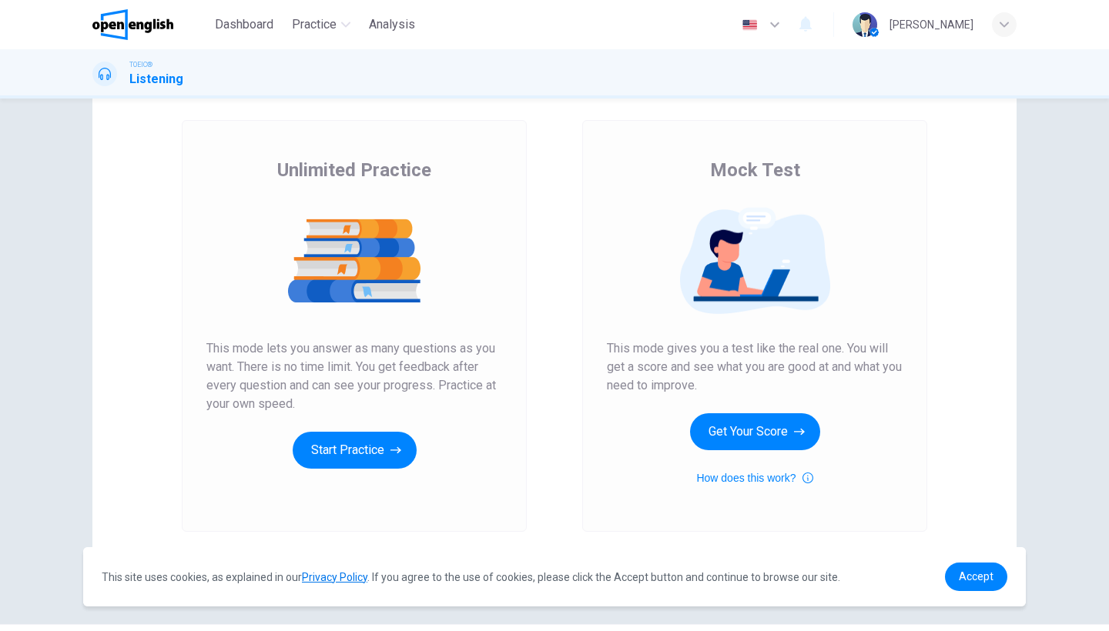
scroll to position [69, 0]
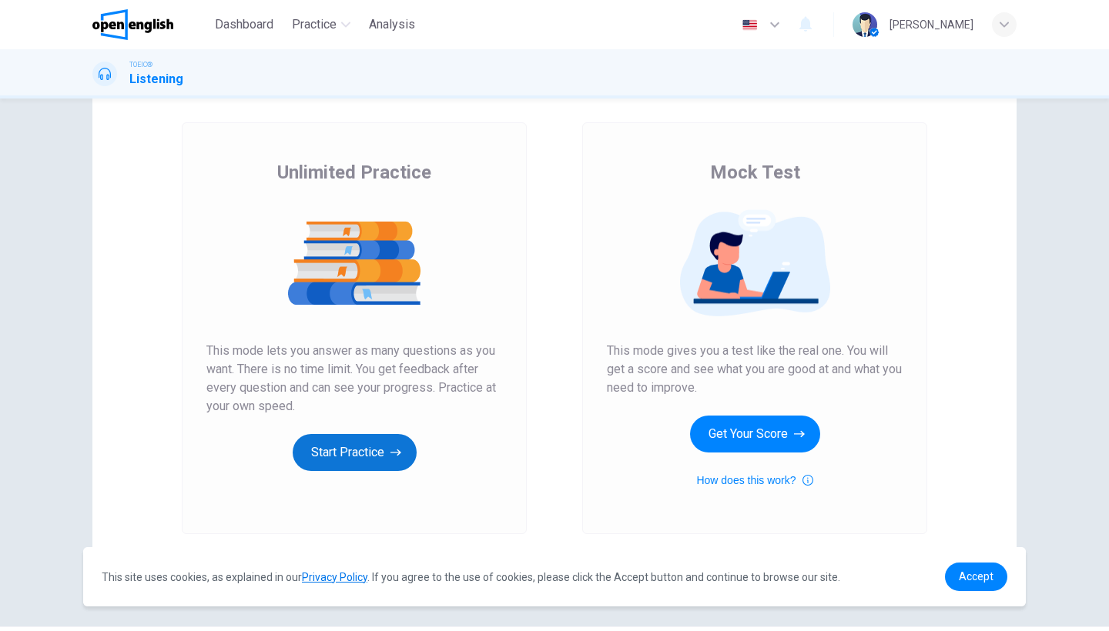
click at [374, 454] on button "Start Practice" at bounding box center [355, 452] width 124 height 37
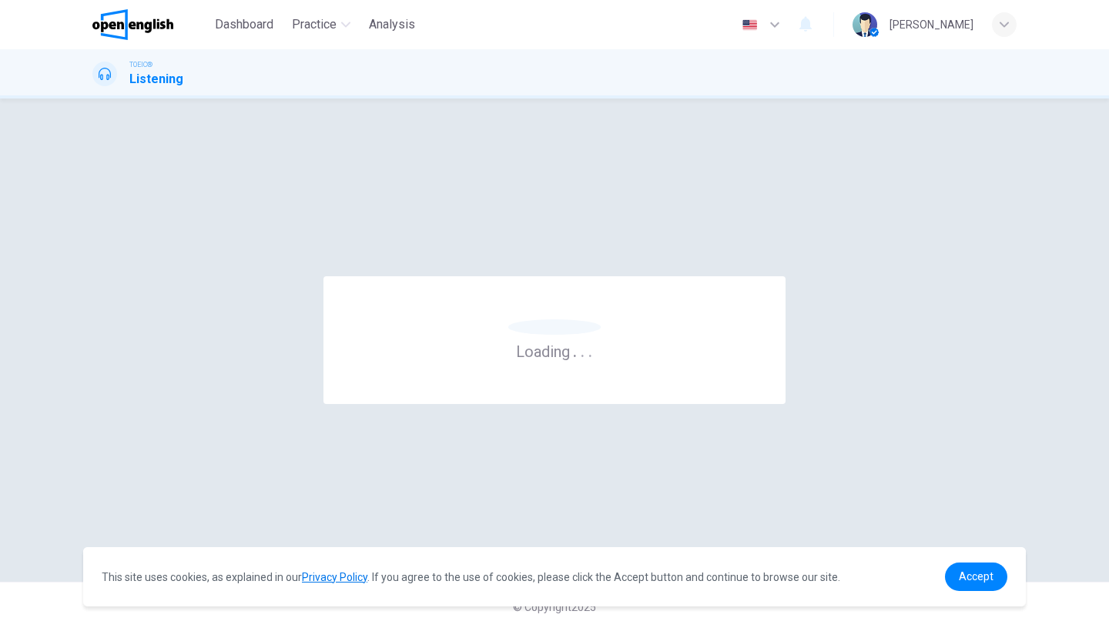
scroll to position [0, 0]
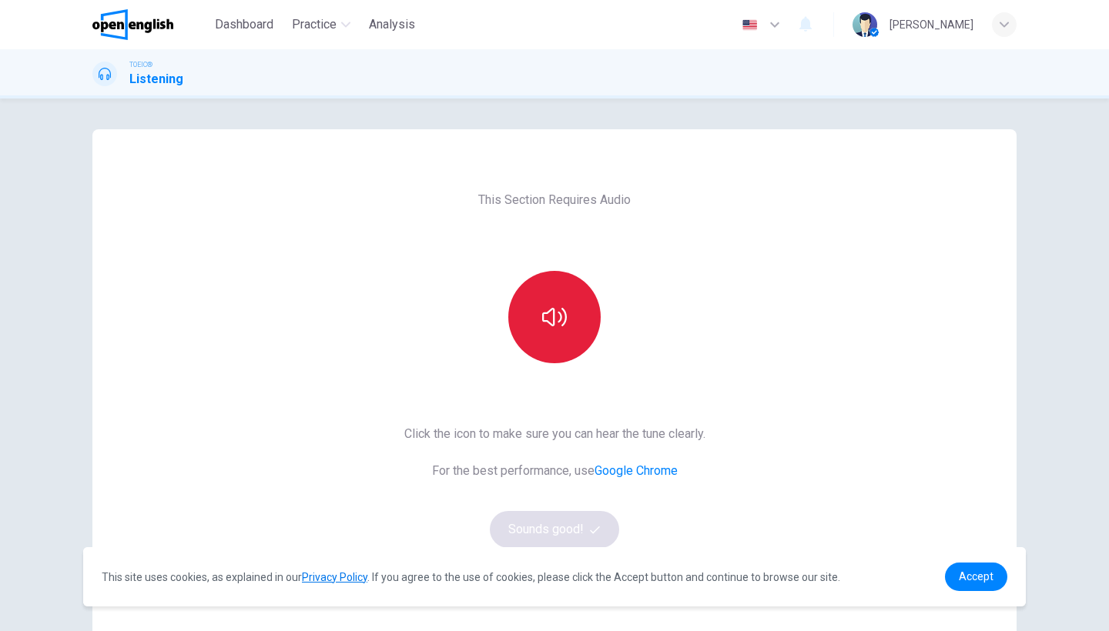
click at [560, 344] on button "button" at bounding box center [554, 317] width 92 height 92
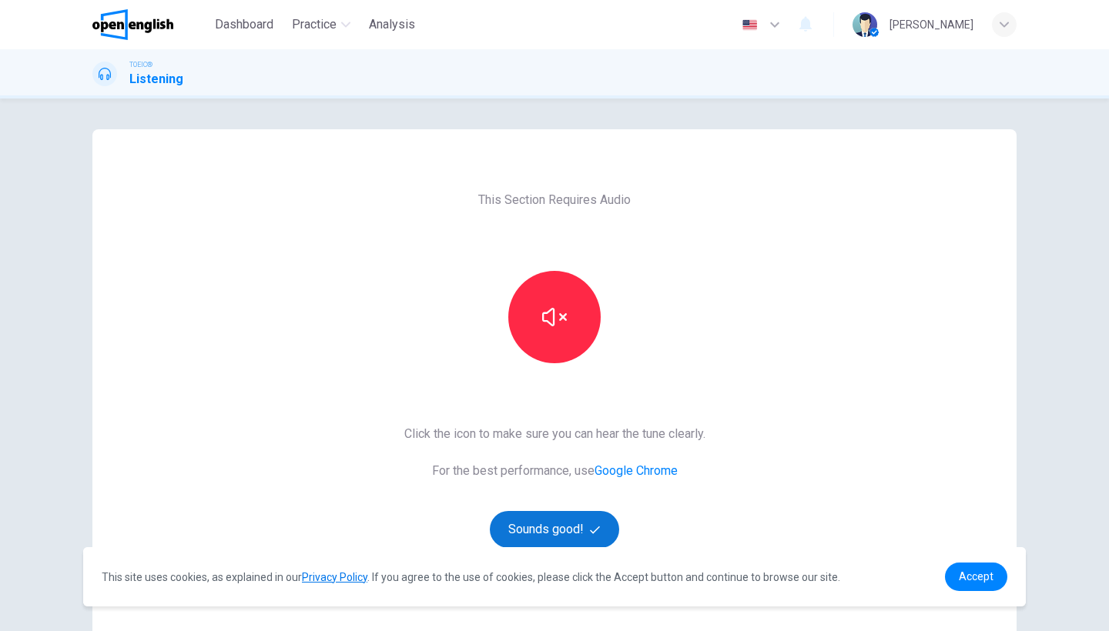
click at [535, 528] on button "Sounds good!" at bounding box center [554, 529] width 129 height 37
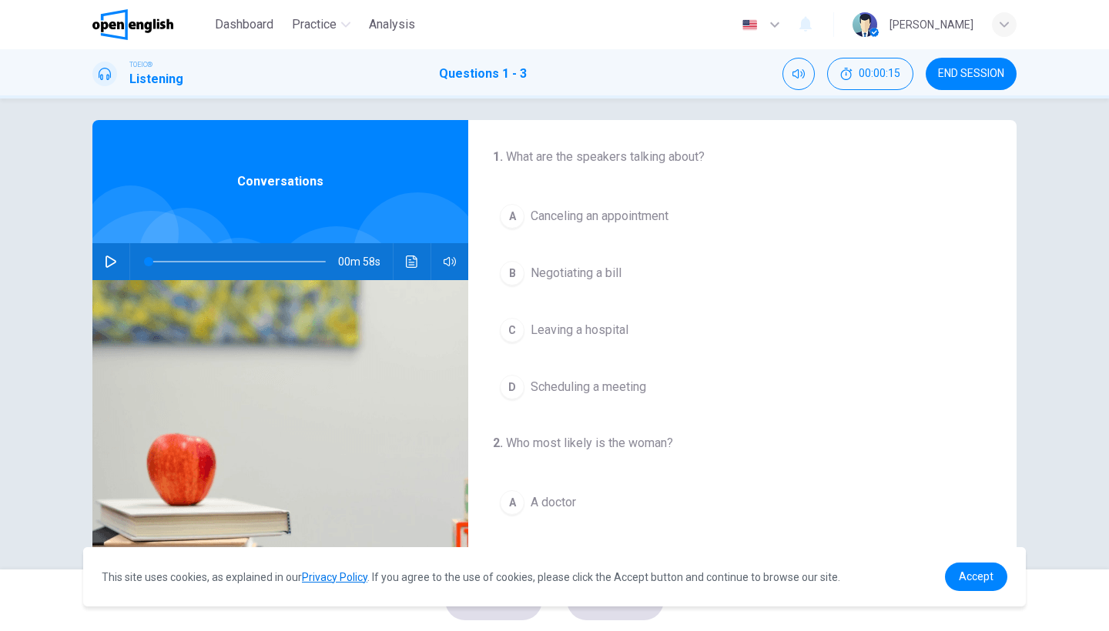
scroll to position [6, 0]
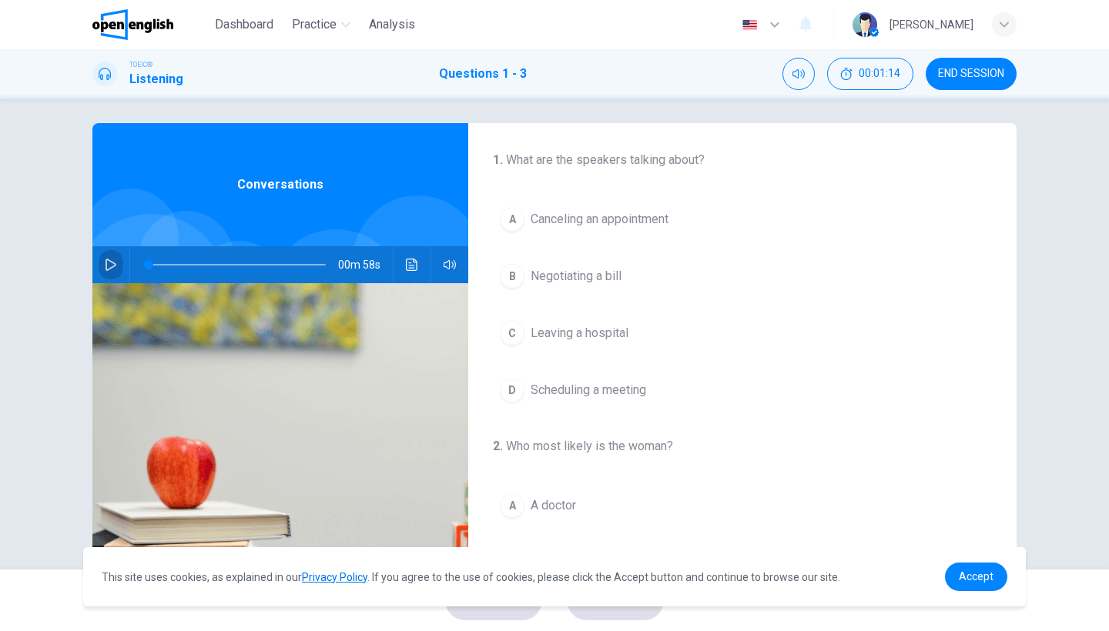
click at [110, 249] on button "button" at bounding box center [111, 264] width 25 height 37
click at [115, 260] on icon "button" at bounding box center [111, 265] width 12 height 12
click at [156, 266] on span at bounding box center [237, 265] width 177 height 22
drag, startPoint x: 156, startPoint y: 266, endPoint x: 114, endPoint y: 260, distance: 42.0
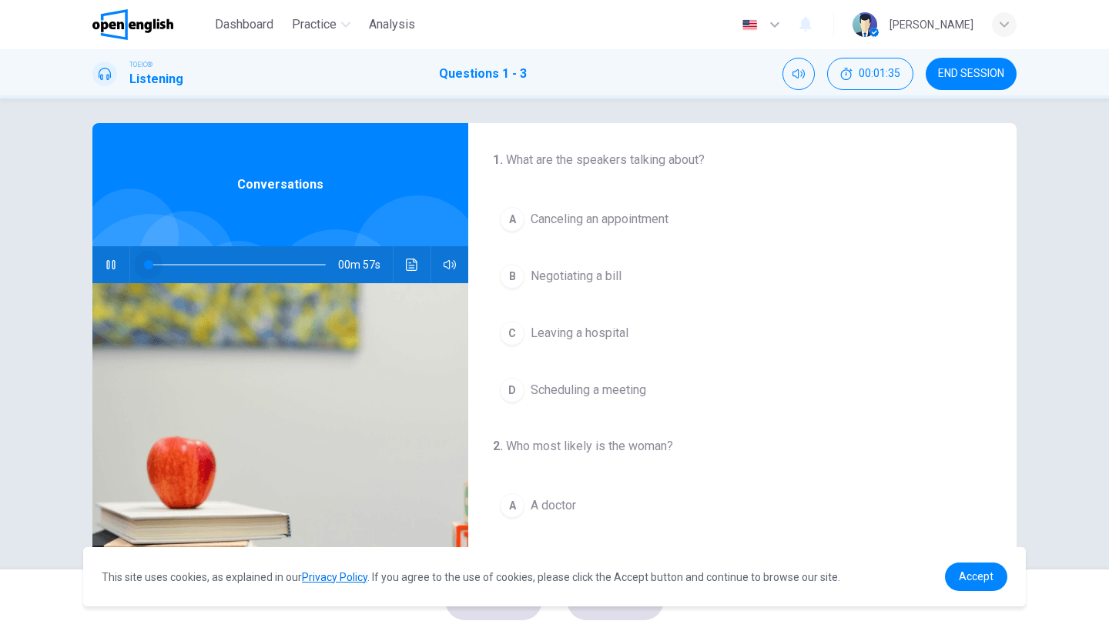
click at [114, 260] on div "00m 57s" at bounding box center [280, 264] width 376 height 37
click at [109, 259] on icon "button" at bounding box center [111, 265] width 12 height 12
click at [534, 220] on span "Canceling an appointment" at bounding box center [600, 219] width 138 height 18
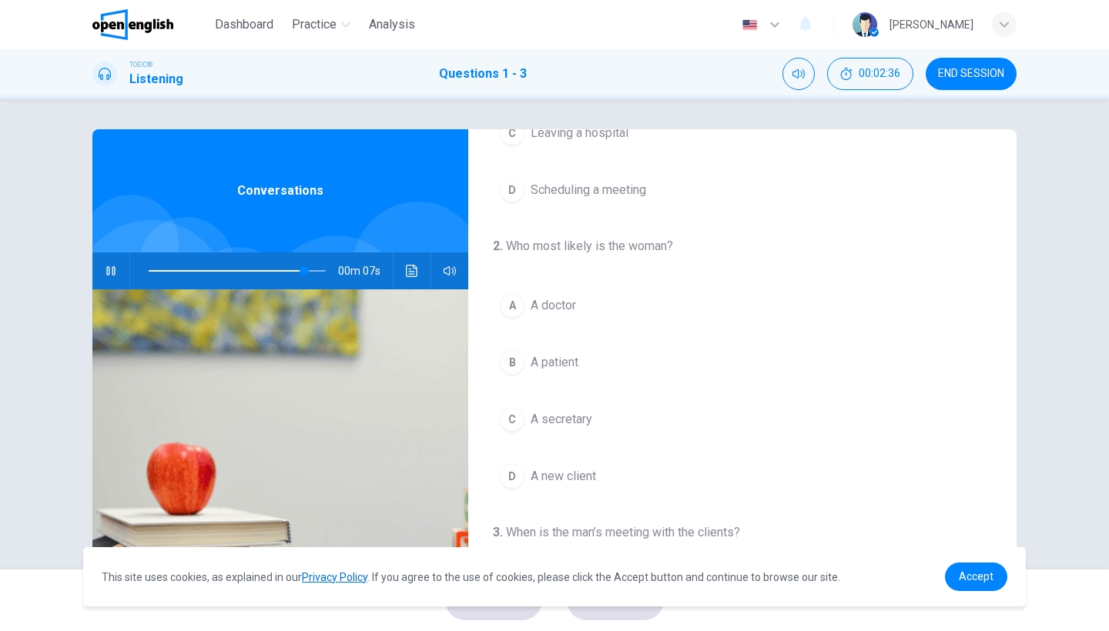
scroll to position [209, 0]
click at [558, 374] on button "B A patient" at bounding box center [742, 360] width 499 height 39
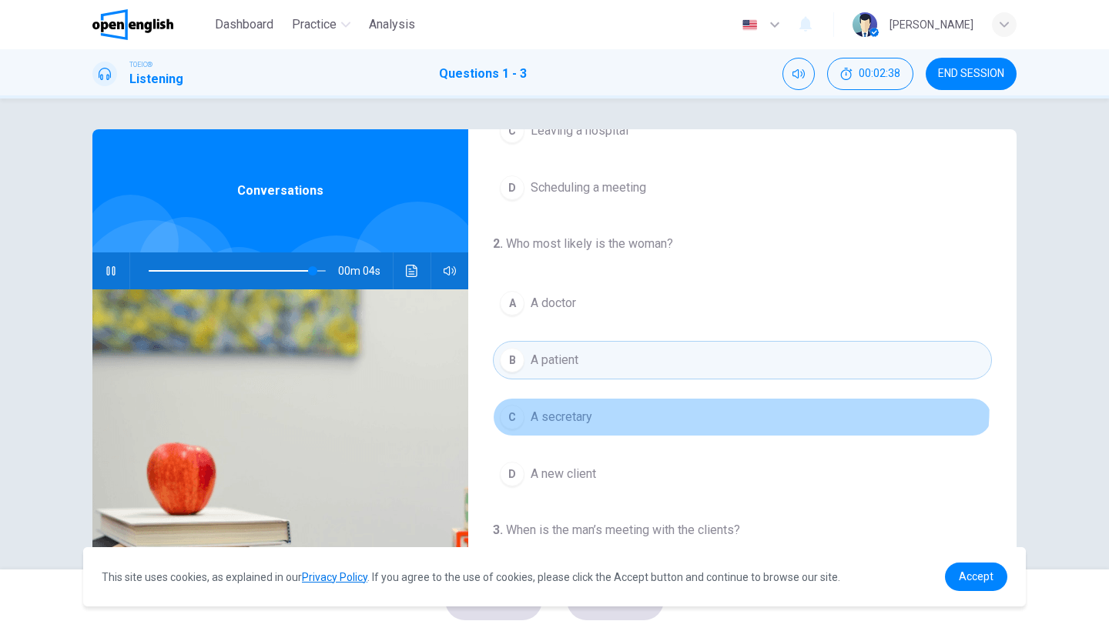
click at [567, 400] on button "C A secretary" at bounding box center [742, 417] width 499 height 39
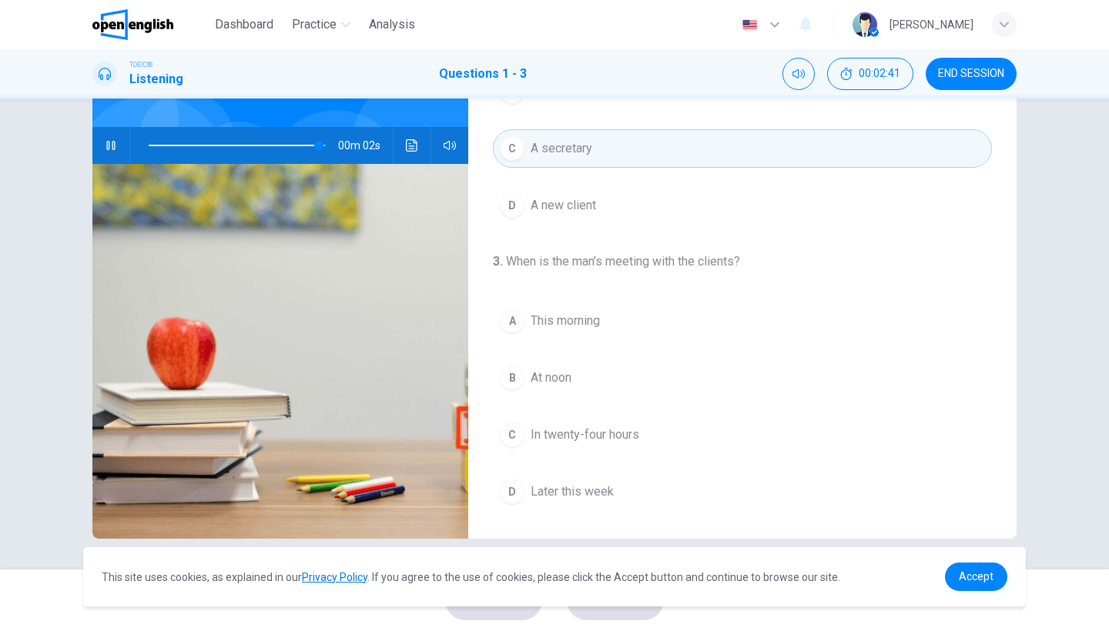
scroll to position [126, 0]
type input "*"
click at [585, 374] on button "B At noon" at bounding box center [742, 378] width 499 height 39
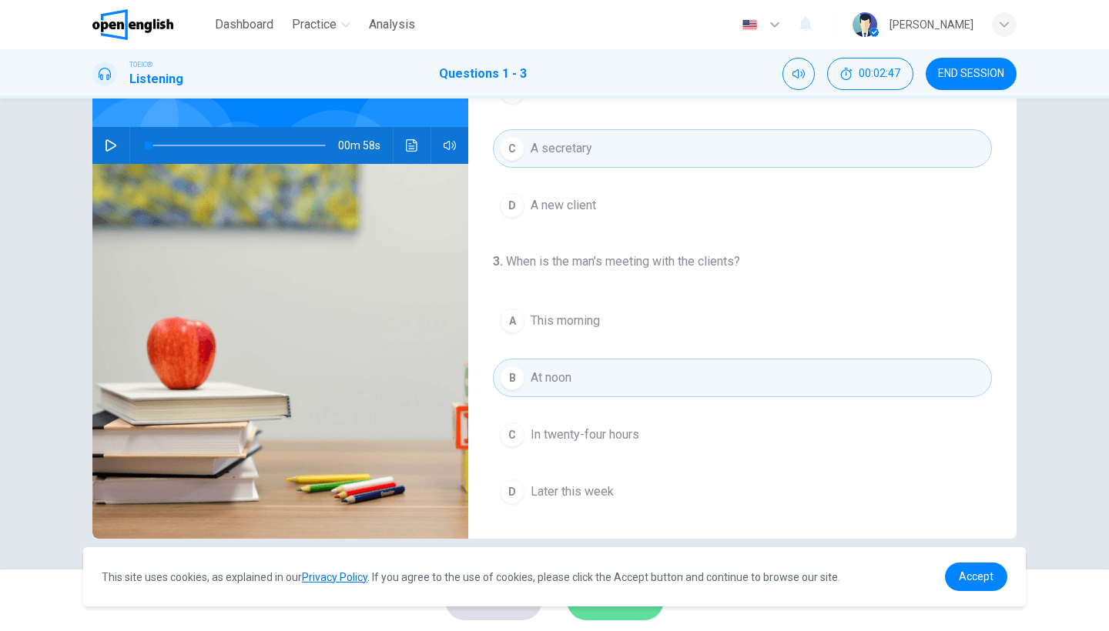
click at [591, 616] on button "SUBMIT" at bounding box center [615, 601] width 97 height 40
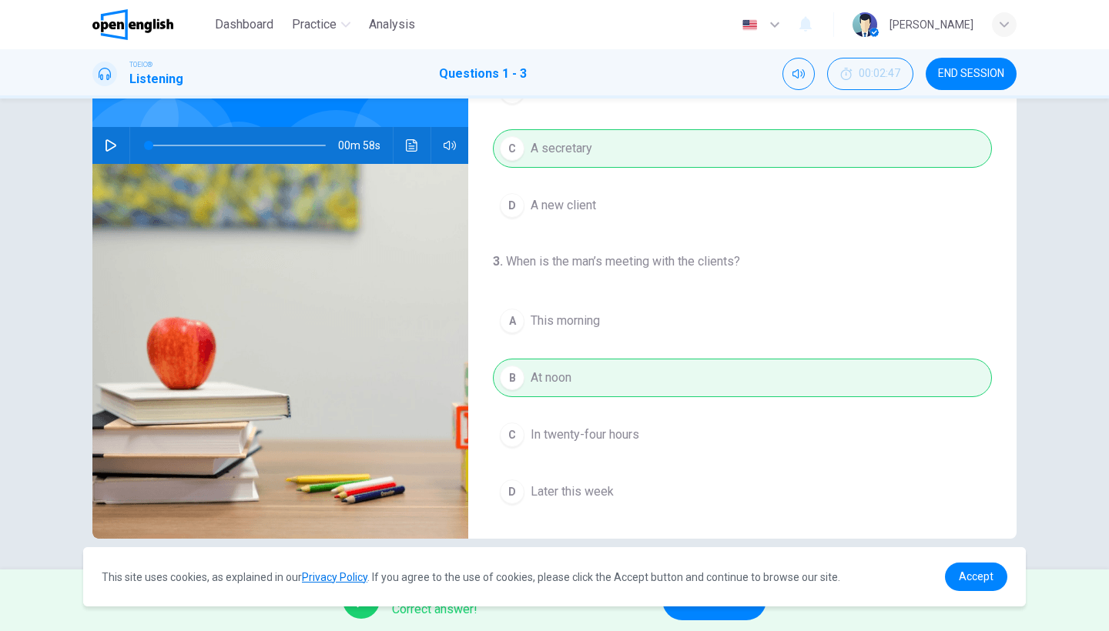
scroll to position [352, 0]
click at [987, 580] on span "Accept" at bounding box center [976, 577] width 35 height 12
click at [977, 558] on div "This site uses cookies, as explained in our Privacy Policy . If you agree to th…" at bounding box center [554, 577] width 943 height 59
click at [975, 584] on link "Accept" at bounding box center [976, 577] width 62 height 28
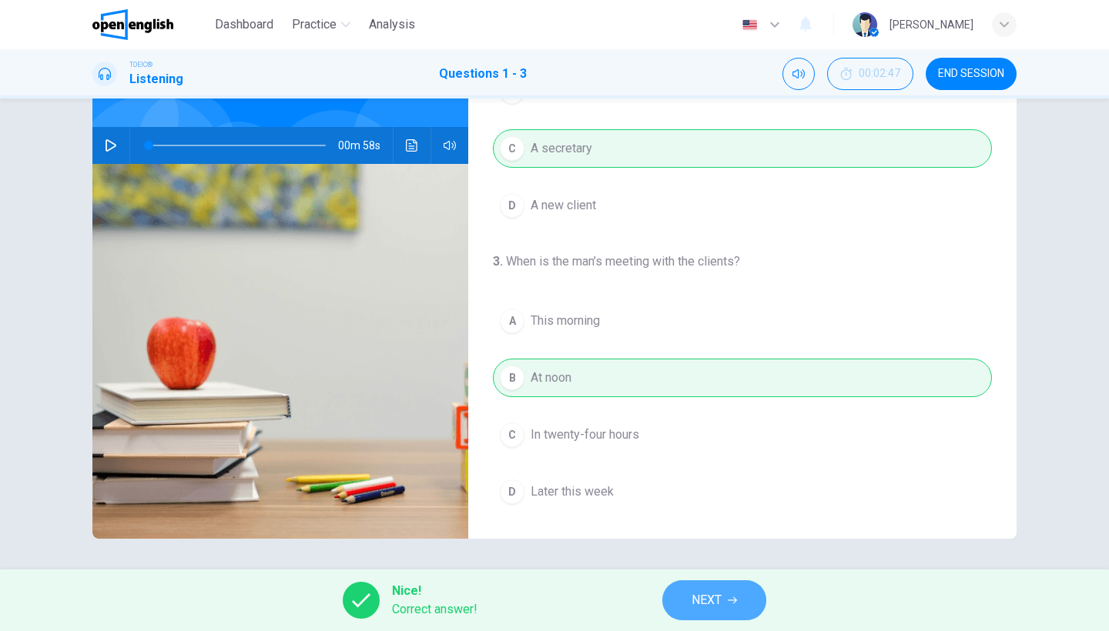
click at [734, 595] on button "NEXT" at bounding box center [714, 601] width 104 height 40
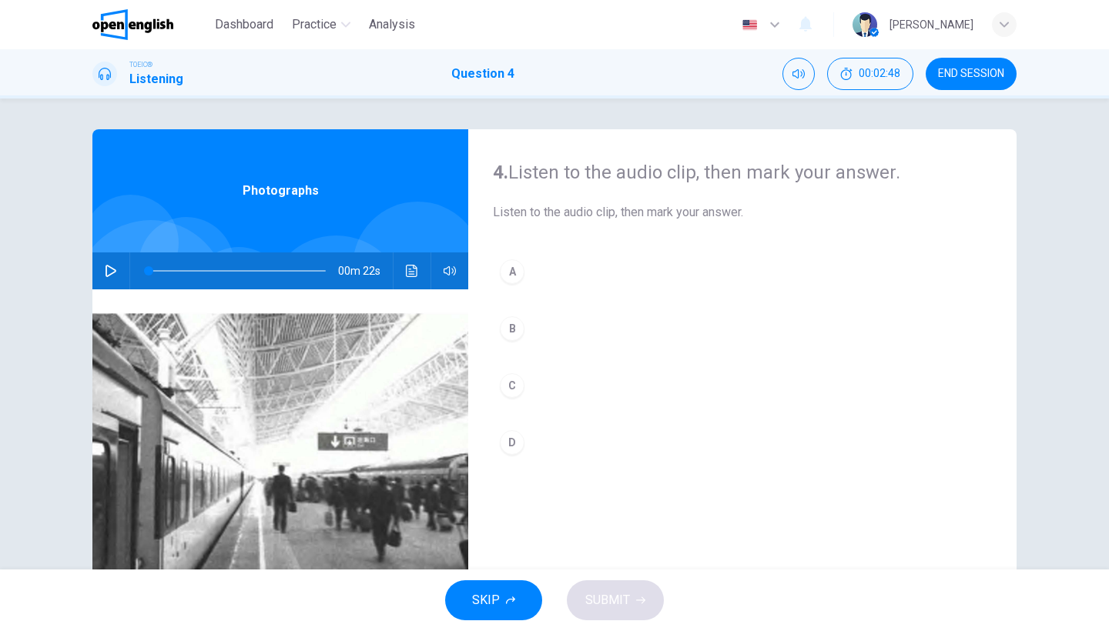
click at [116, 270] on button "button" at bounding box center [111, 271] width 25 height 37
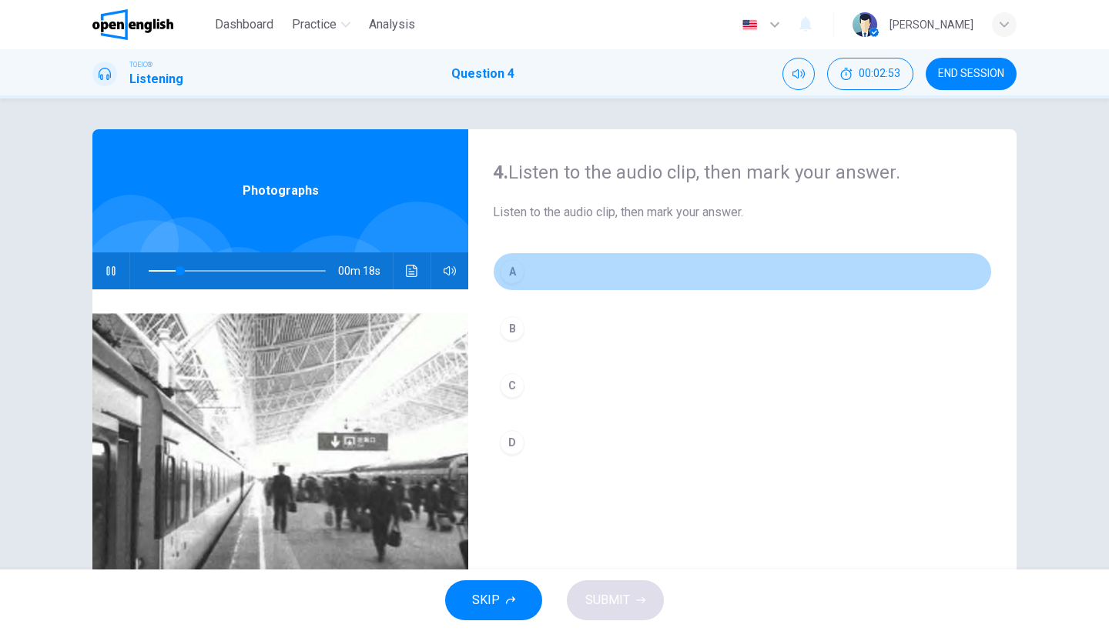
click at [558, 280] on button "A" at bounding box center [742, 272] width 499 height 39
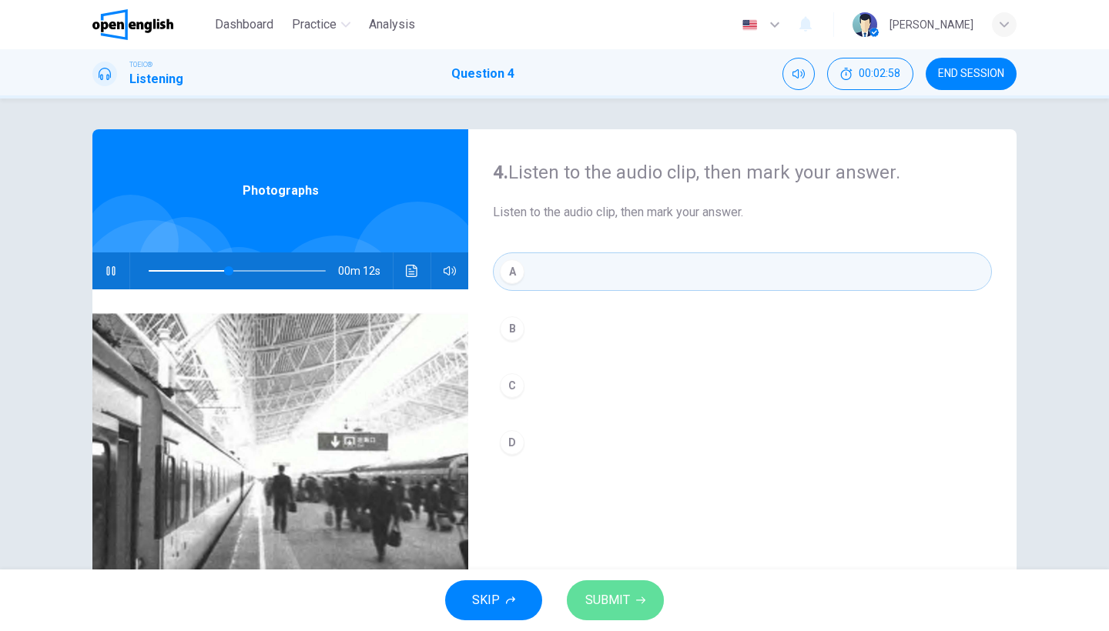
click at [588, 593] on span "SUBMIT" at bounding box center [607, 601] width 45 height 22
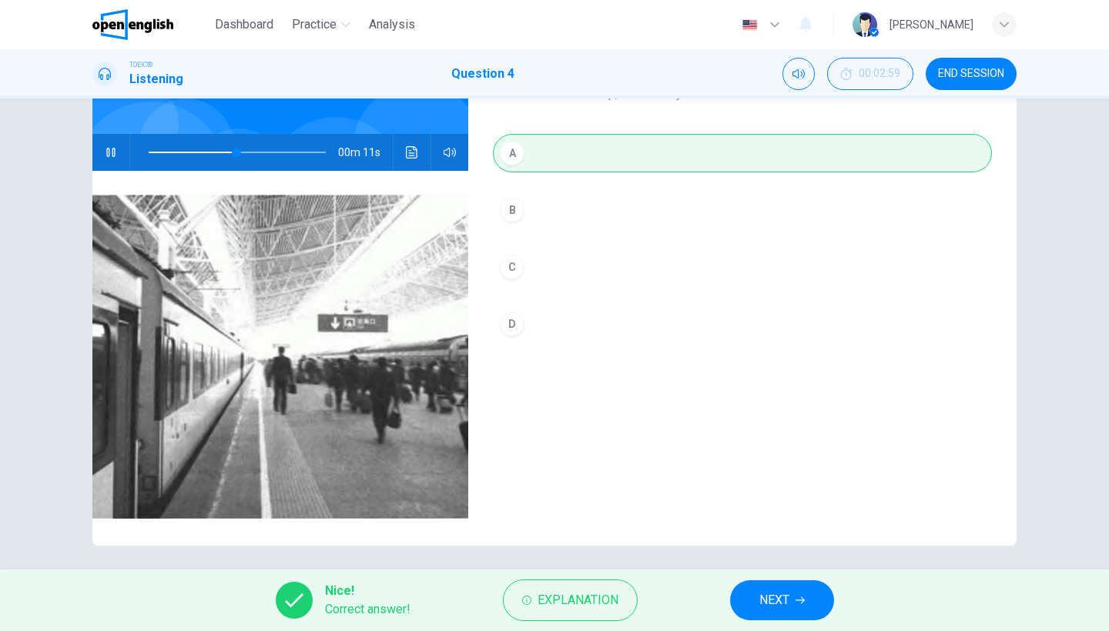
scroll to position [115, 0]
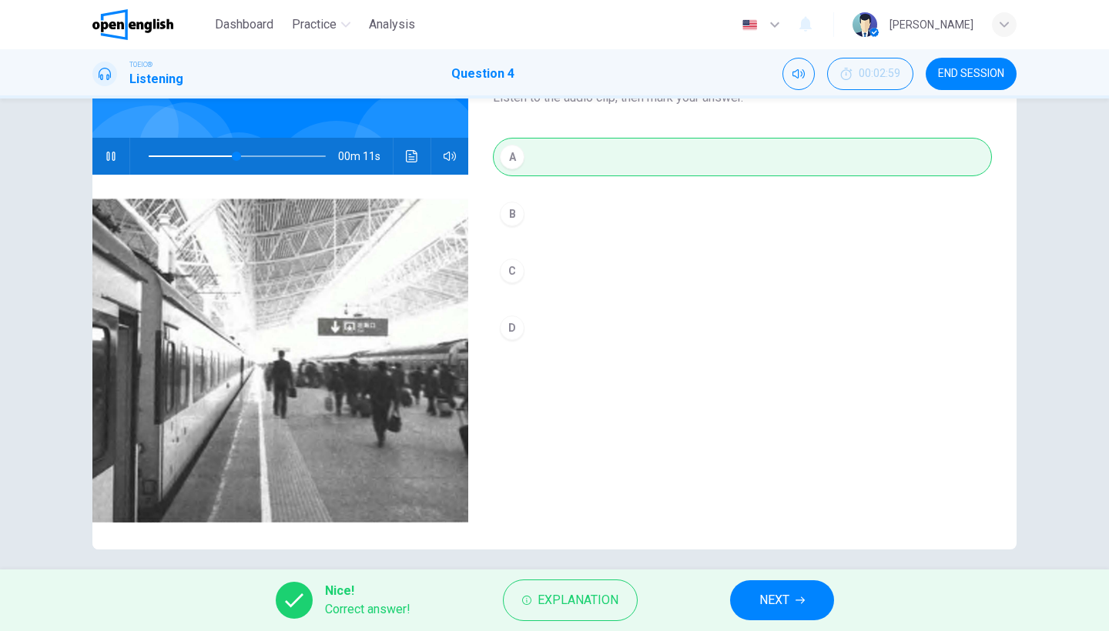
type input "**"
click at [765, 602] on span "NEXT" at bounding box center [774, 601] width 30 height 22
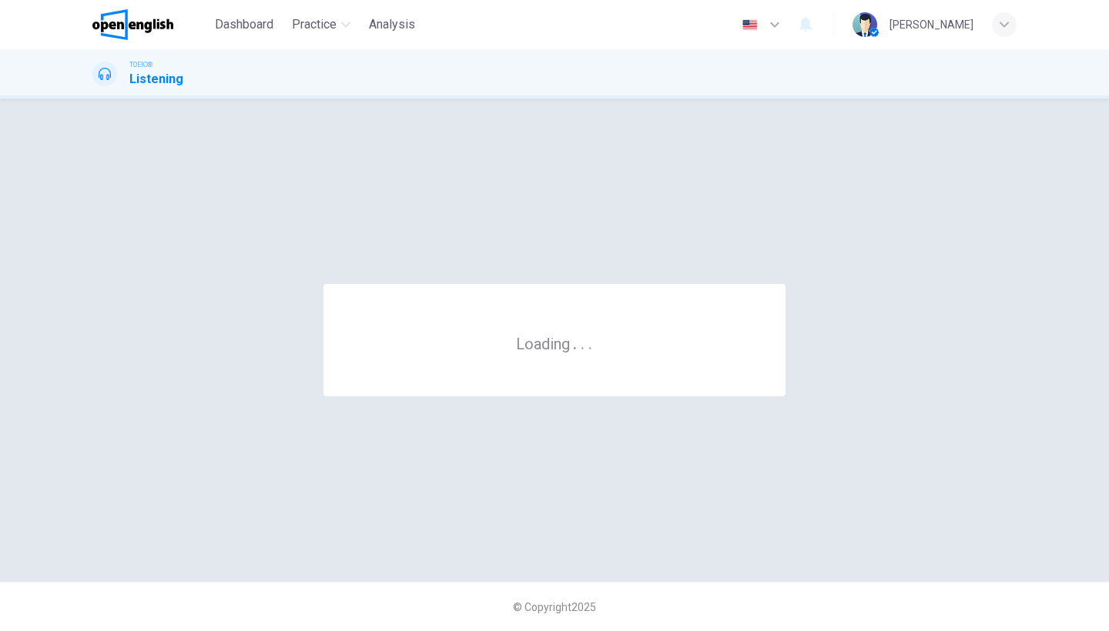
scroll to position [0, 0]
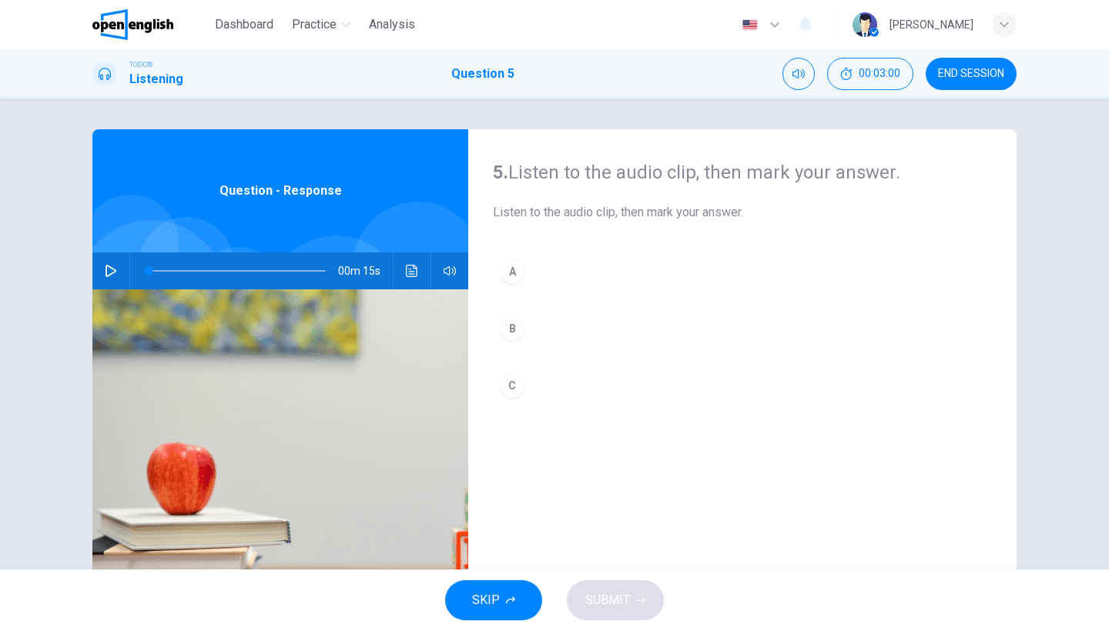
click at [115, 270] on icon "button" at bounding box center [111, 271] width 12 height 12
click at [109, 271] on icon "button" at bounding box center [111, 271] width 12 height 12
click at [109, 270] on icon "button" at bounding box center [111, 271] width 12 height 12
click at [106, 278] on button "button" at bounding box center [111, 271] width 25 height 37
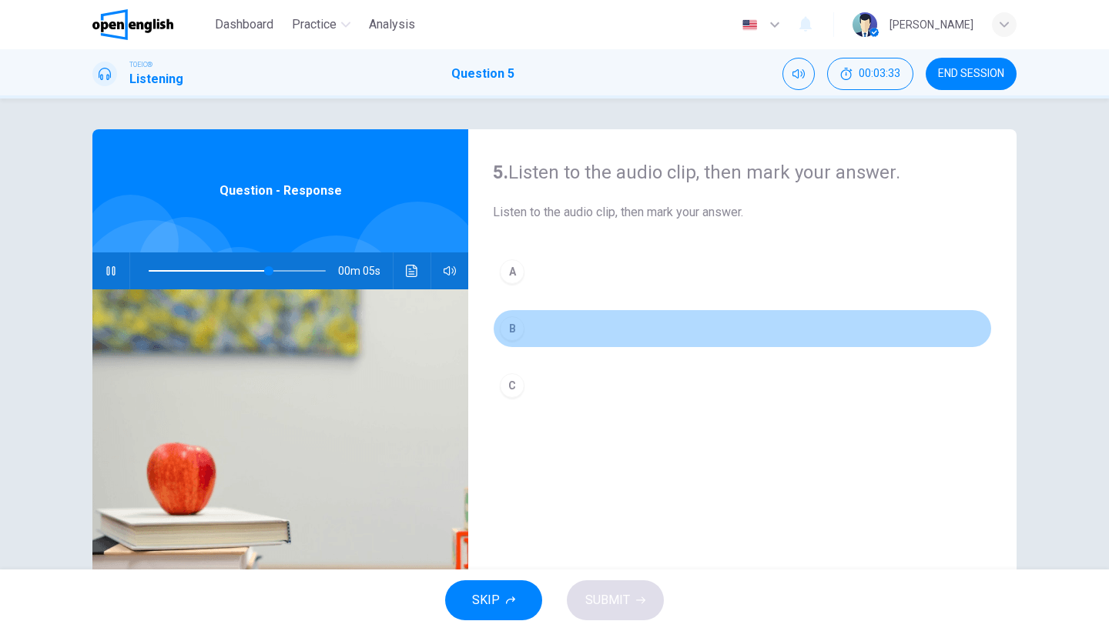
click at [618, 332] on button "B" at bounding box center [742, 329] width 499 height 39
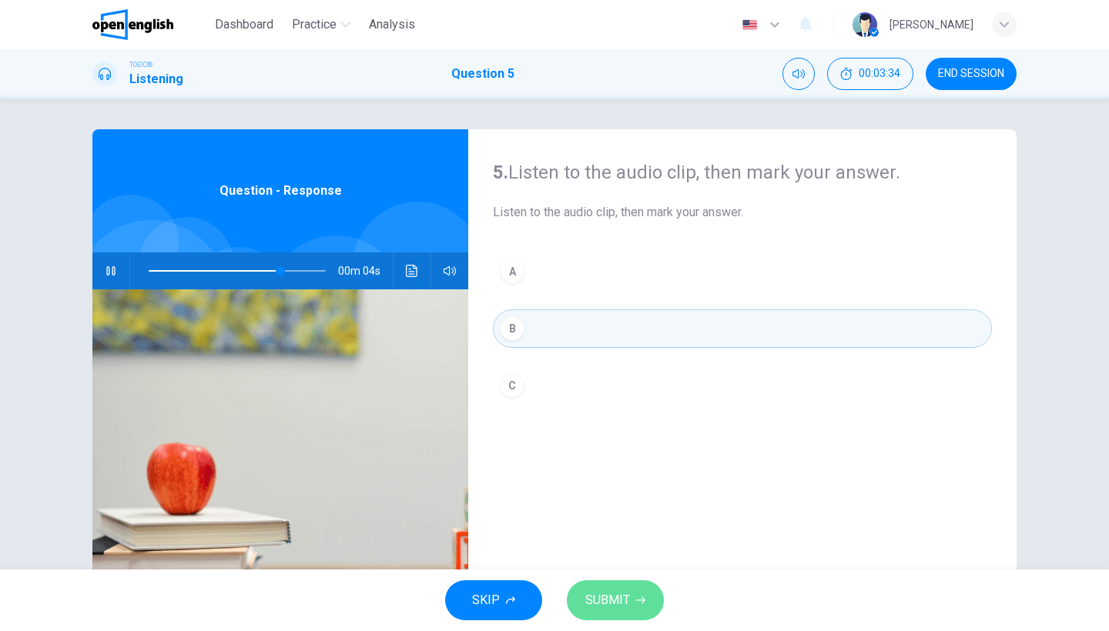
click at [617, 596] on span "SUBMIT" at bounding box center [607, 601] width 45 height 22
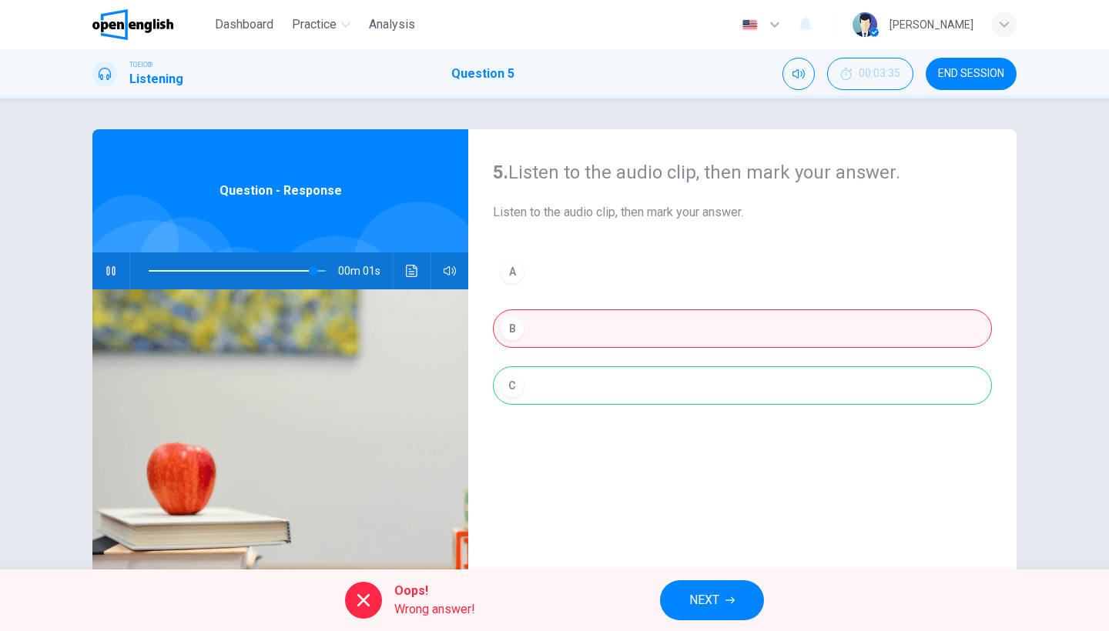
click at [645, 390] on div "A B C" at bounding box center [742, 344] width 499 height 183
type input "***"
click at [688, 591] on button "NEXT" at bounding box center [712, 601] width 104 height 40
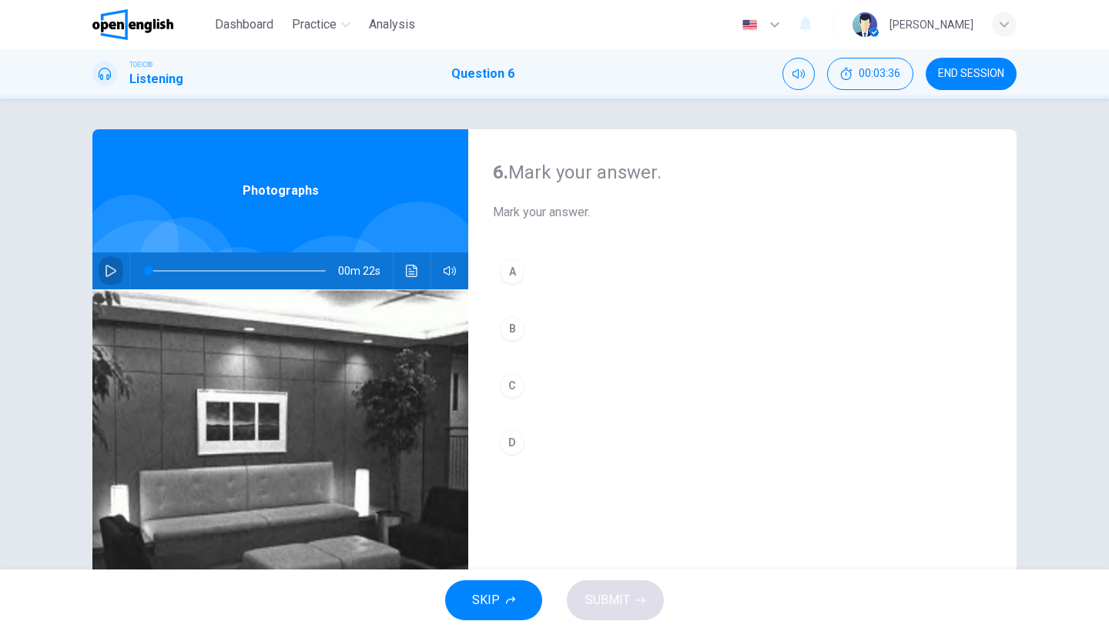
click at [116, 270] on button "button" at bounding box center [111, 271] width 25 height 37
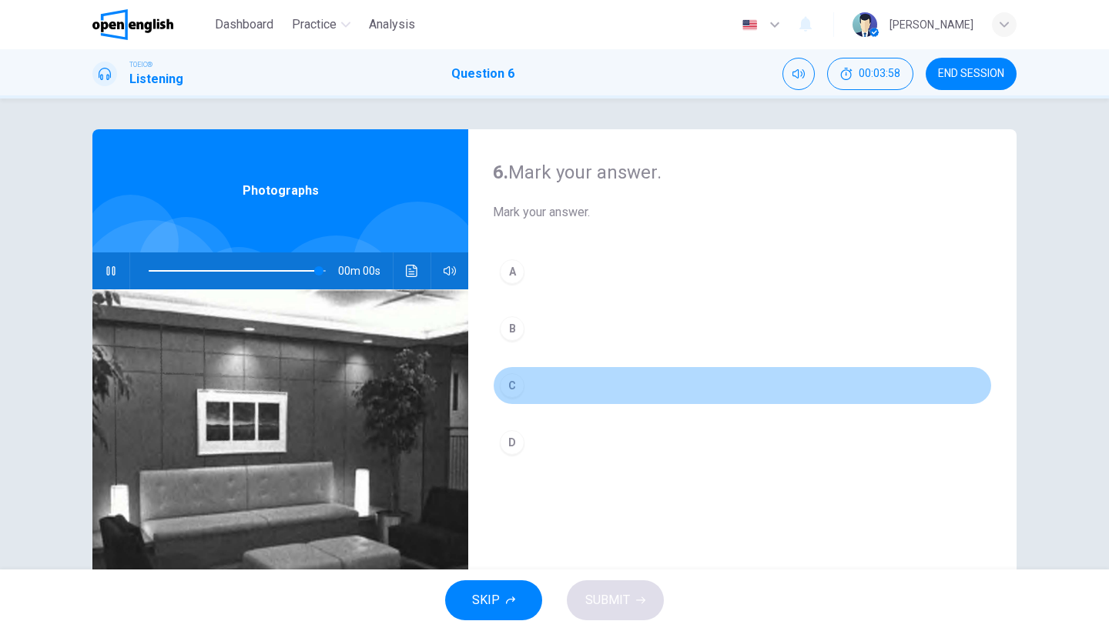
click at [553, 394] on button "C" at bounding box center [742, 386] width 499 height 39
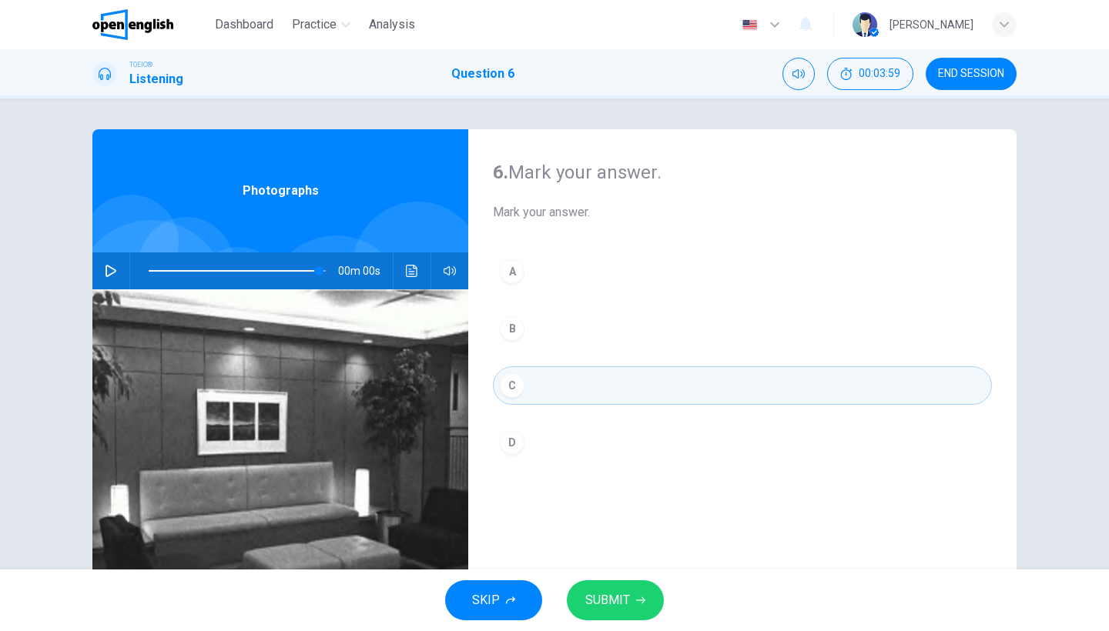
type input "*"
click at [618, 613] on button "SUBMIT" at bounding box center [615, 601] width 97 height 40
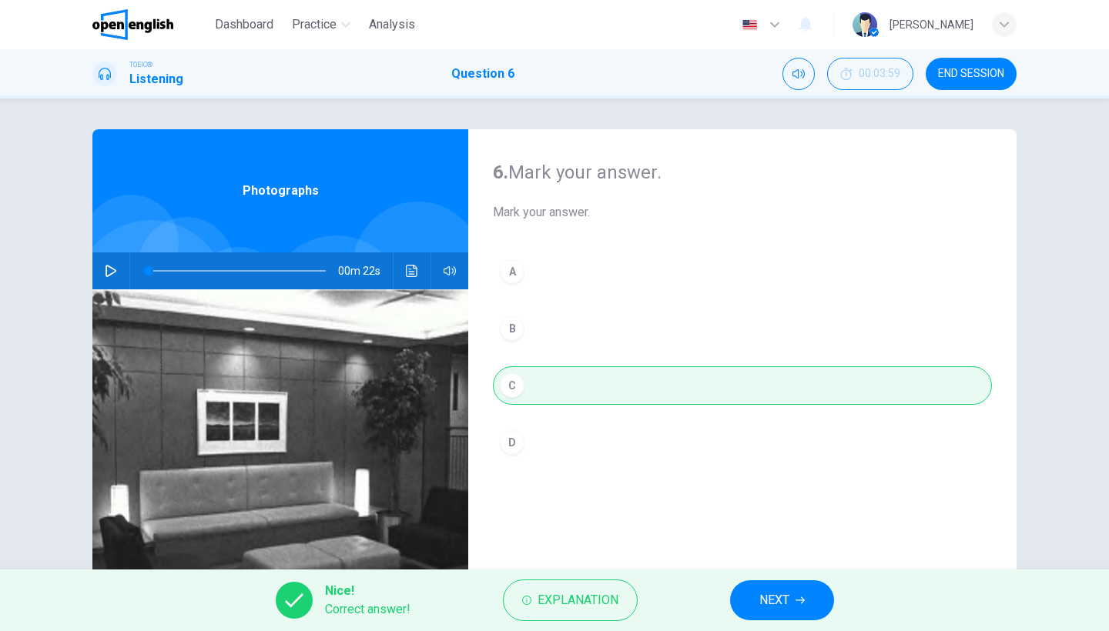
click at [776, 606] on span "NEXT" at bounding box center [774, 601] width 30 height 22
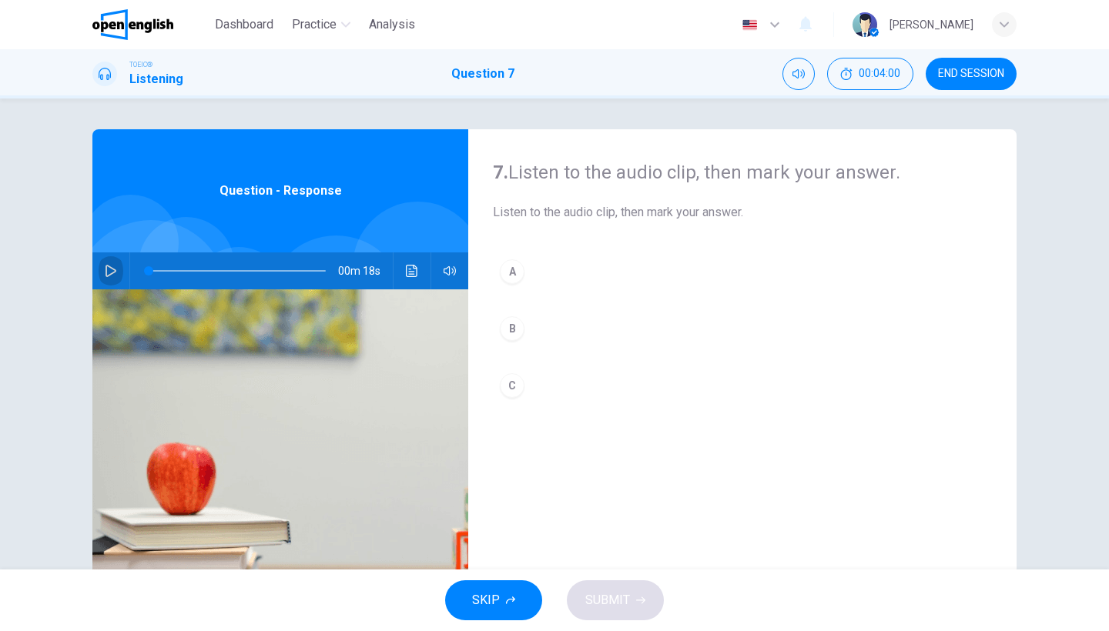
click at [112, 280] on button "button" at bounding box center [111, 271] width 25 height 37
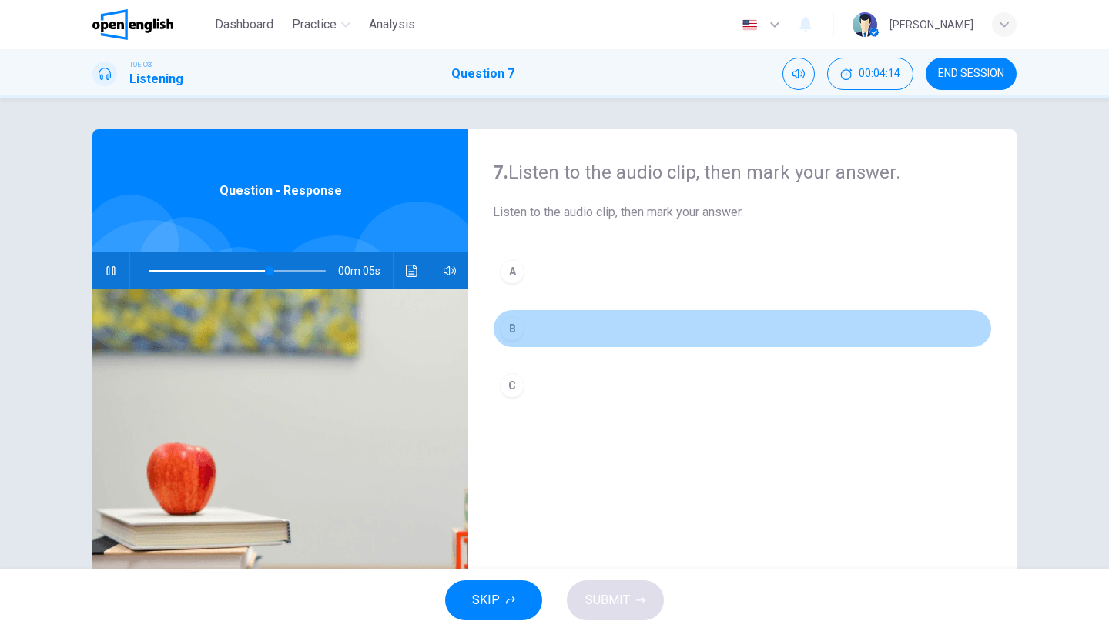
click at [527, 329] on button "B" at bounding box center [742, 329] width 499 height 39
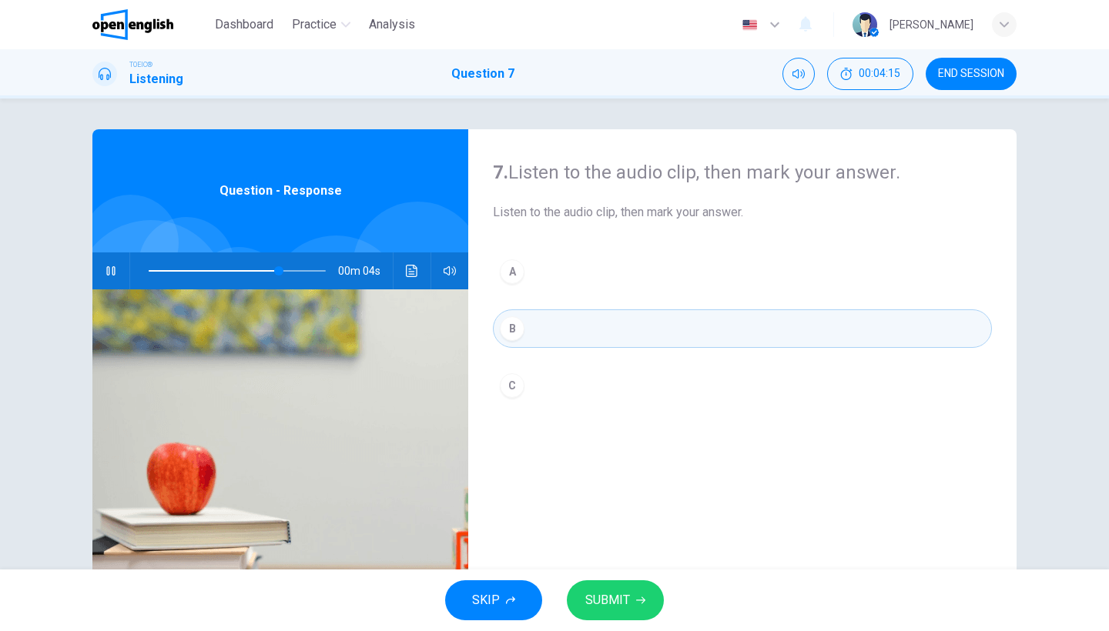
click at [595, 594] on span "SUBMIT" at bounding box center [607, 601] width 45 height 22
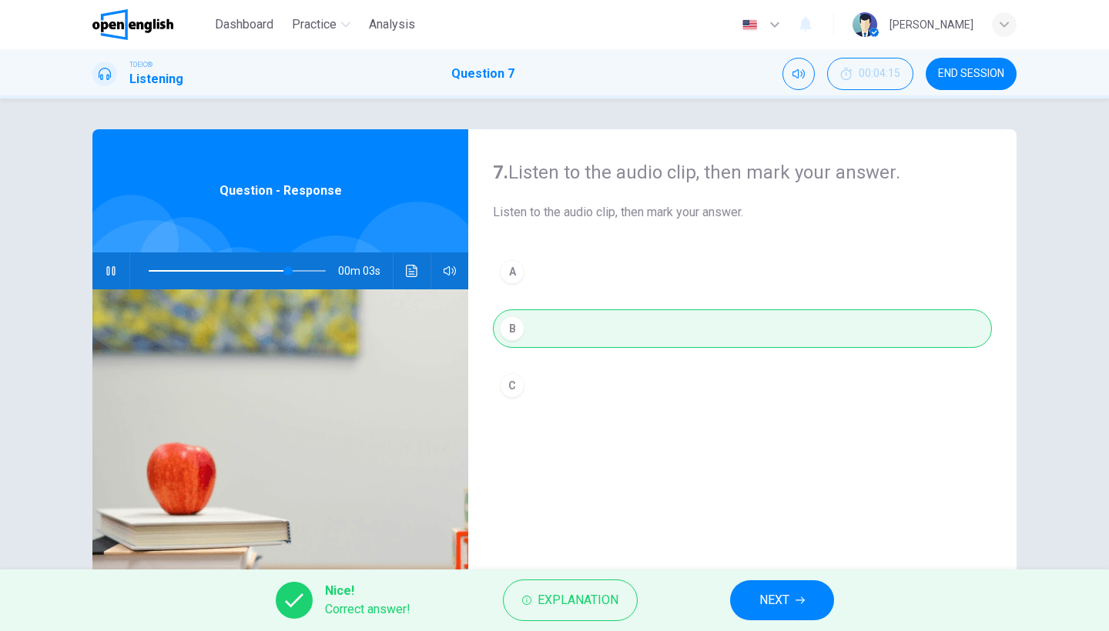
type input "**"
click at [758, 611] on button "NEXT" at bounding box center [782, 601] width 104 height 40
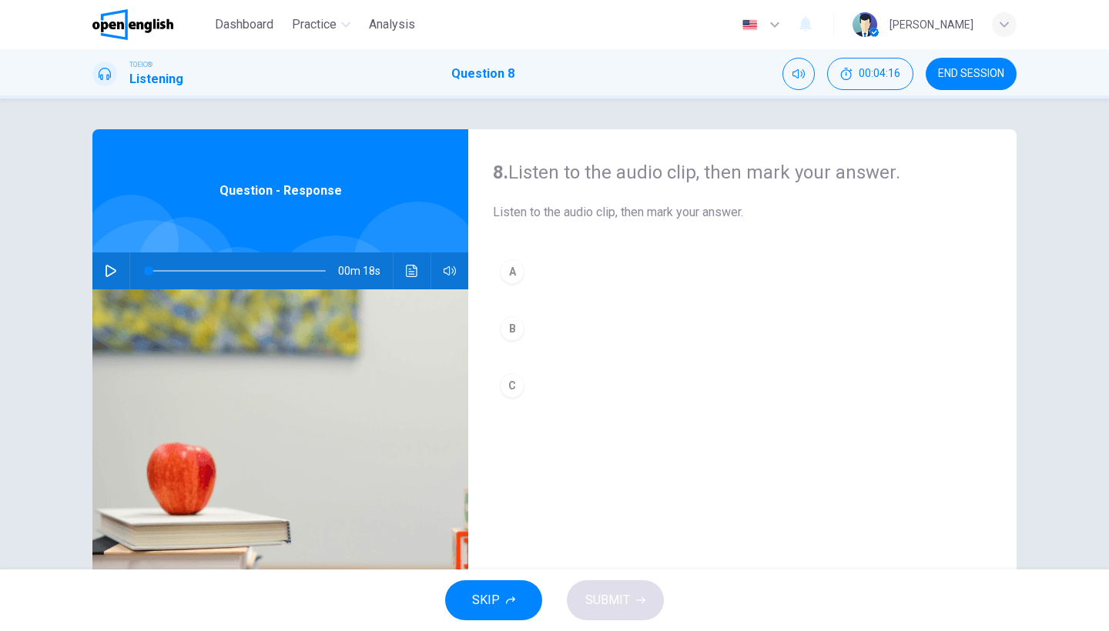
click at [110, 275] on icon "button" at bounding box center [111, 271] width 12 height 12
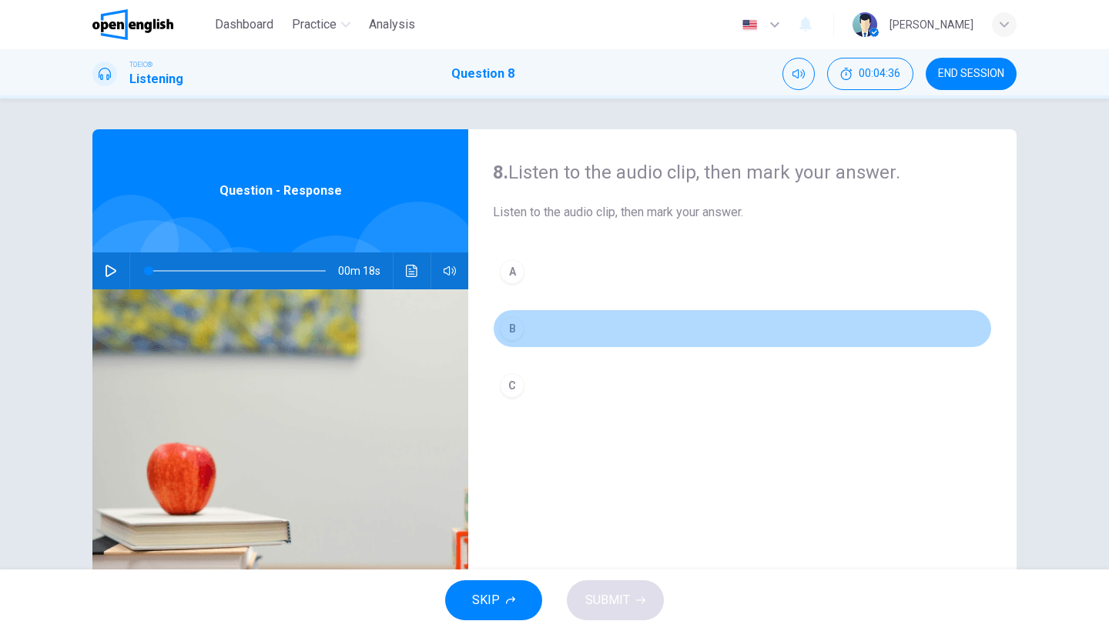
click at [531, 339] on button "B" at bounding box center [742, 329] width 499 height 39
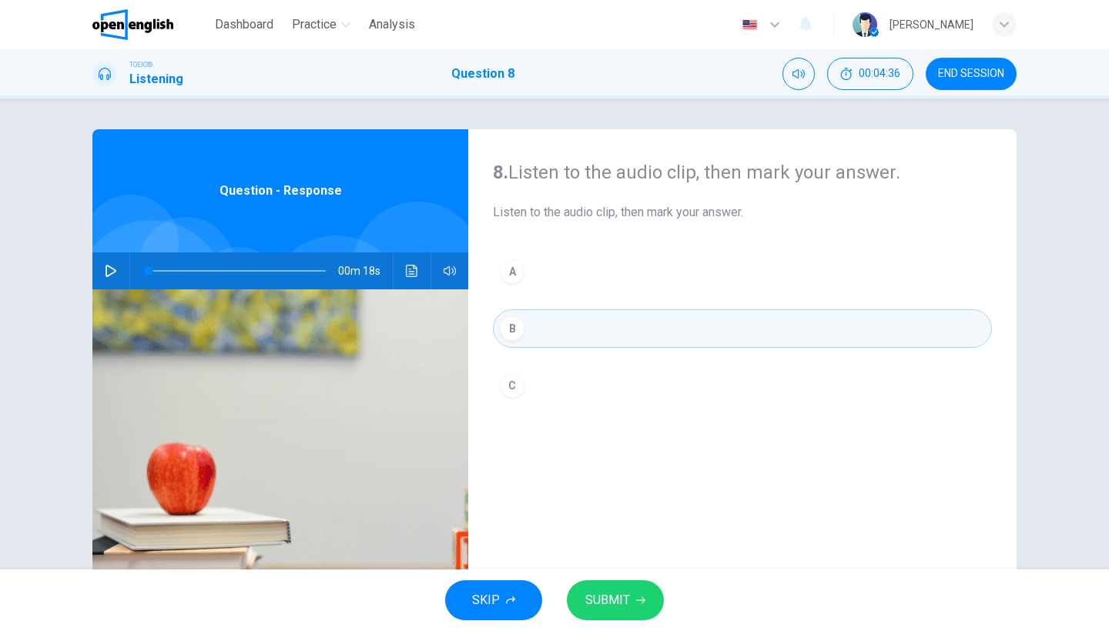
click at [620, 607] on span "SUBMIT" at bounding box center [607, 601] width 45 height 22
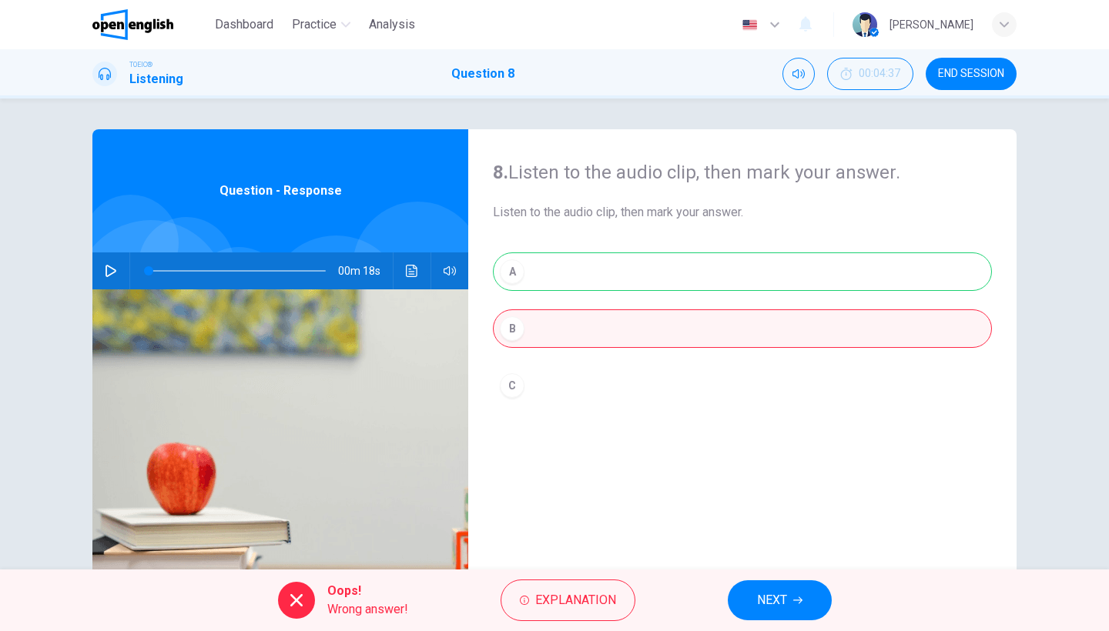
click at [655, 275] on div "A B C" at bounding box center [742, 344] width 499 height 183
click at [538, 621] on button "Explanation" at bounding box center [568, 601] width 135 height 42
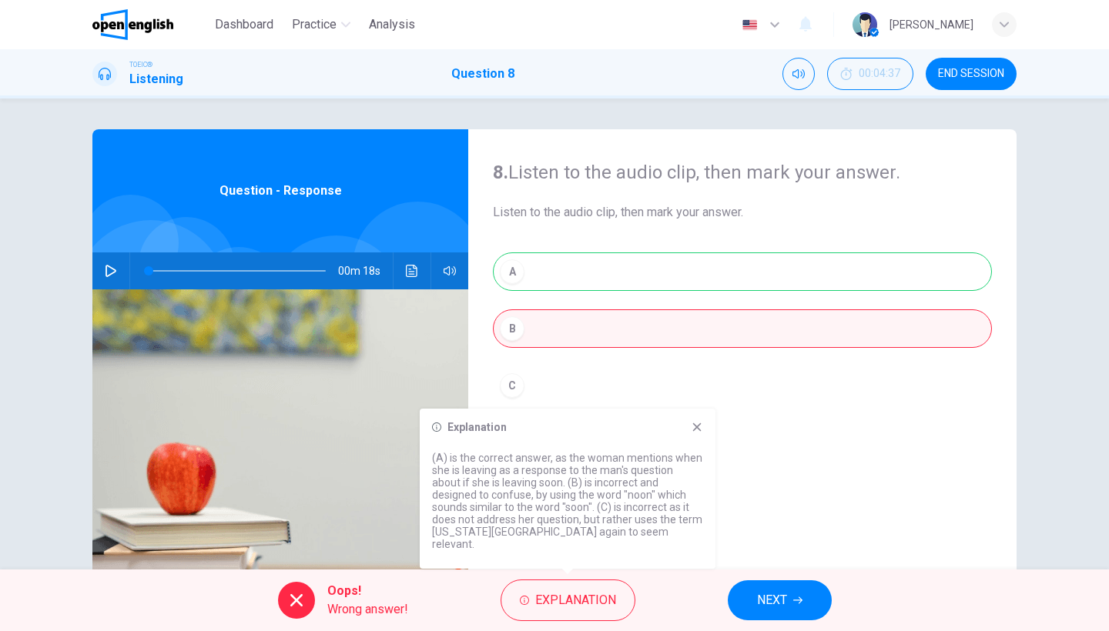
click at [699, 434] on icon at bounding box center [697, 427] width 12 height 12
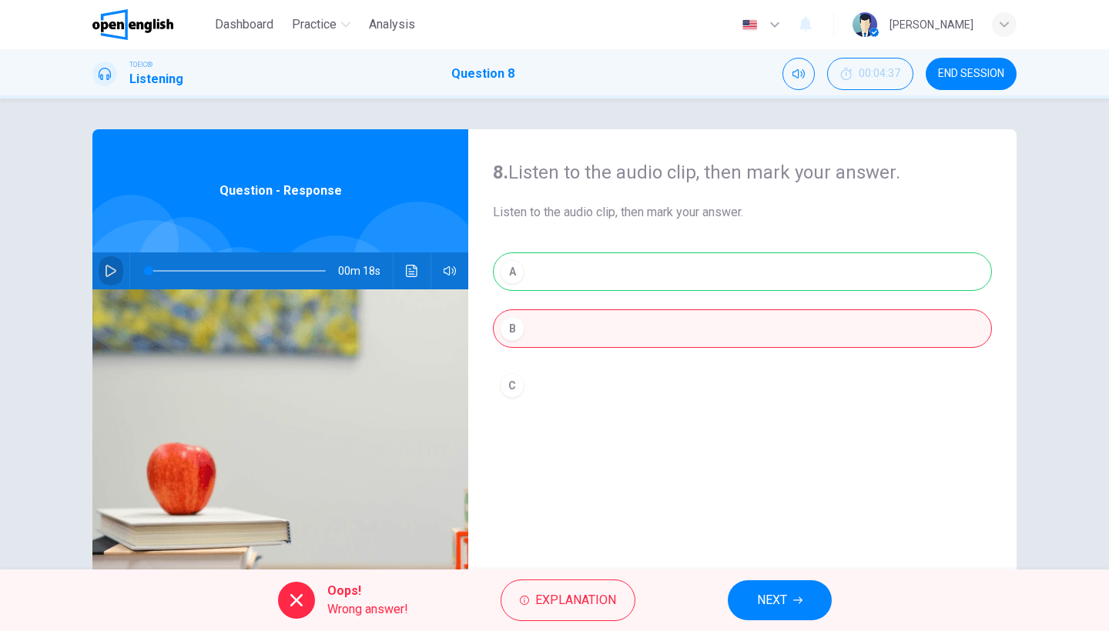
click at [119, 270] on button "button" at bounding box center [111, 271] width 25 height 37
type input "**"
click at [762, 600] on span "NEXT" at bounding box center [772, 601] width 30 height 22
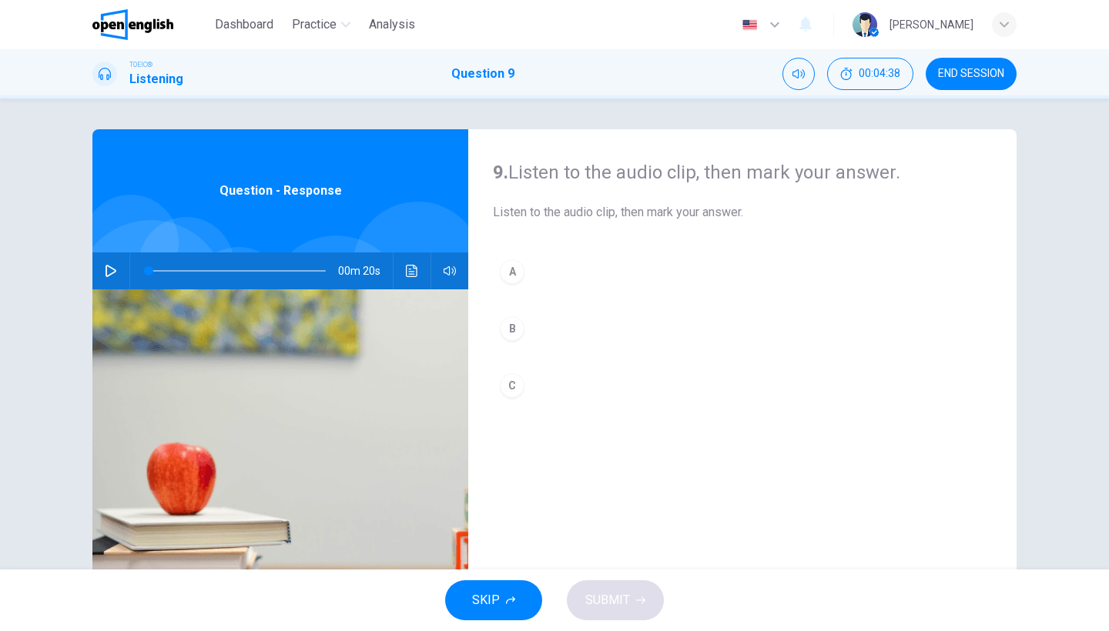
click at [119, 261] on button "button" at bounding box center [111, 271] width 25 height 37
click at [142, 305] on img at bounding box center [280, 477] width 376 height 375
click at [608, 391] on button "C" at bounding box center [742, 386] width 499 height 39
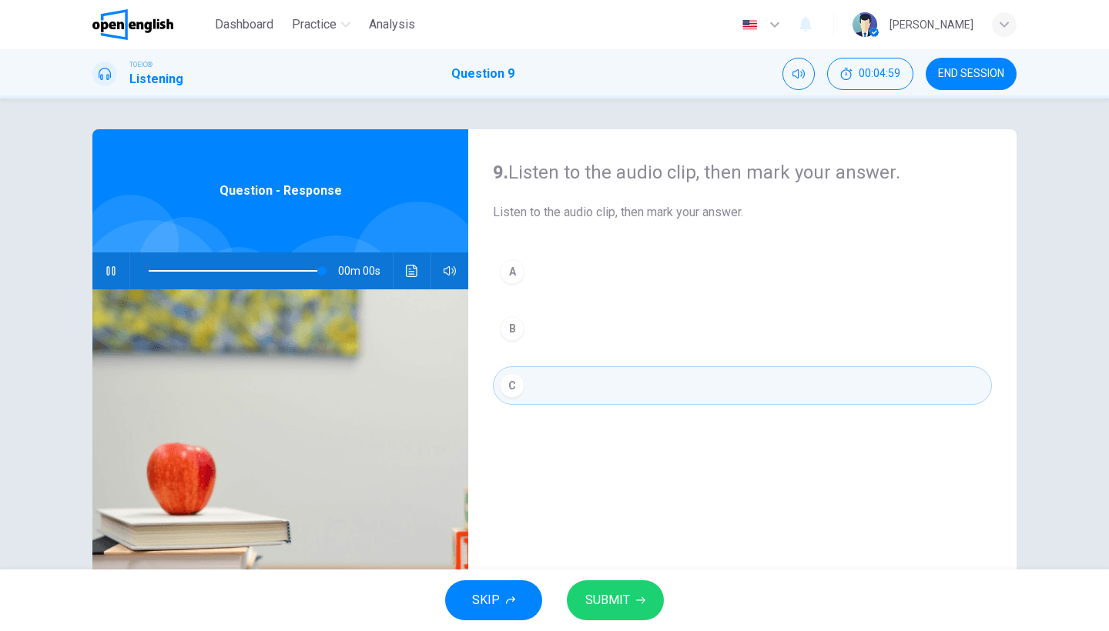
type input "*"
click at [621, 614] on button "SUBMIT" at bounding box center [615, 601] width 97 height 40
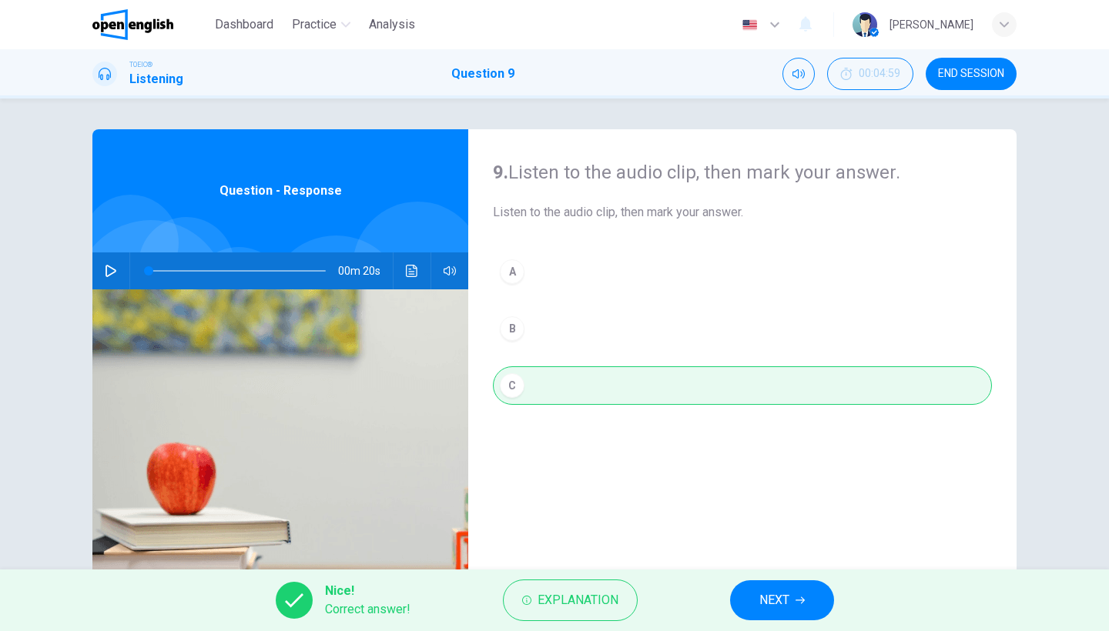
click at [778, 611] on button "NEXT" at bounding box center [782, 601] width 104 height 40
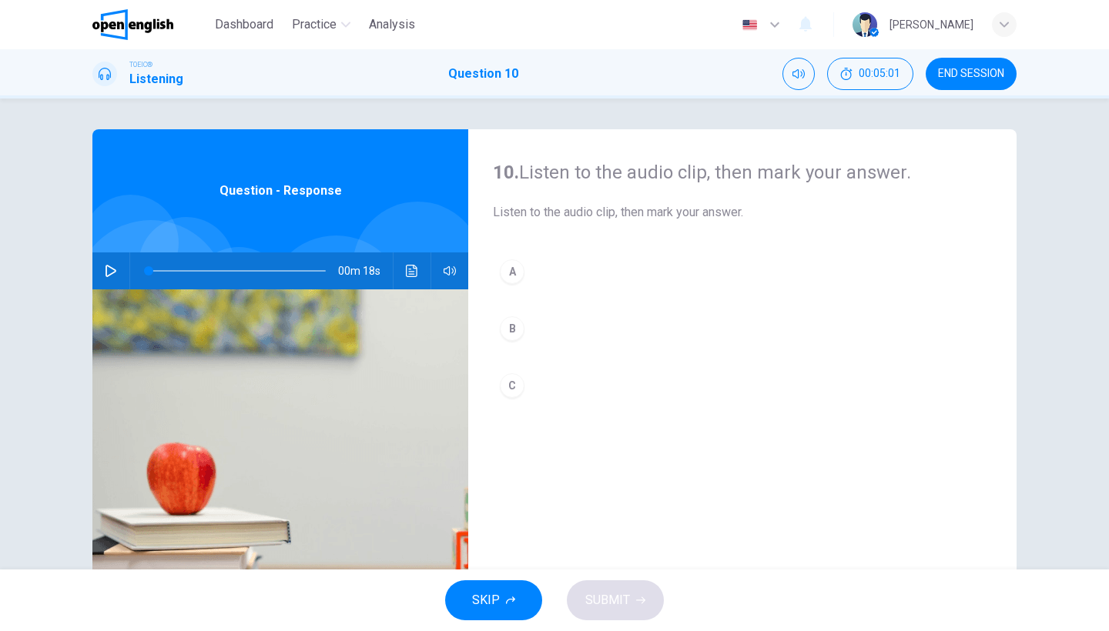
click at [107, 271] on icon "button" at bounding box center [111, 271] width 12 height 12
type input "*"
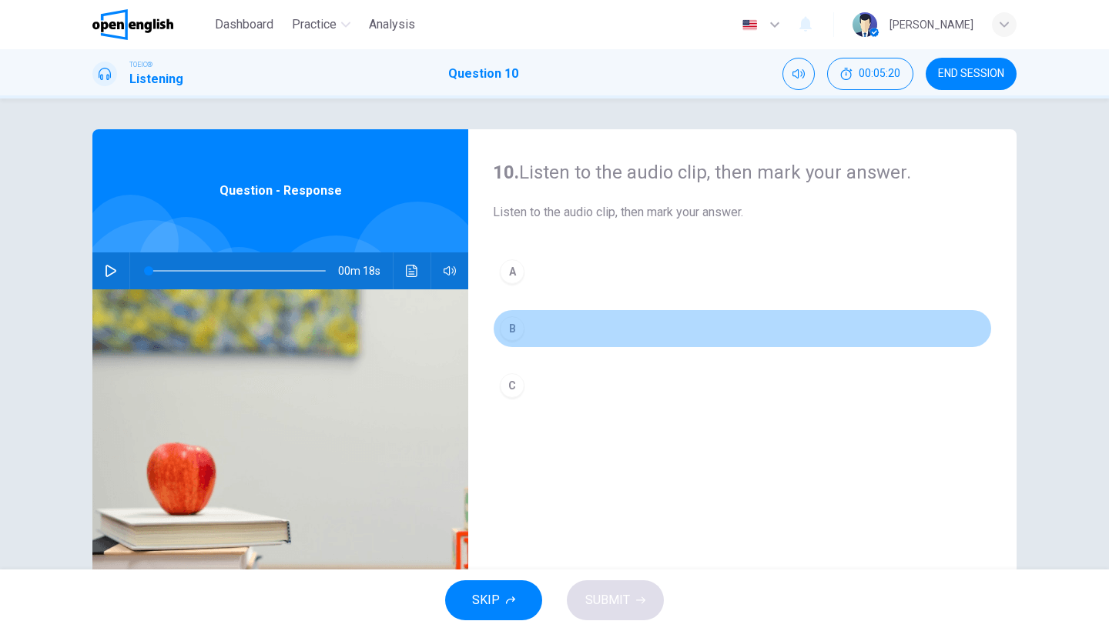
click at [522, 324] on button "B" at bounding box center [742, 329] width 499 height 39
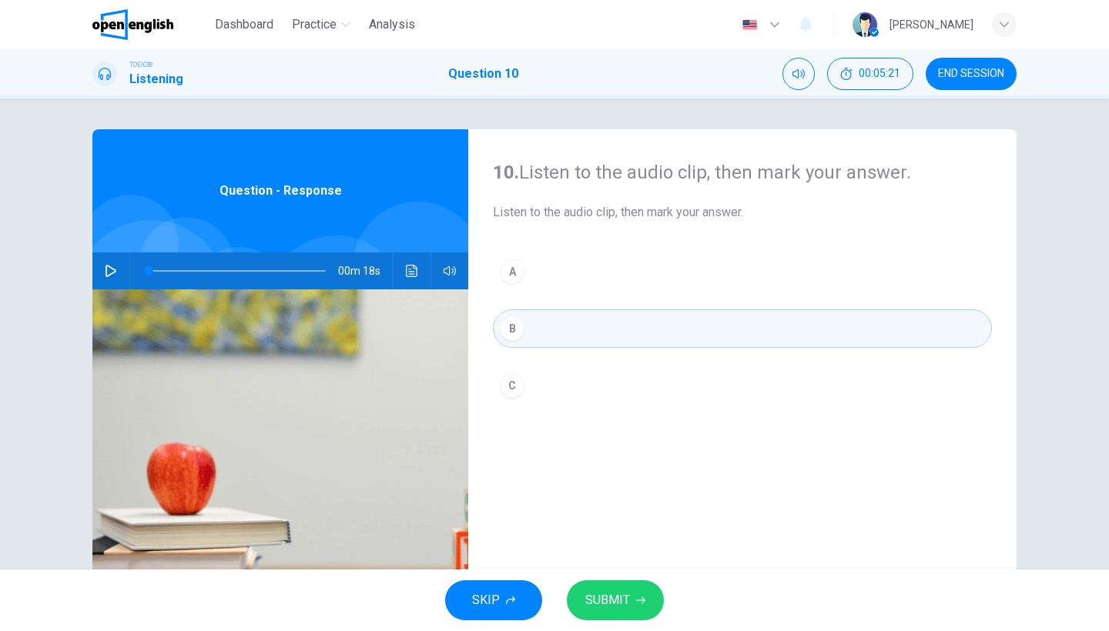
click at [621, 596] on span "SUBMIT" at bounding box center [607, 601] width 45 height 22
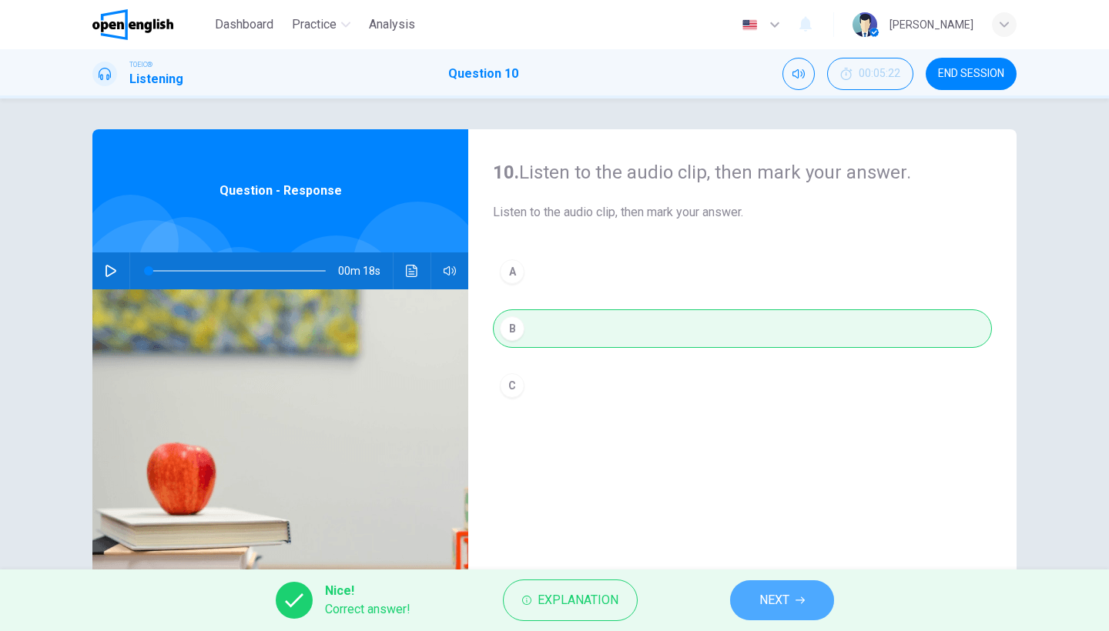
click at [732, 595] on button "NEXT" at bounding box center [782, 601] width 104 height 40
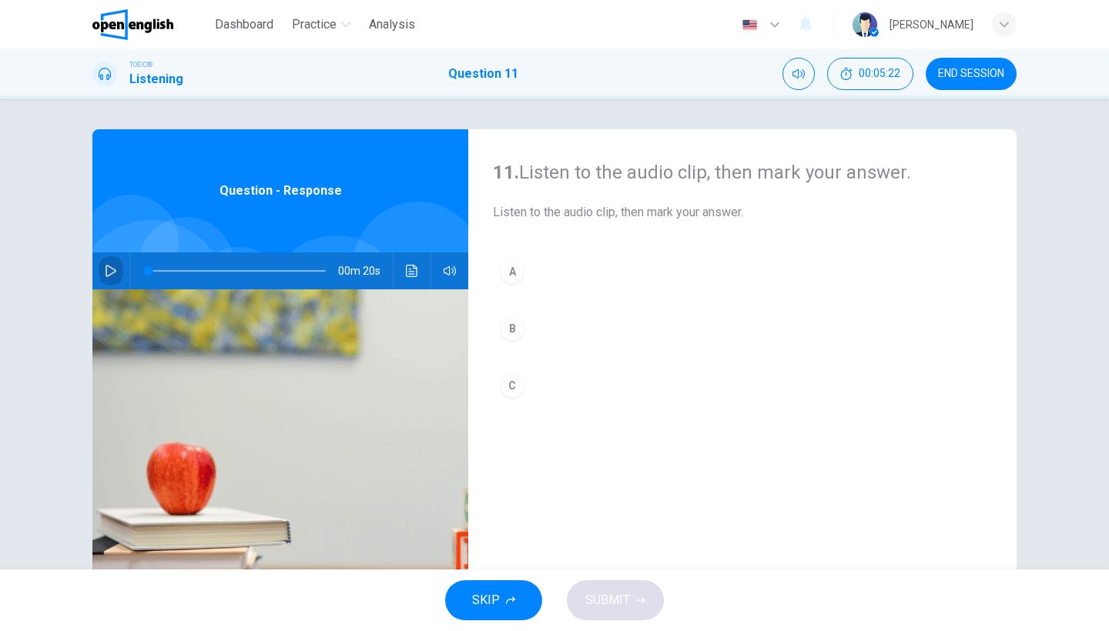
click at [110, 266] on icon "button" at bounding box center [111, 271] width 12 height 12
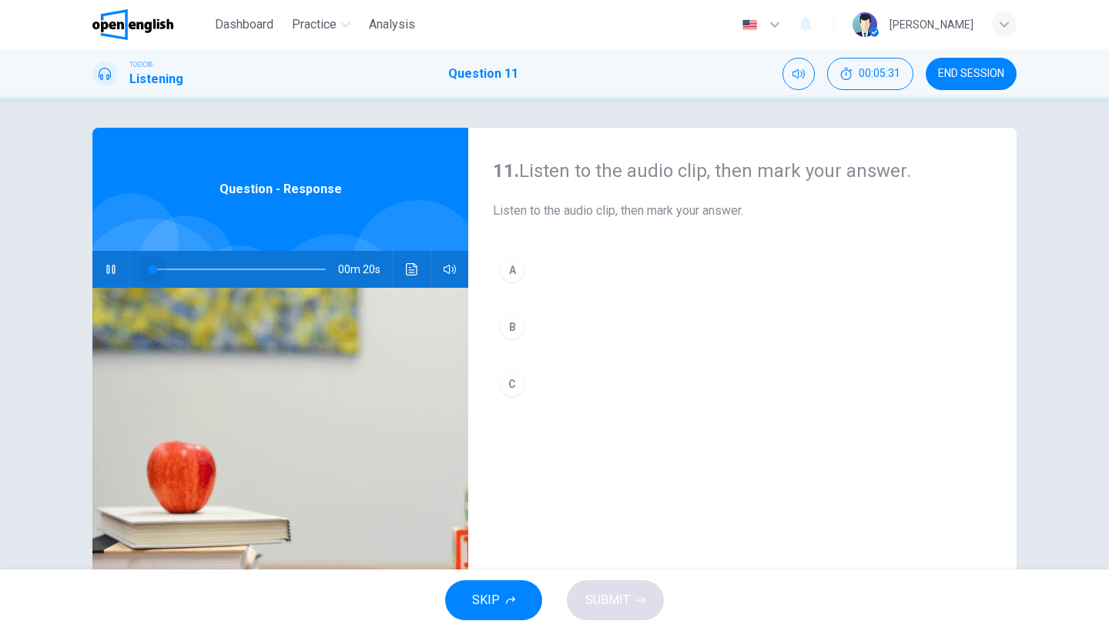
click at [150, 269] on span at bounding box center [237, 270] width 177 height 22
click at [411, 268] on icon "Click to see the audio transcription" at bounding box center [412, 269] width 12 height 12
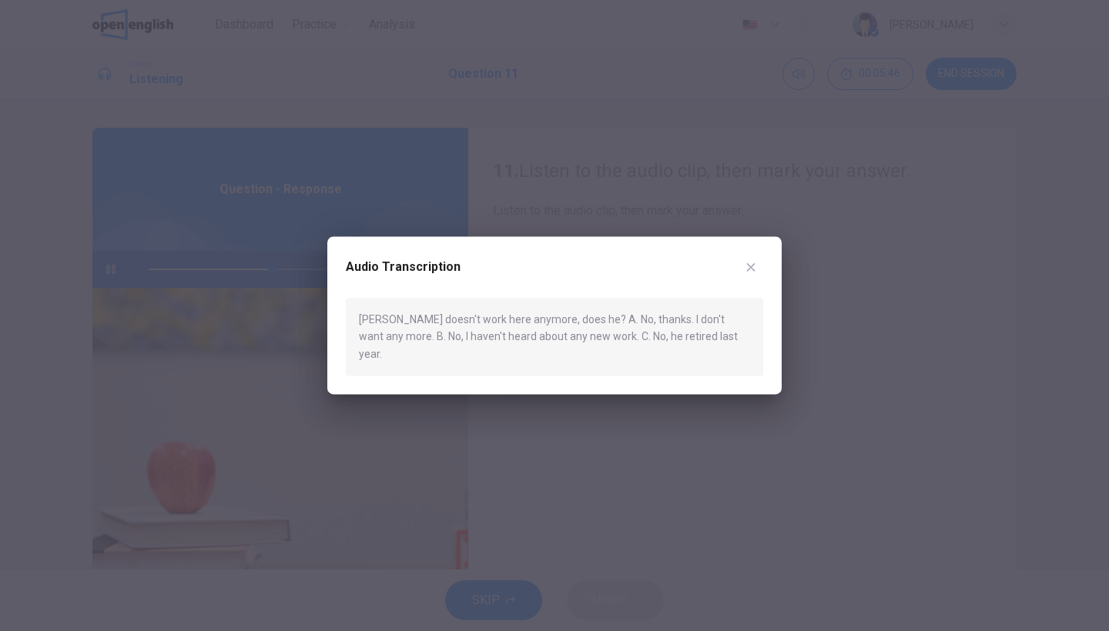
click at [749, 272] on icon "button" at bounding box center [751, 267] width 8 height 8
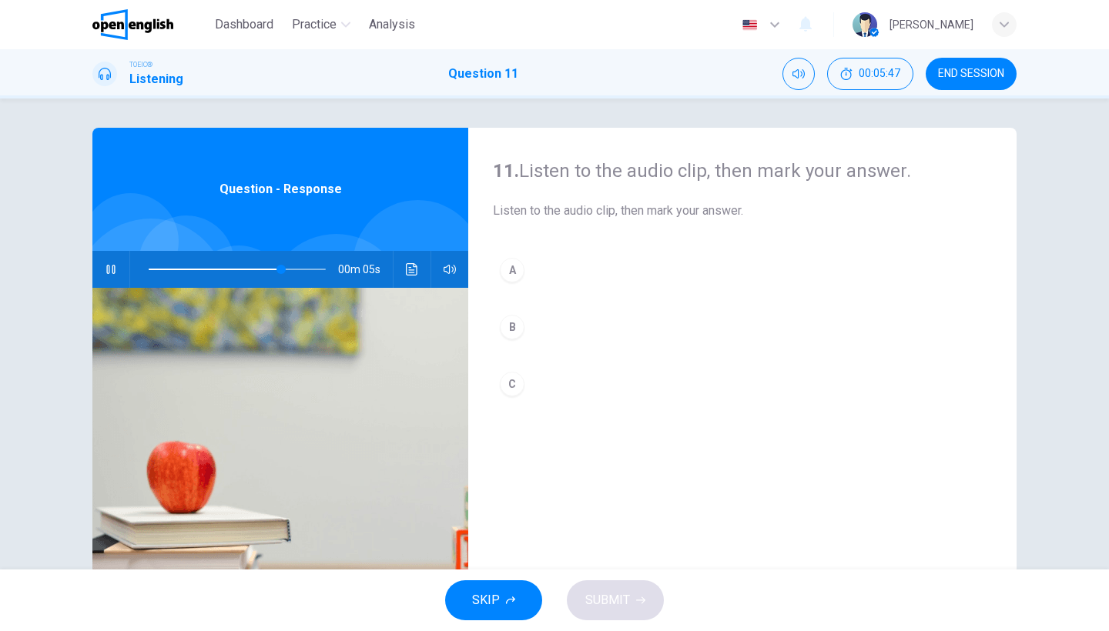
click at [634, 327] on button "B" at bounding box center [742, 327] width 499 height 39
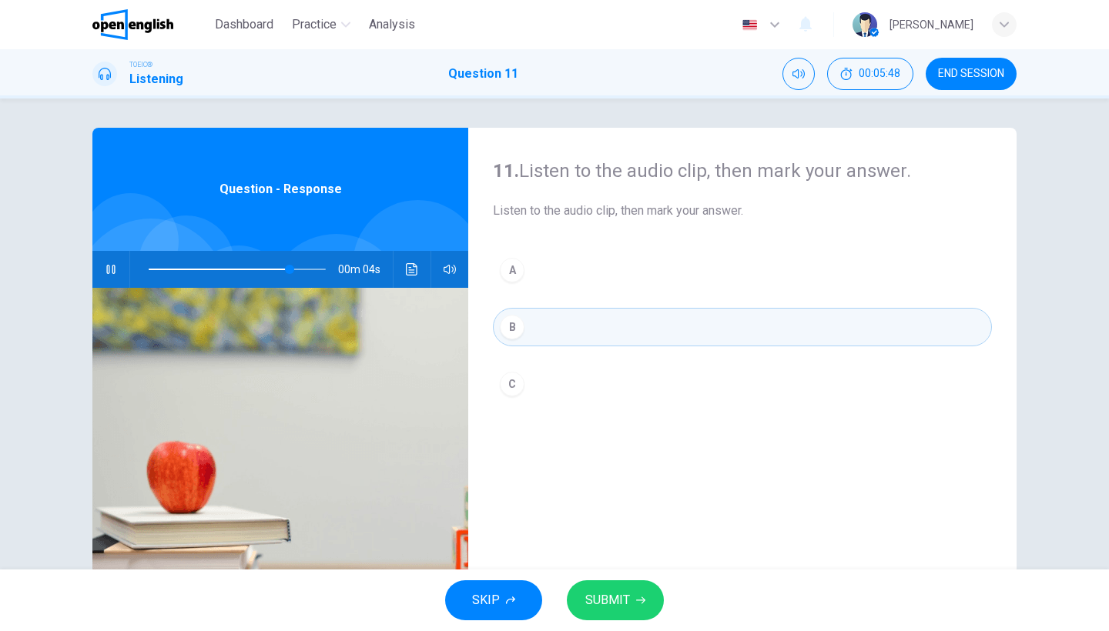
click at [600, 598] on span "SUBMIT" at bounding box center [607, 601] width 45 height 22
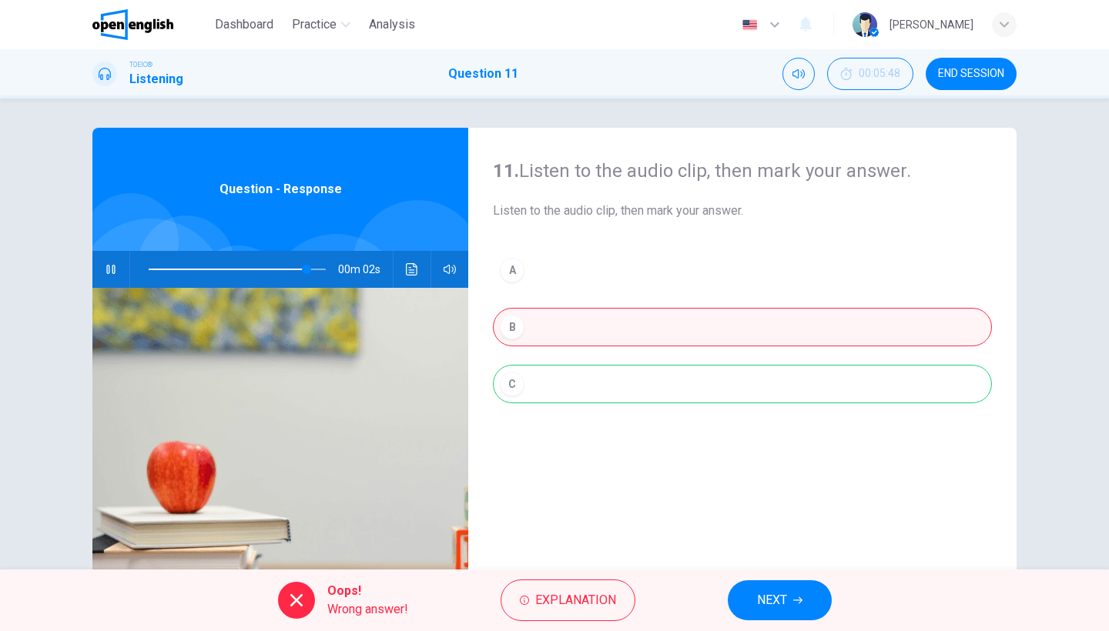
type input "**"
click at [776, 615] on button "NEXT" at bounding box center [780, 601] width 104 height 40
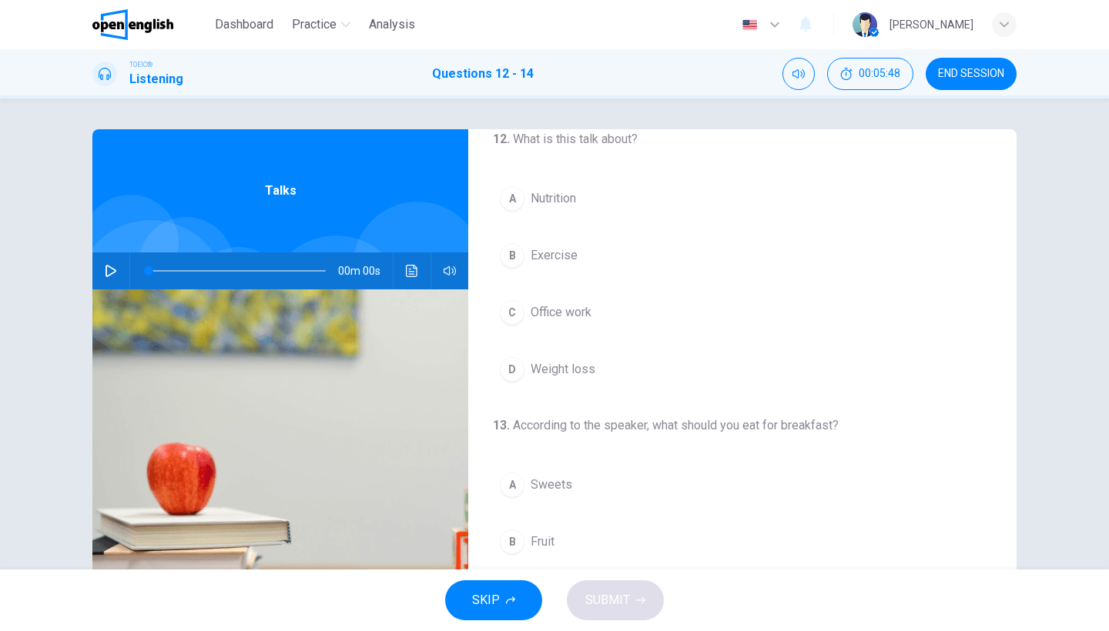
scroll to position [37, 0]
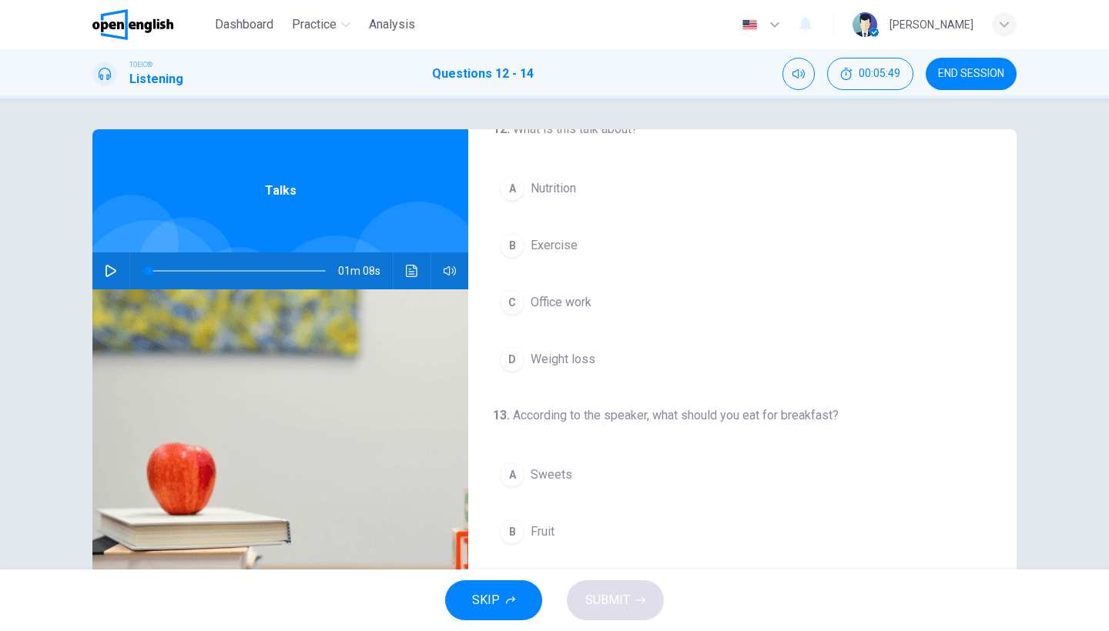
click at [99, 266] on button "button" at bounding box center [111, 271] width 25 height 37
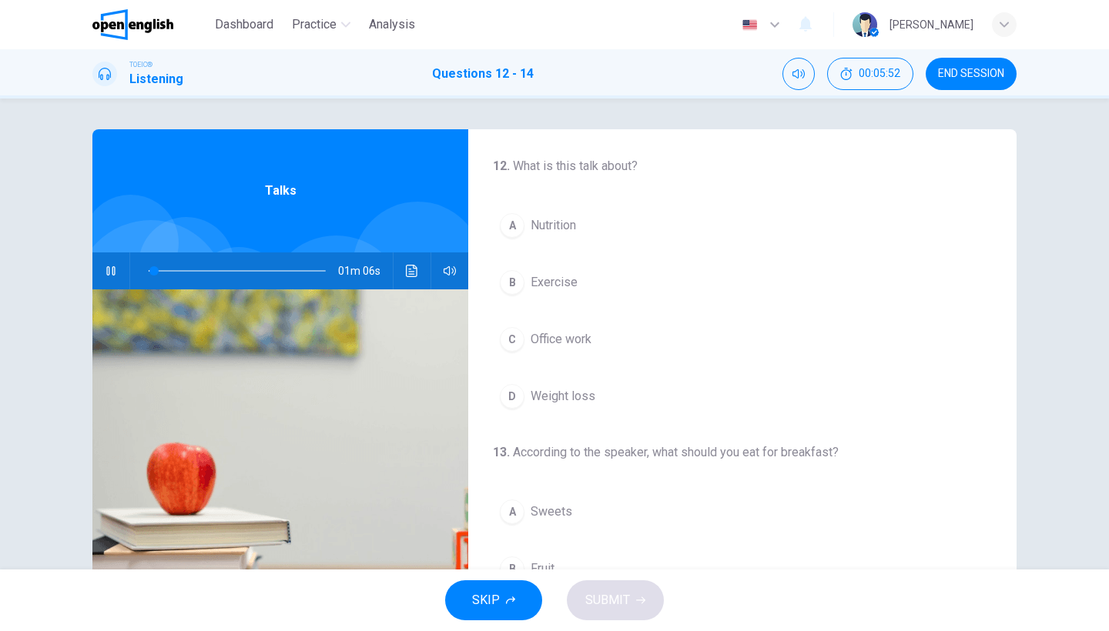
scroll to position [0, 0]
click at [634, 341] on button "C Office work" at bounding box center [742, 339] width 499 height 39
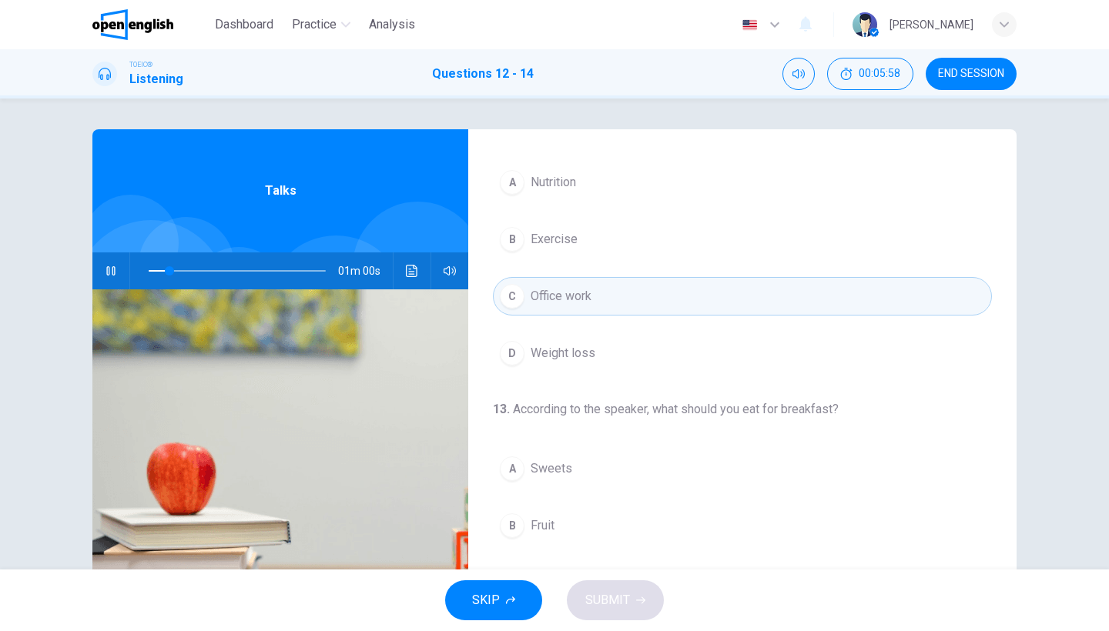
scroll to position [15, 0]
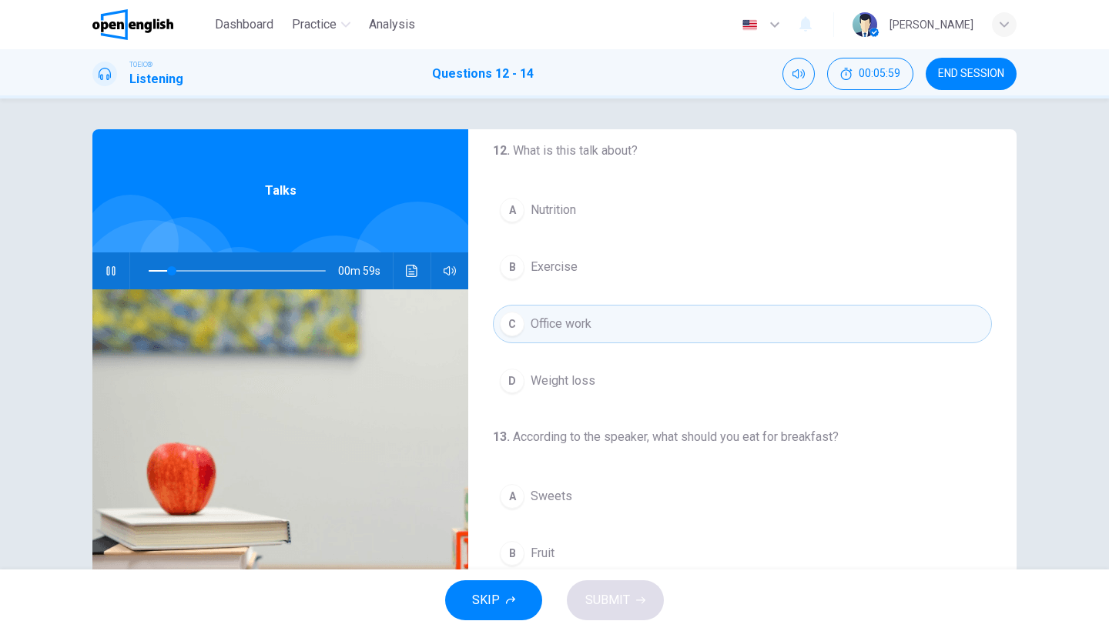
click at [661, 258] on button "B Exercise" at bounding box center [742, 267] width 499 height 39
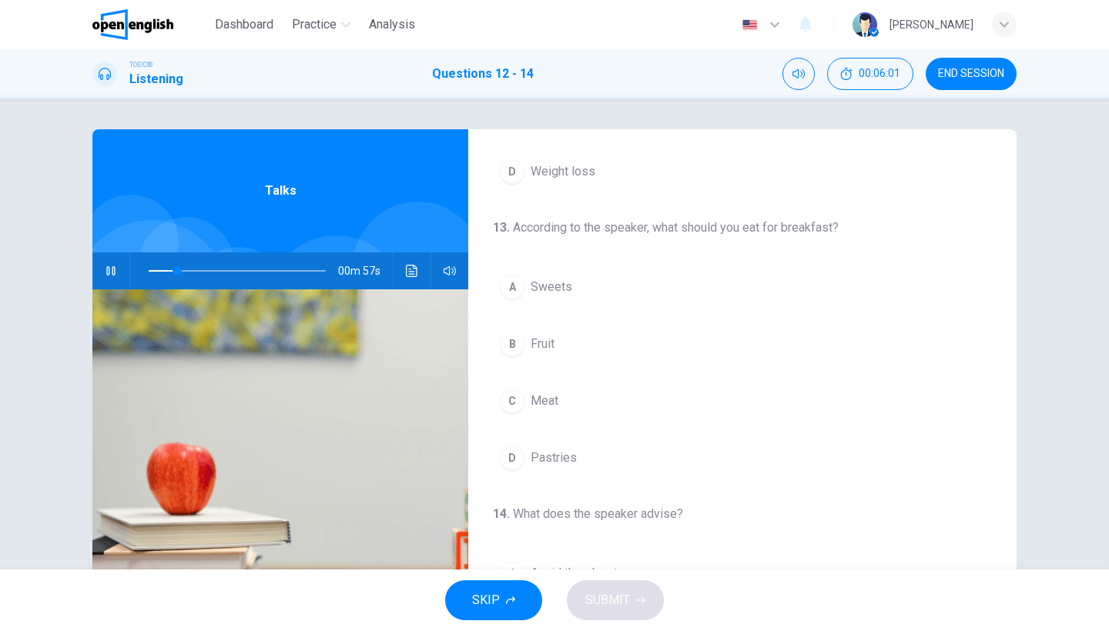
scroll to position [231, 0]
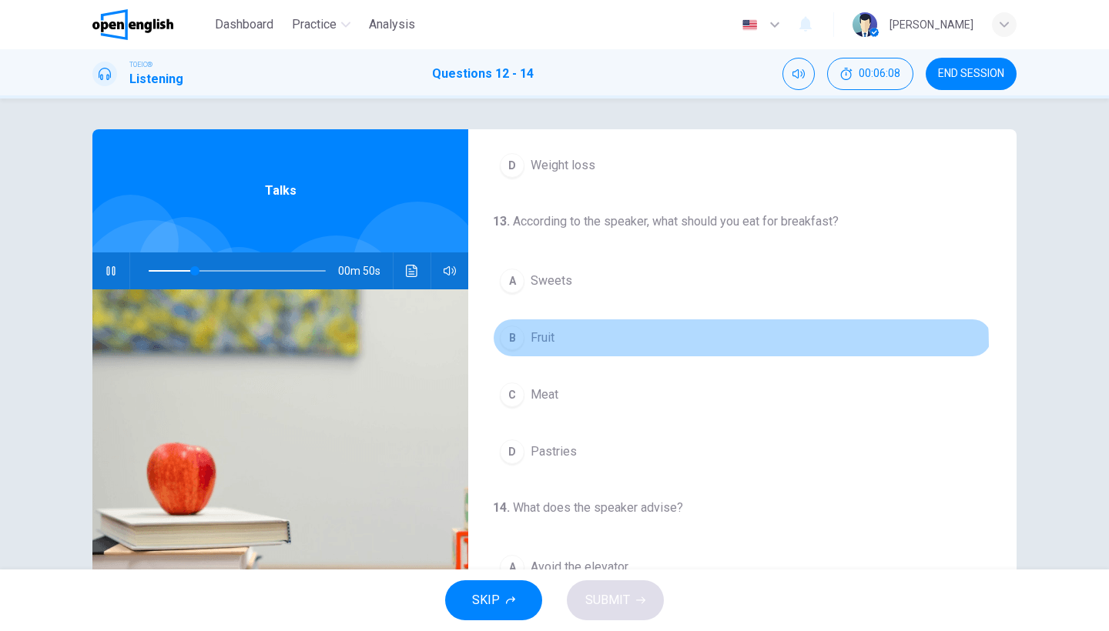
click at [675, 345] on button "B Fruit" at bounding box center [742, 338] width 499 height 39
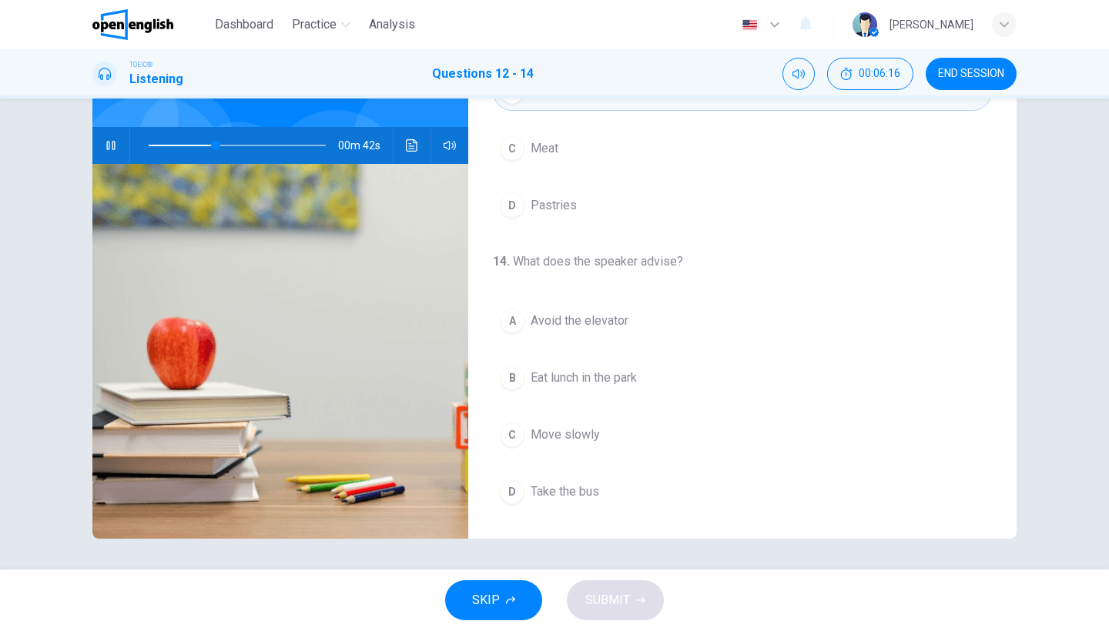
scroll to position [126, 0]
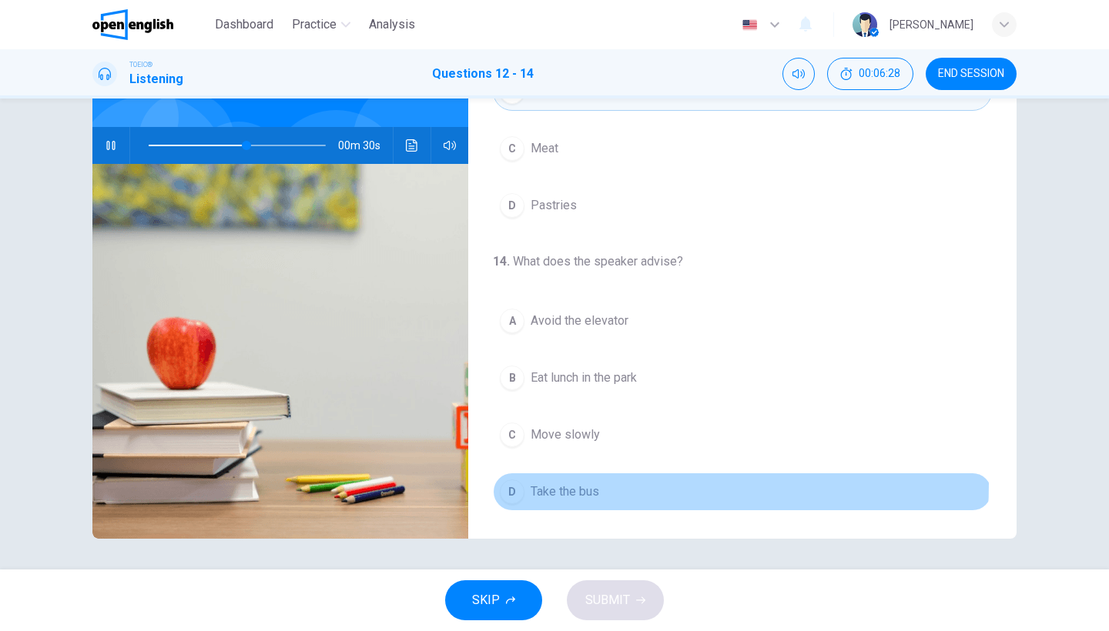
click at [588, 484] on span "Take the bus" at bounding box center [565, 492] width 69 height 18
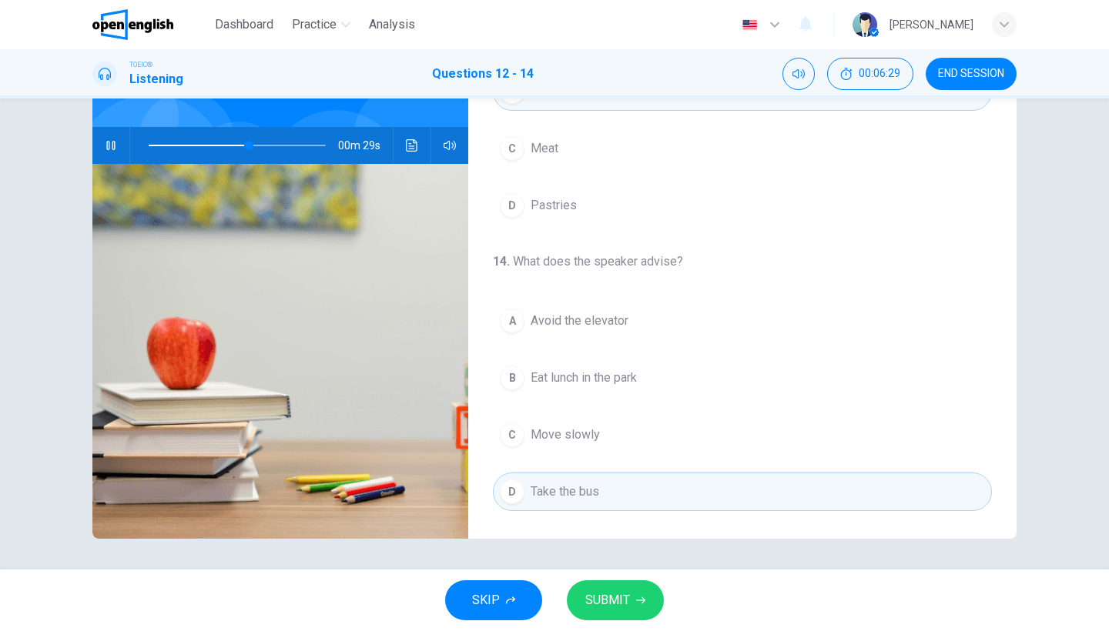
click at [602, 588] on button "SUBMIT" at bounding box center [615, 601] width 97 height 40
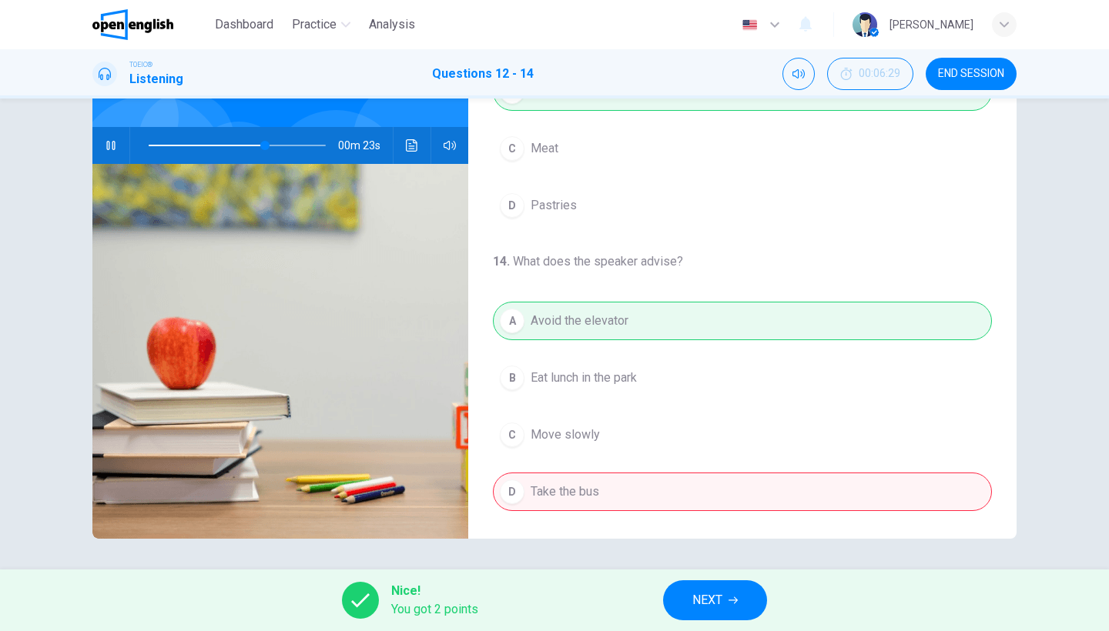
type input "**"
click at [724, 587] on button "NEXT" at bounding box center [715, 601] width 104 height 40
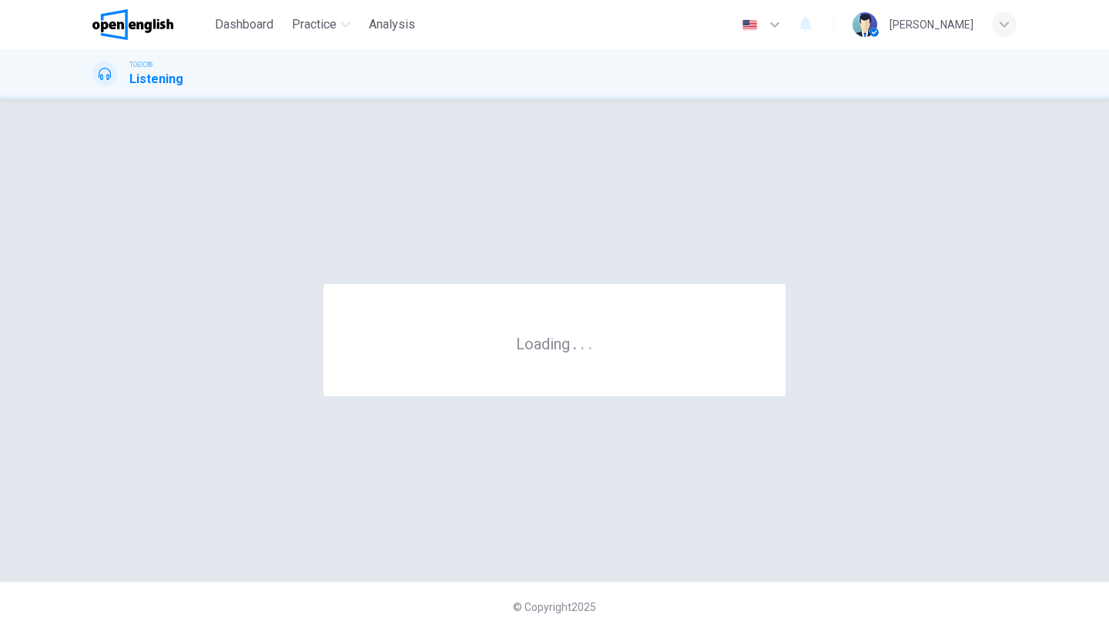
scroll to position [0, 0]
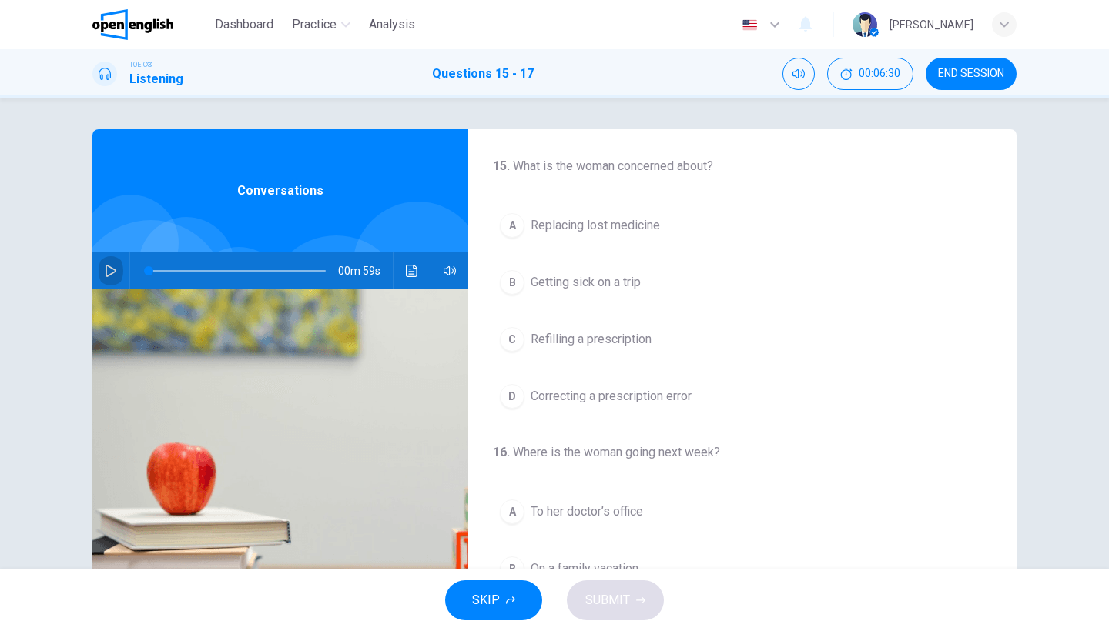
click at [106, 272] on icon "button" at bounding box center [111, 271] width 12 height 12
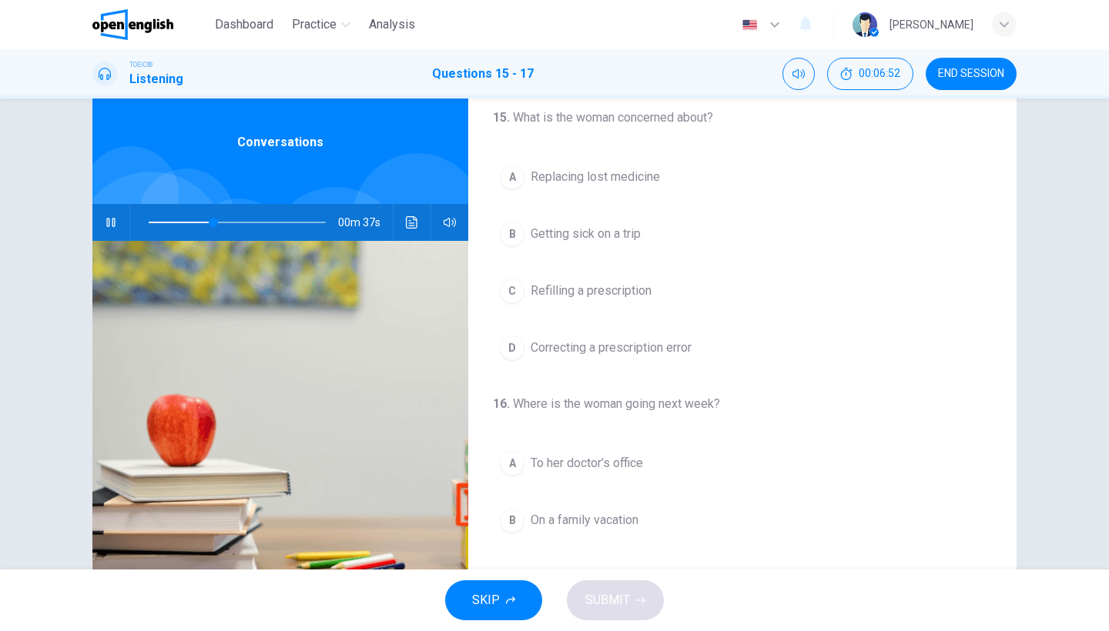
scroll to position [126, 0]
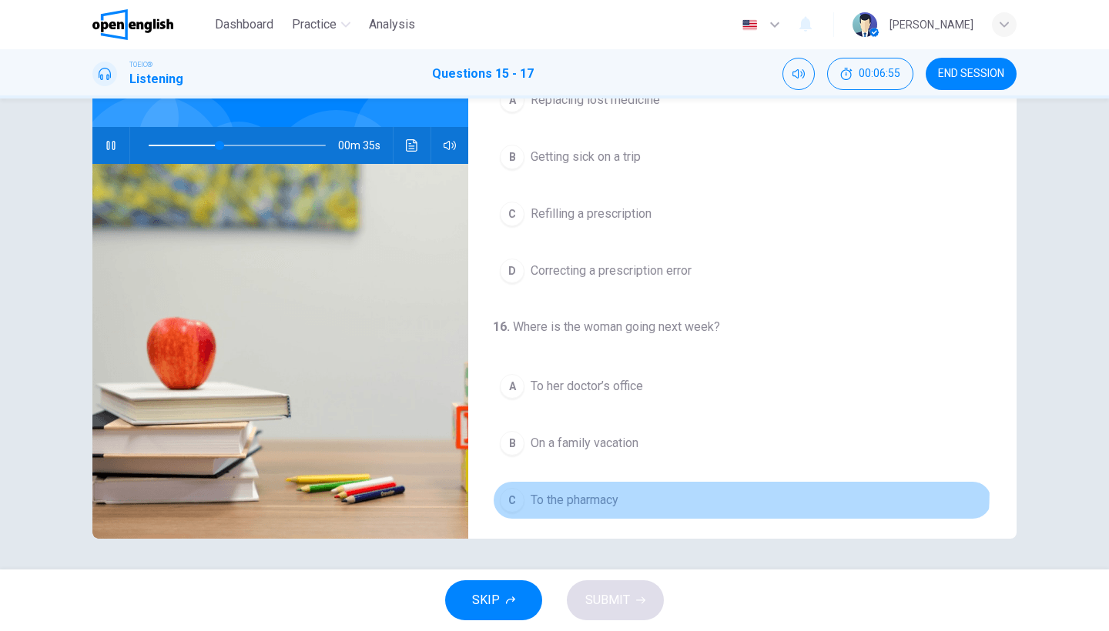
click at [553, 487] on button "C To the pharmacy" at bounding box center [742, 500] width 499 height 39
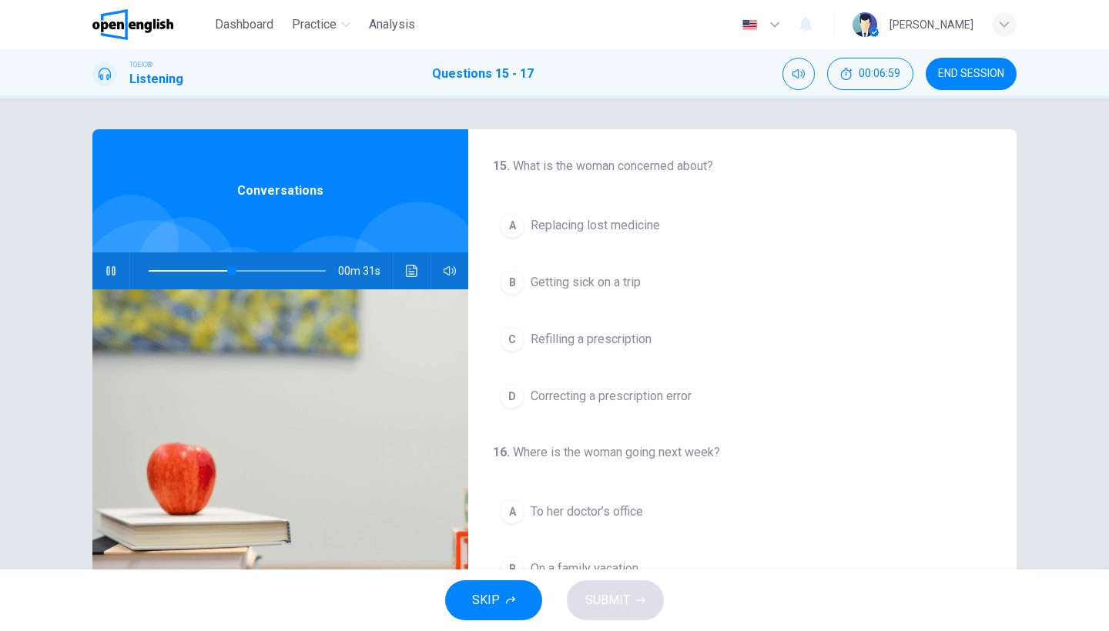
scroll to position [0, 0]
click at [641, 279] on span "Getting sick on a trip" at bounding box center [586, 282] width 110 height 18
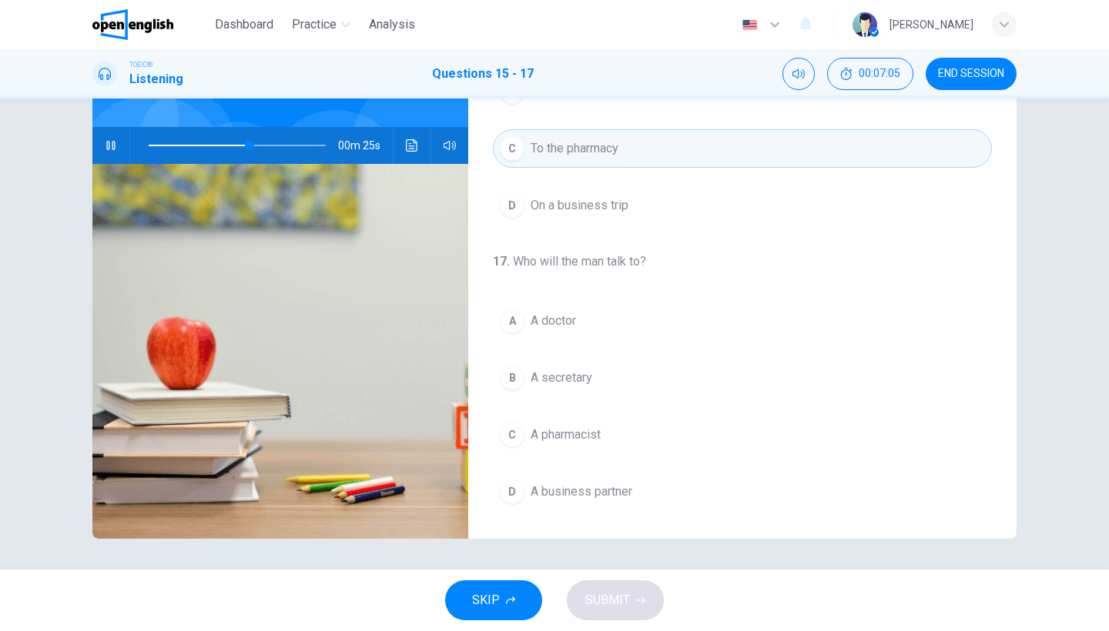
scroll to position [126, 0]
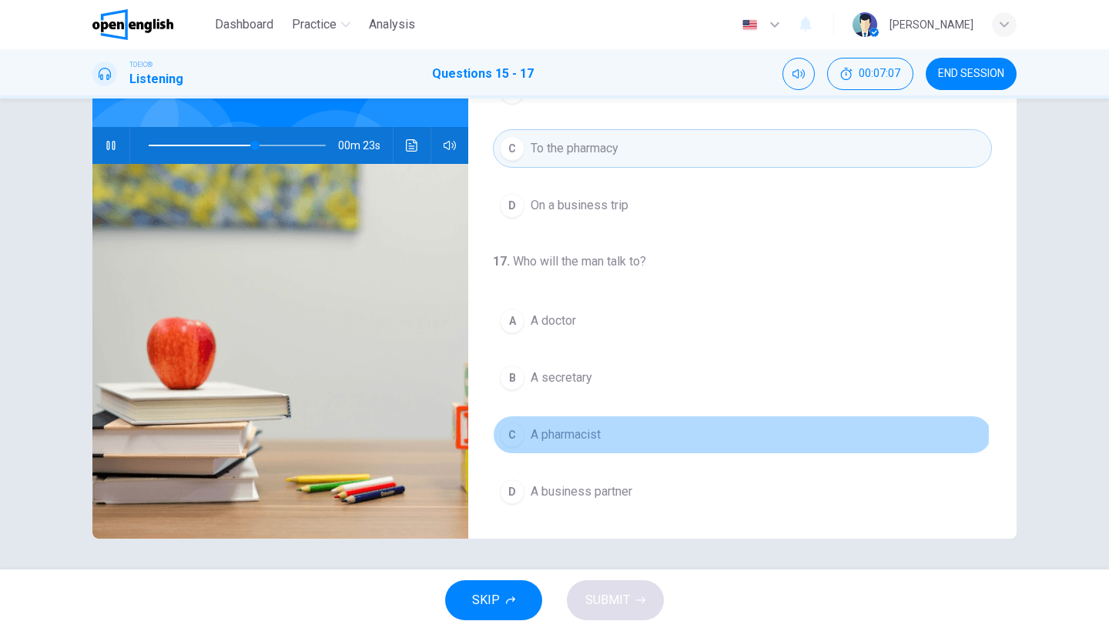
click at [575, 433] on span "A pharmacist" at bounding box center [566, 435] width 70 height 18
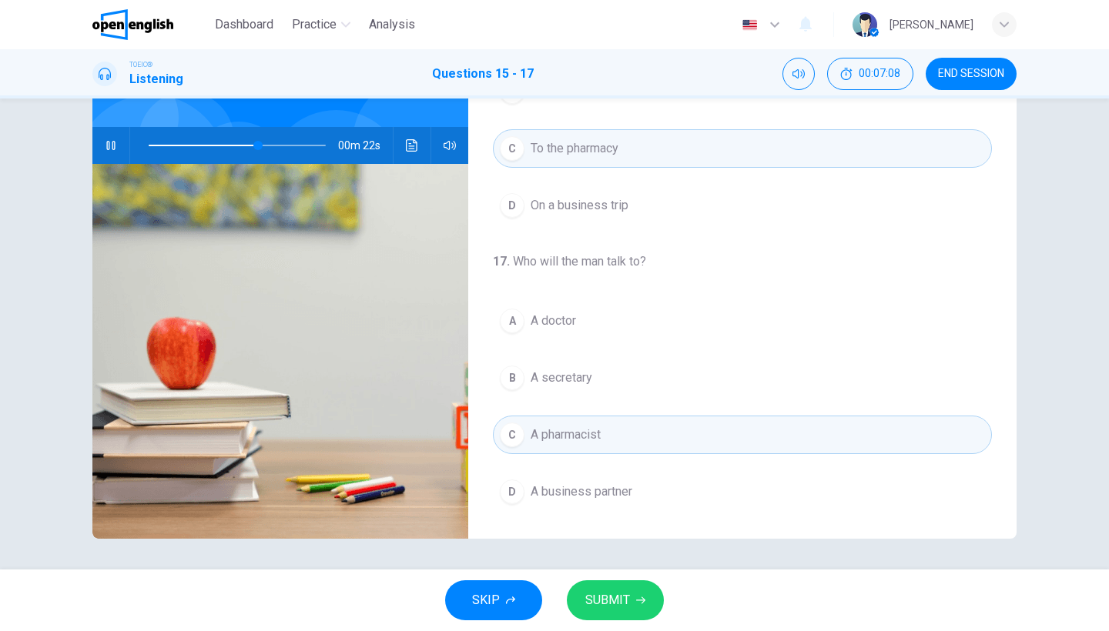
click at [611, 603] on span "SUBMIT" at bounding box center [607, 601] width 45 height 22
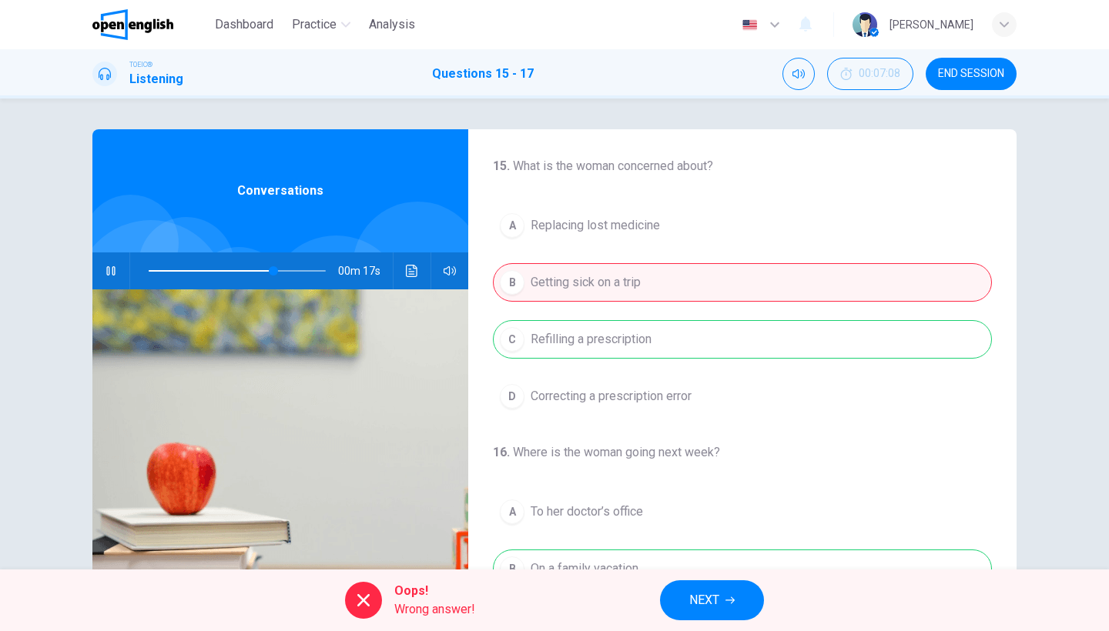
scroll to position [0, 0]
click at [110, 267] on icon "button" at bounding box center [111, 271] width 12 height 12
click at [149, 268] on span at bounding box center [237, 271] width 177 height 22
click at [112, 268] on icon "button" at bounding box center [111, 271] width 12 height 12
click at [415, 269] on icon "Click to see the audio transcription" at bounding box center [412, 271] width 12 height 12
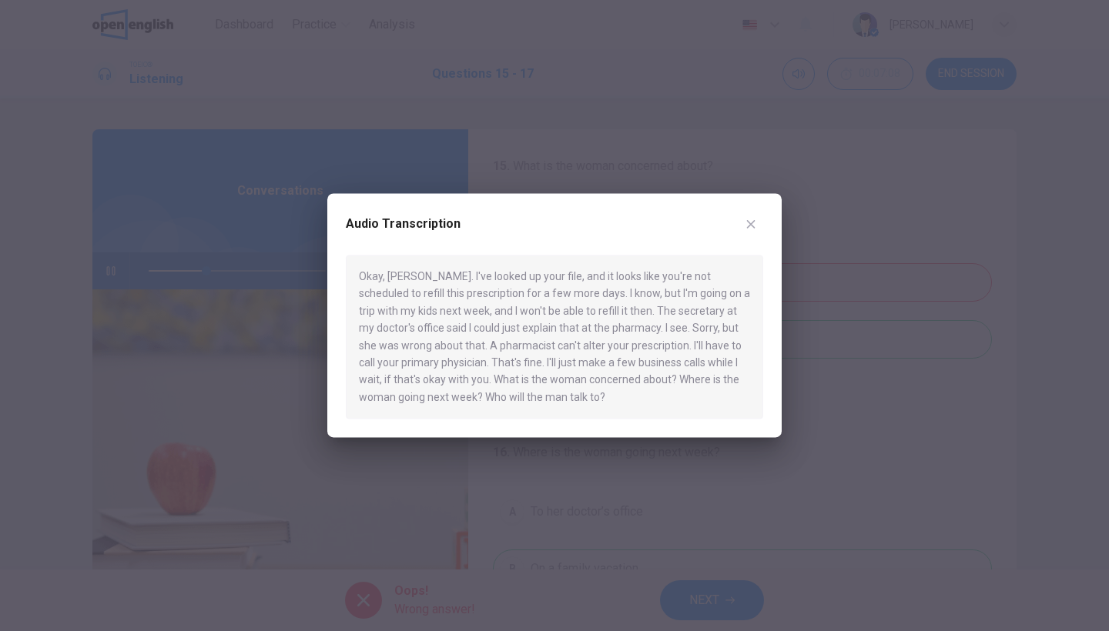
click at [757, 229] on button "button" at bounding box center [751, 224] width 25 height 25
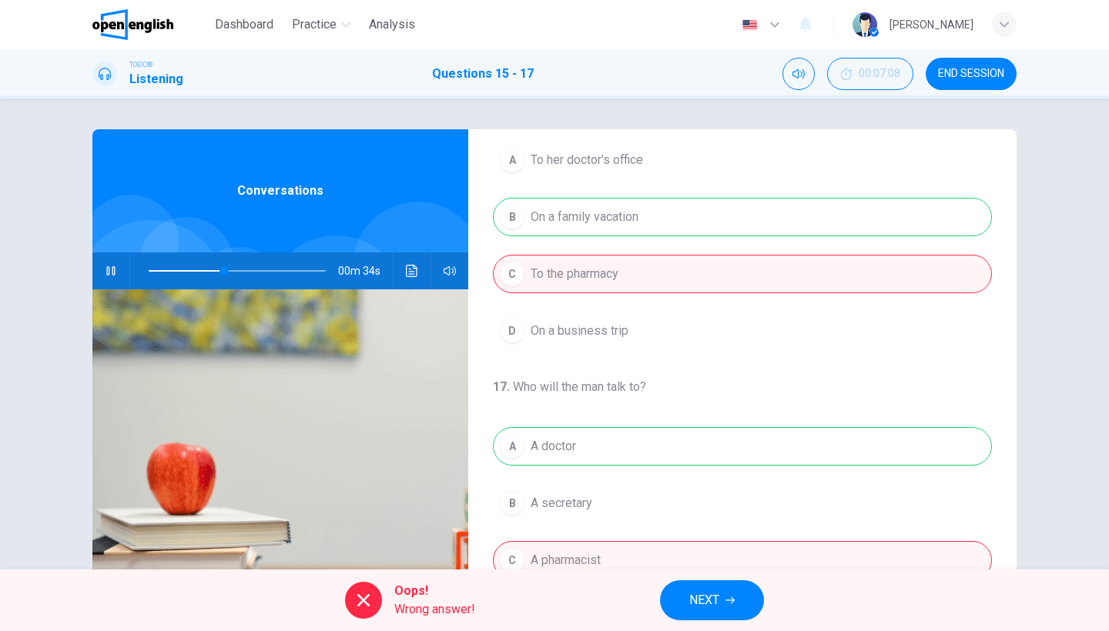
type input "**"
click at [685, 598] on button "NEXT" at bounding box center [712, 601] width 104 height 40
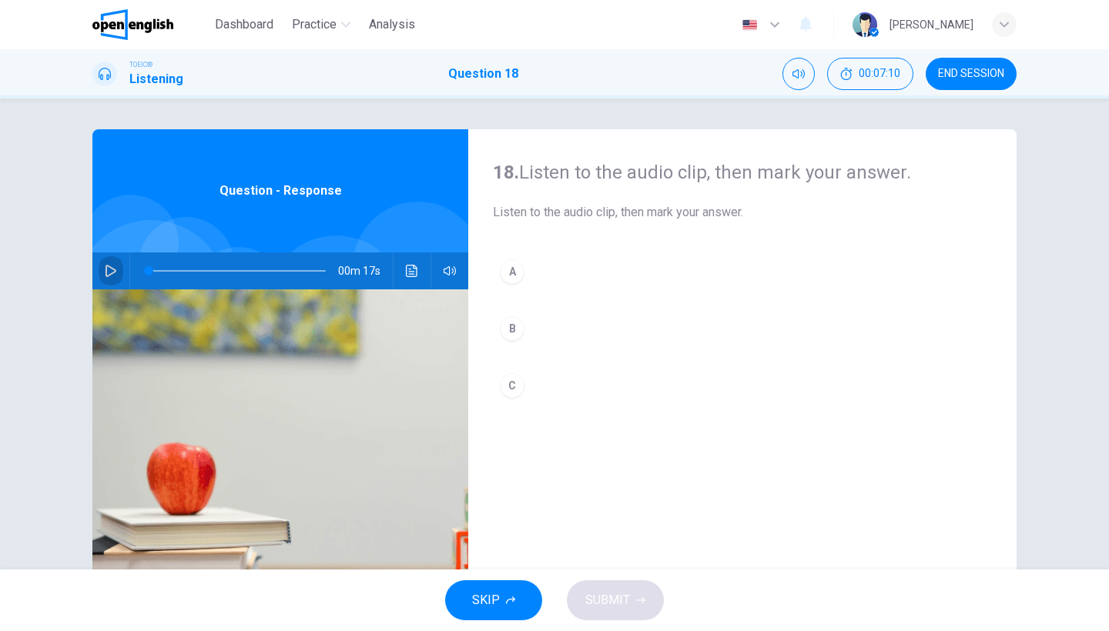
click at [109, 266] on icon "button" at bounding box center [111, 271] width 12 height 12
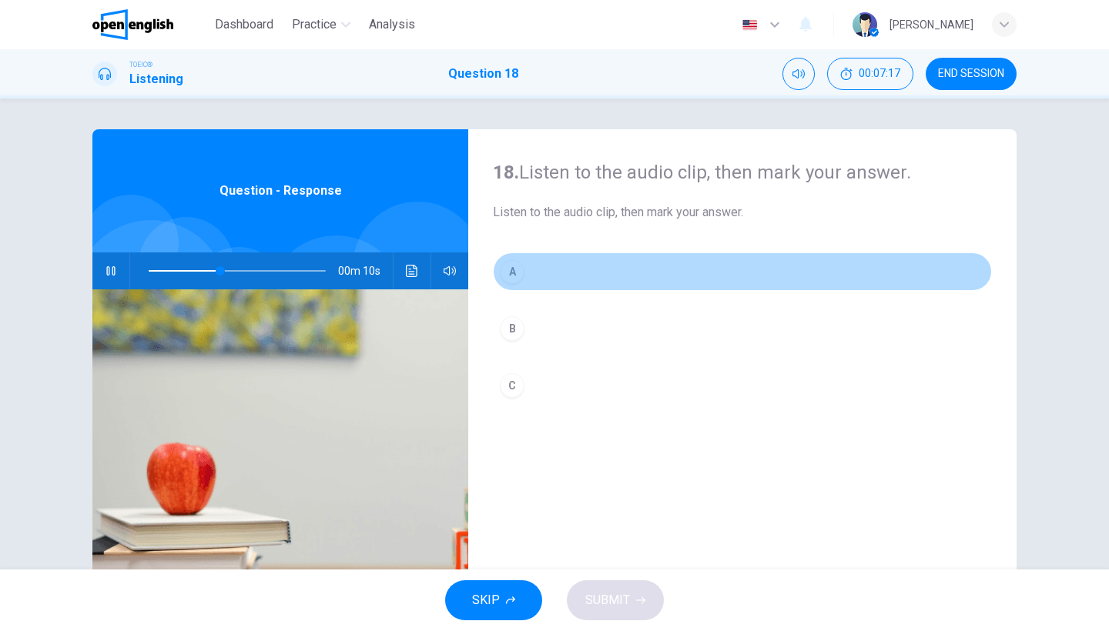
click at [540, 286] on button "A" at bounding box center [742, 272] width 499 height 39
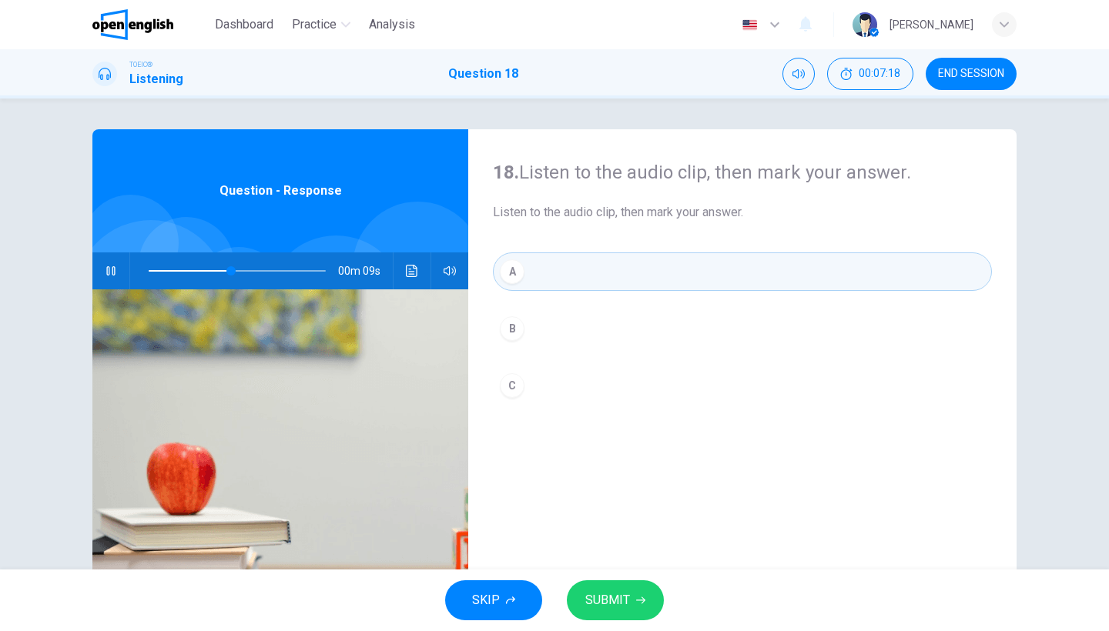
click at [642, 609] on button "SUBMIT" at bounding box center [615, 601] width 97 height 40
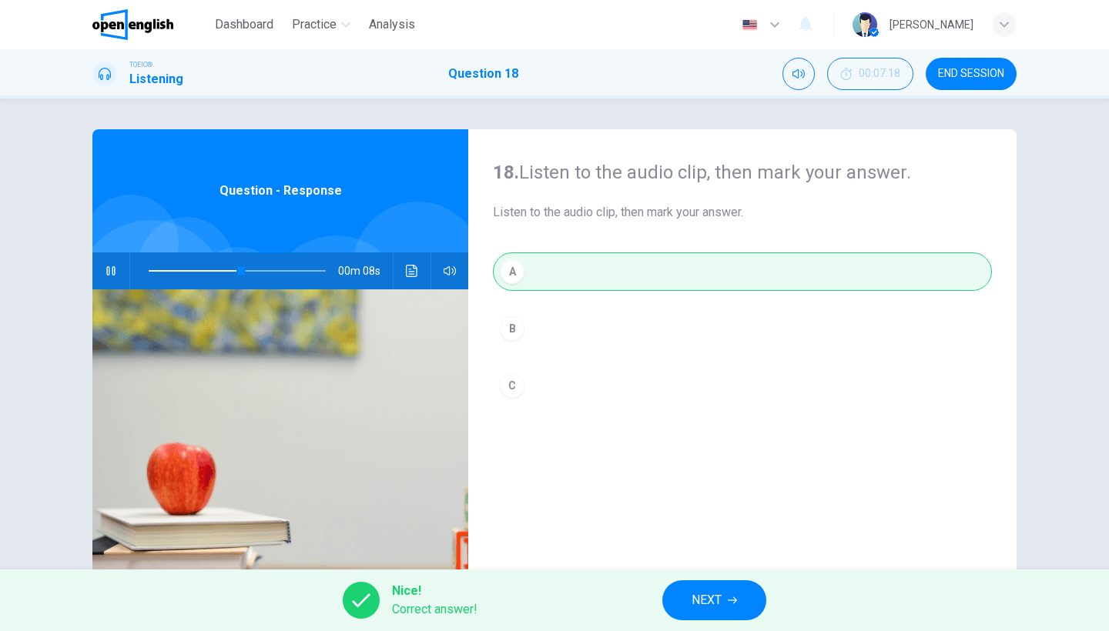
type input "**"
click at [720, 594] on span "NEXT" at bounding box center [707, 601] width 30 height 22
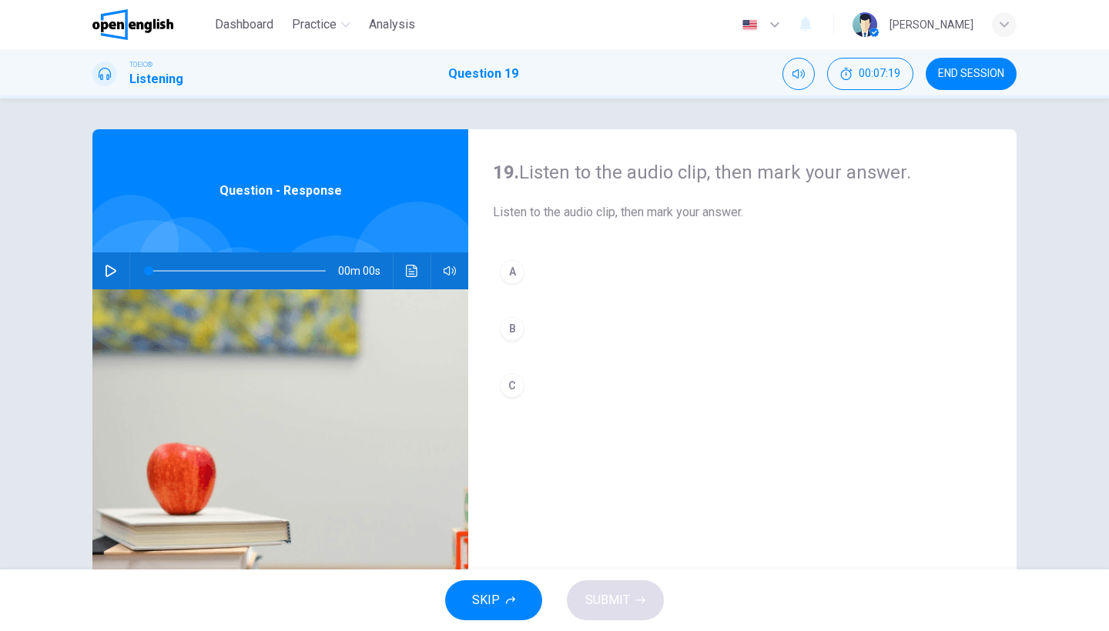
click at [113, 266] on icon "button" at bounding box center [111, 271] width 12 height 12
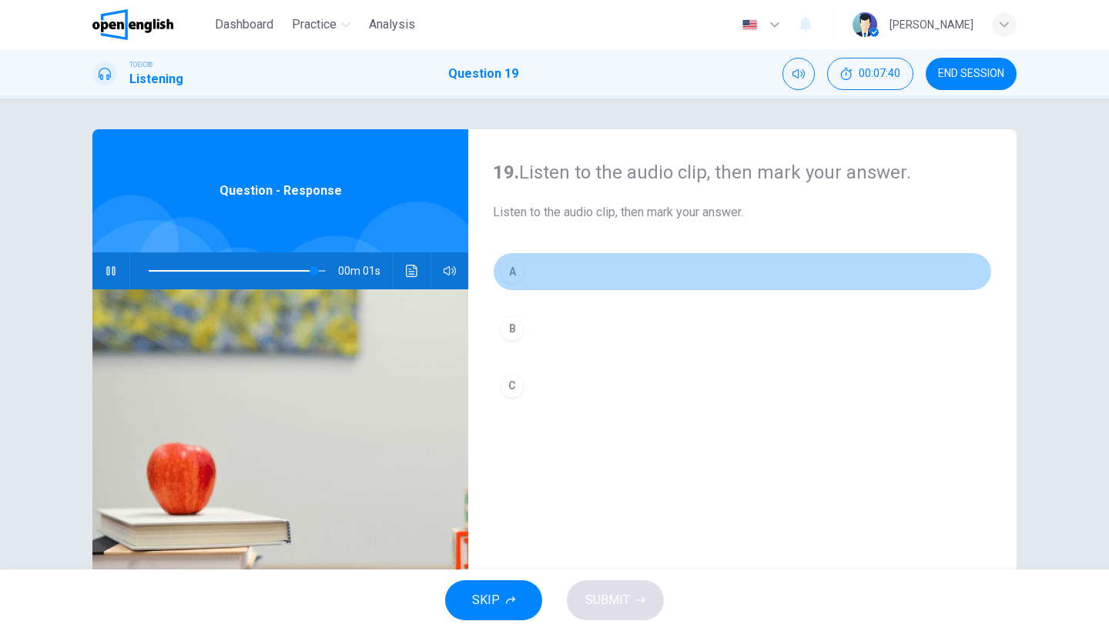
click at [564, 269] on button "A" at bounding box center [742, 272] width 499 height 39
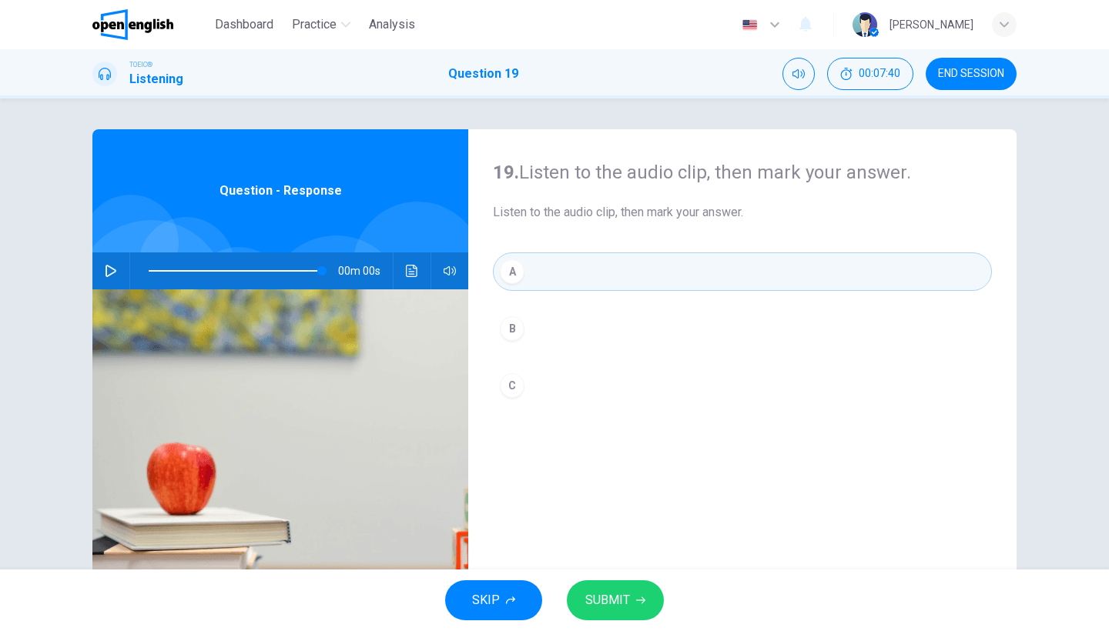
type input "*"
click at [522, 381] on button "C" at bounding box center [742, 386] width 499 height 39
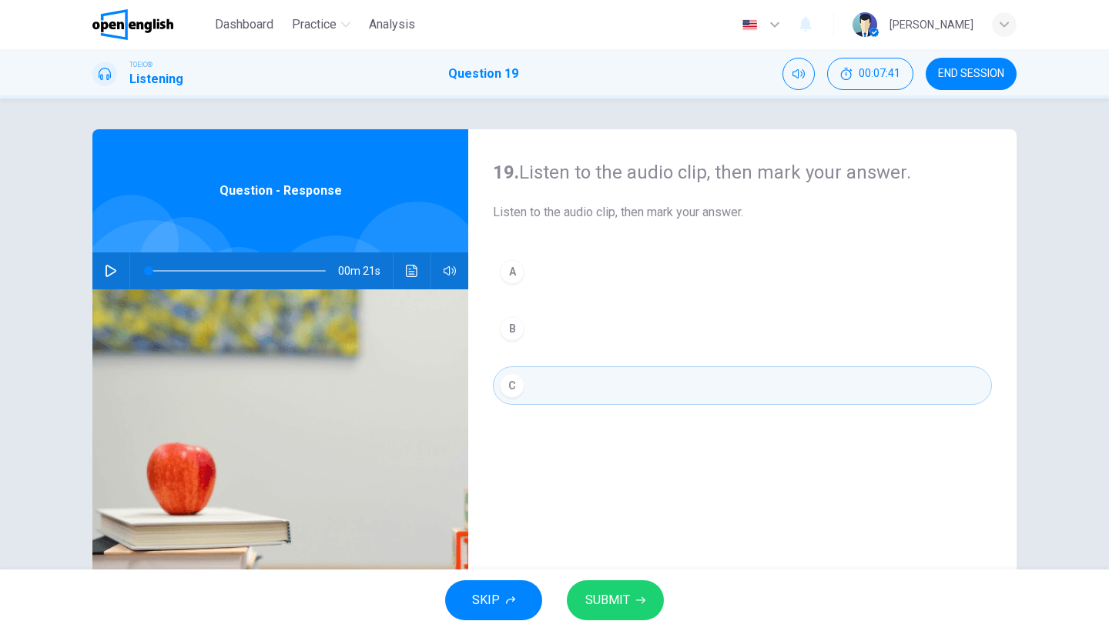
click at [598, 603] on span "SUBMIT" at bounding box center [607, 601] width 45 height 22
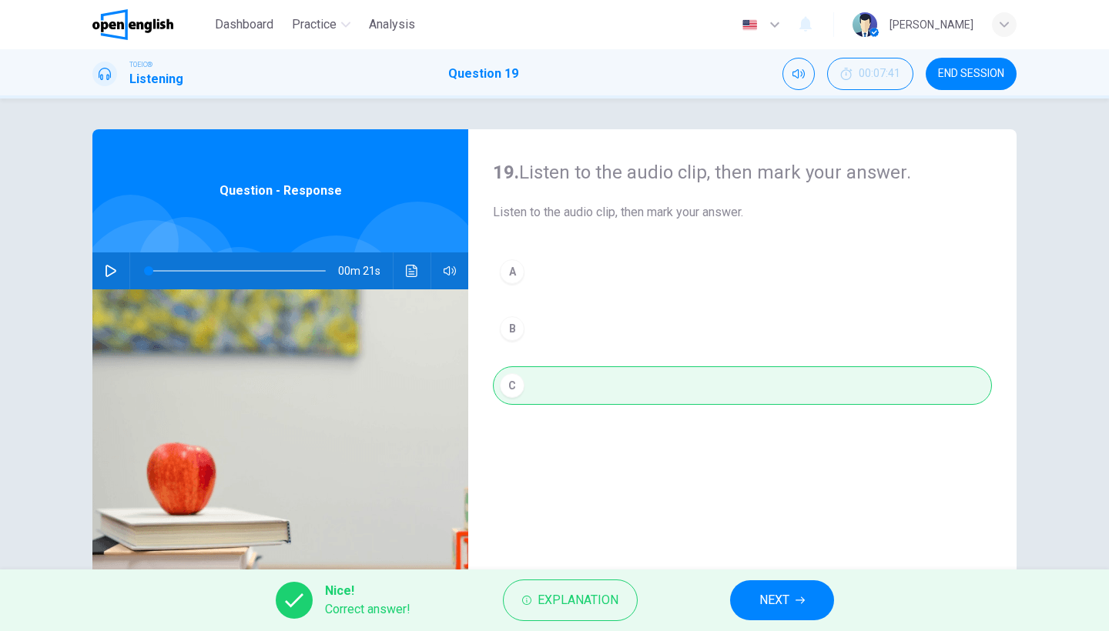
click at [774, 615] on button "NEXT" at bounding box center [782, 601] width 104 height 40
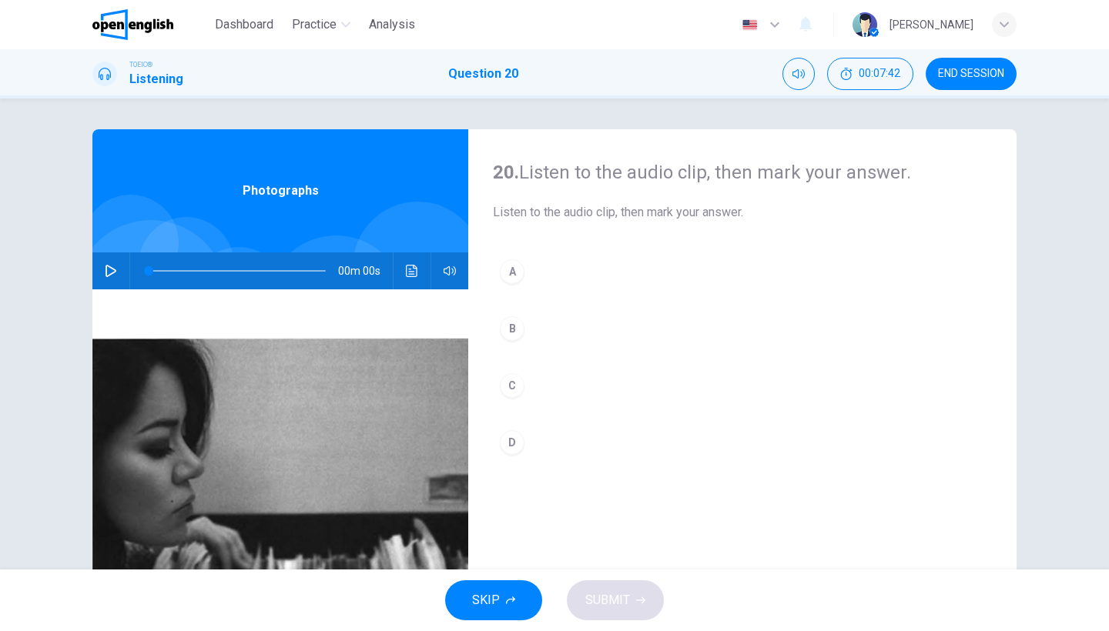
click at [102, 276] on button "button" at bounding box center [111, 271] width 25 height 37
type input "*"
click at [561, 447] on button "D" at bounding box center [742, 443] width 499 height 39
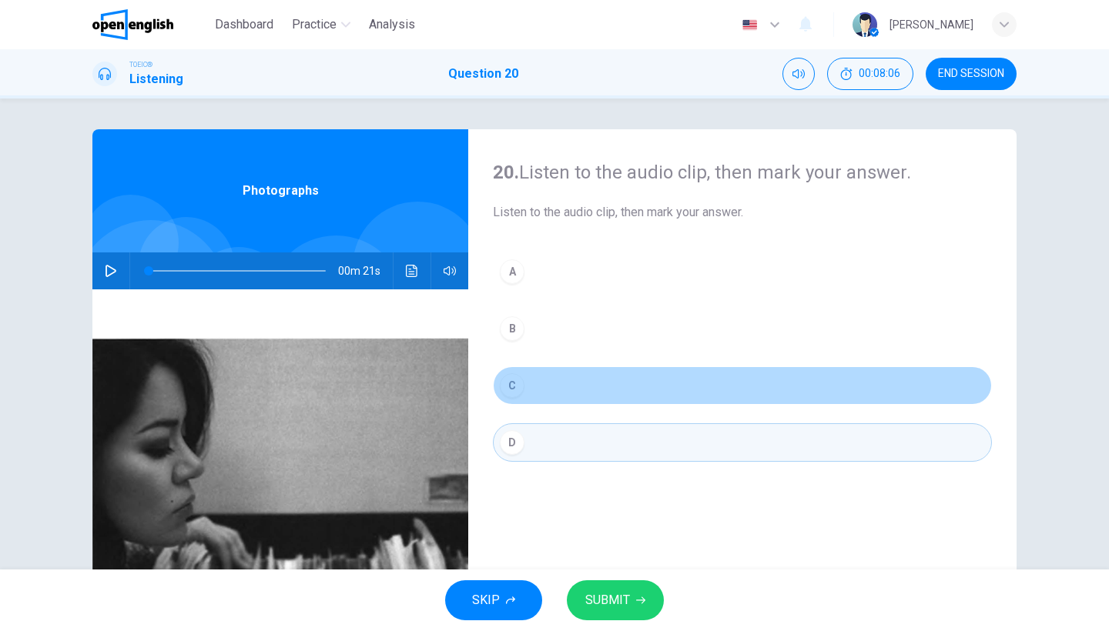
click at [571, 400] on button "C" at bounding box center [742, 386] width 499 height 39
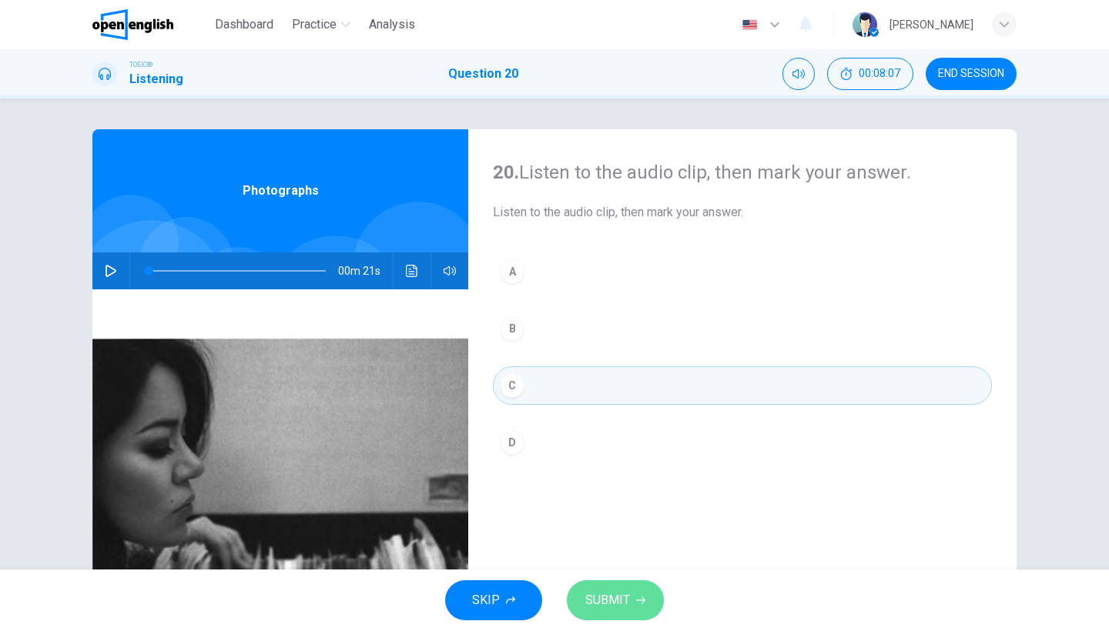
click at [614, 603] on span "SUBMIT" at bounding box center [607, 601] width 45 height 22
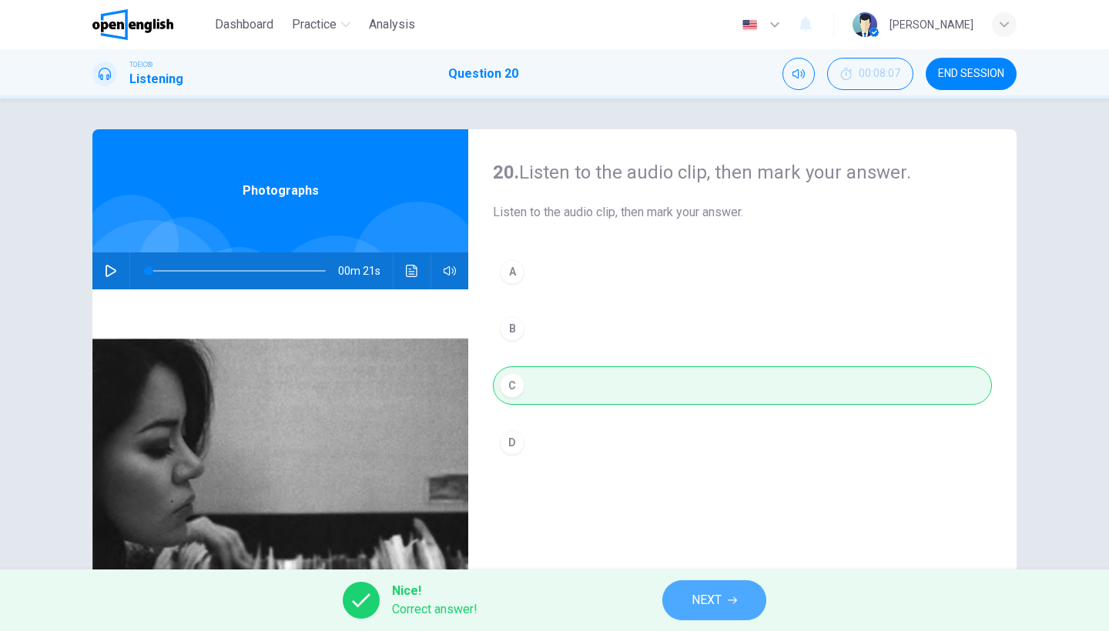
click at [734, 601] on icon "button" at bounding box center [732, 600] width 9 height 9
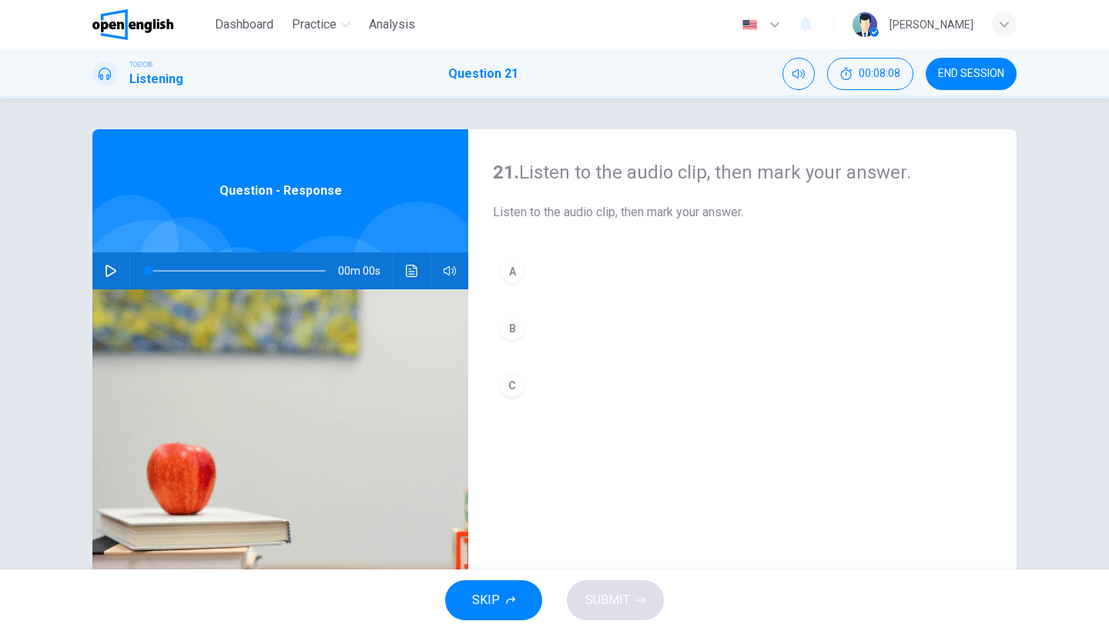
click at [108, 274] on icon "button" at bounding box center [111, 271] width 12 height 12
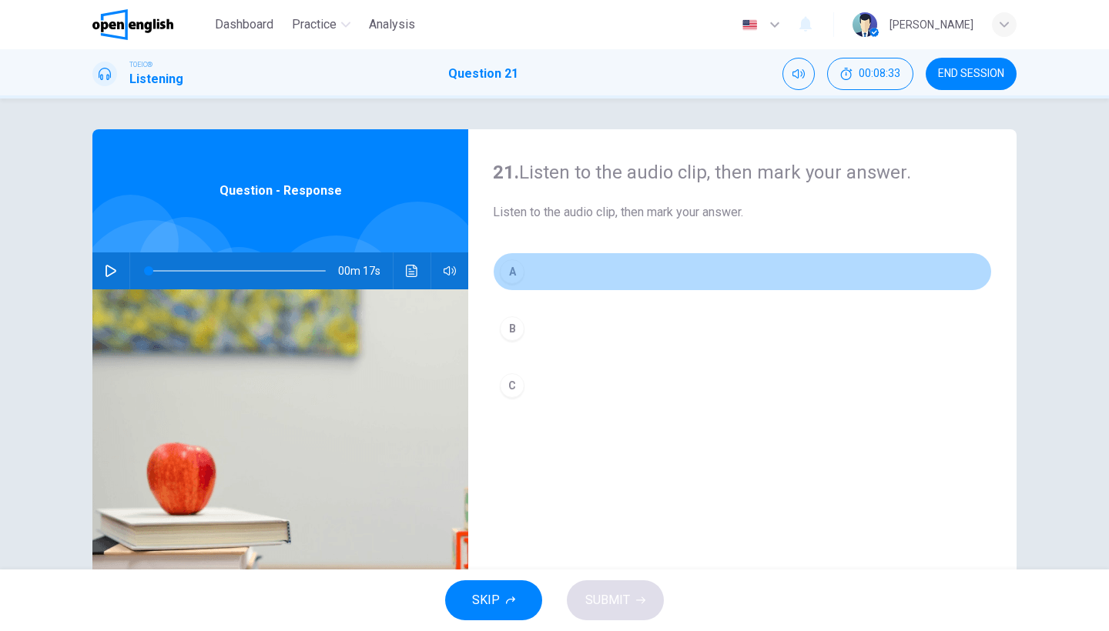
click at [516, 277] on div "A" at bounding box center [512, 272] width 25 height 25
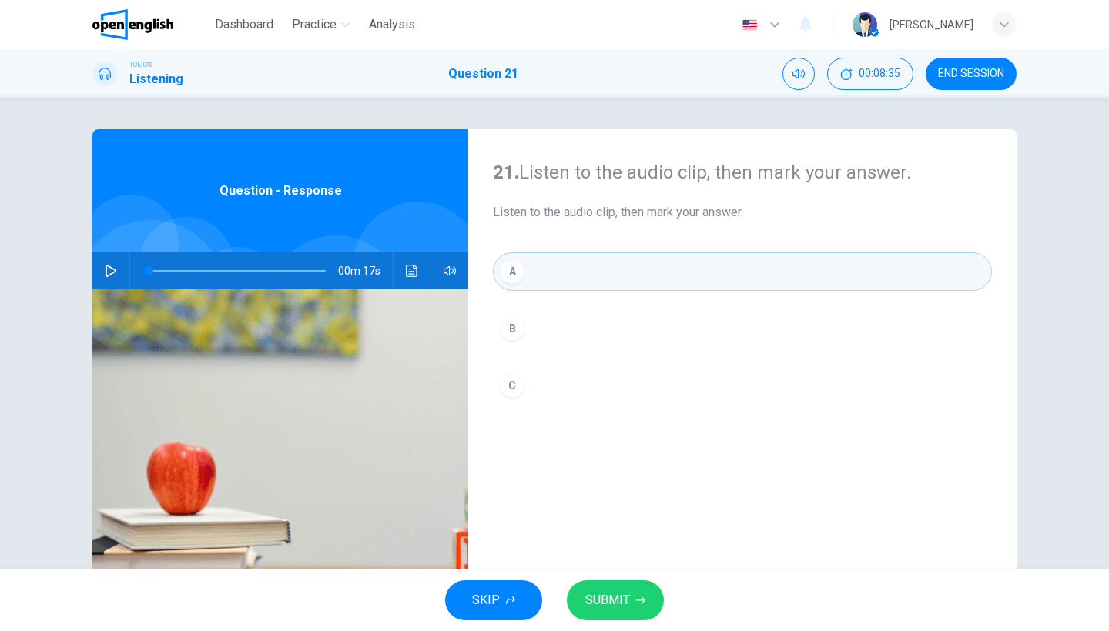
click at [110, 260] on button "button" at bounding box center [111, 271] width 25 height 37
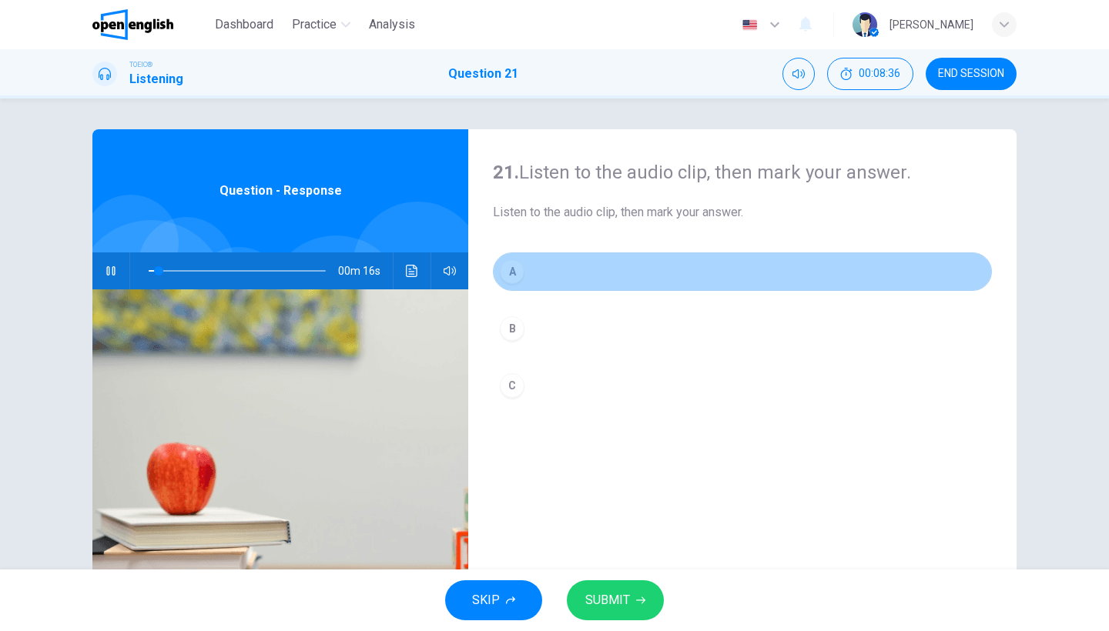
click at [514, 272] on div "A" at bounding box center [512, 272] width 25 height 25
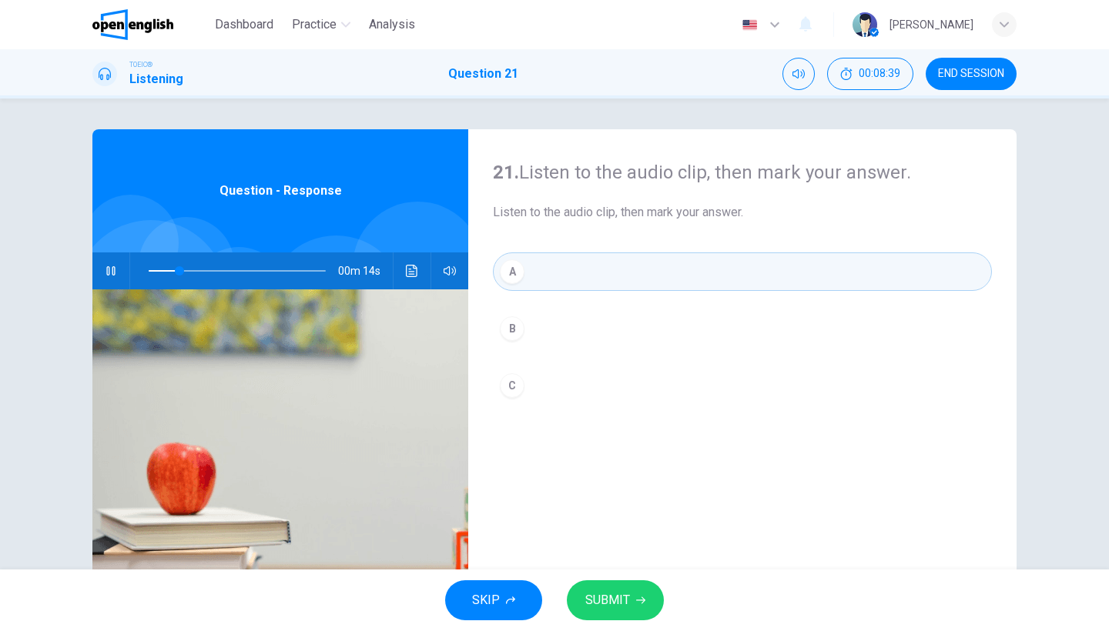
click at [481, 223] on div "21. Listen to the audio clip, then [PERSON_NAME] your answer. Listen to the aud…" at bounding box center [742, 396] width 548 height 535
click at [637, 615] on button "SUBMIT" at bounding box center [615, 601] width 97 height 40
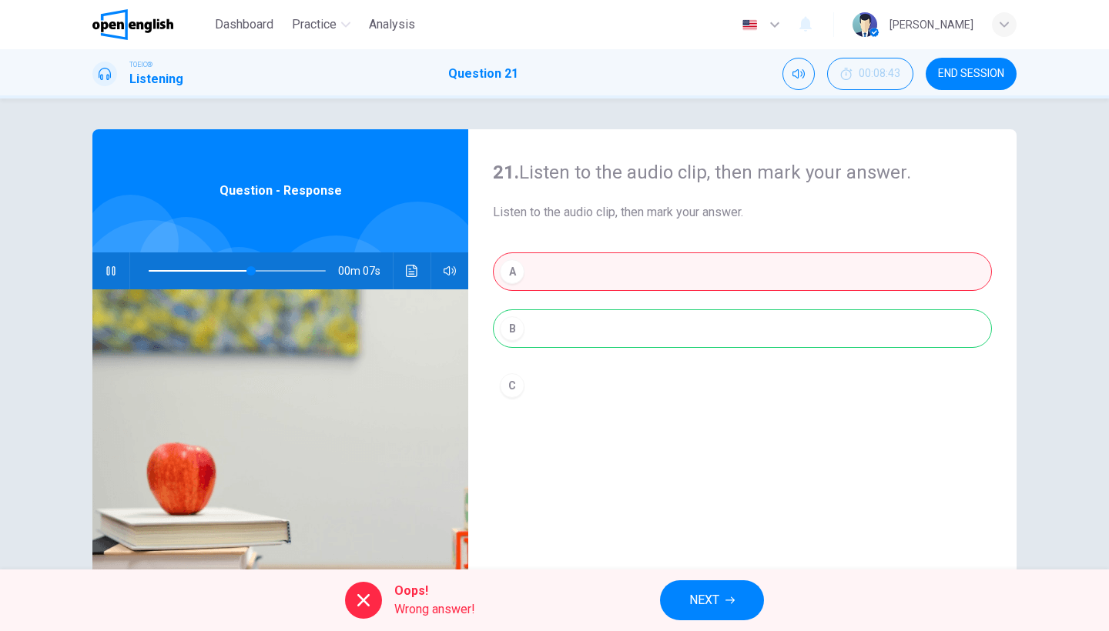
type input "**"
click at [693, 600] on span "NEXT" at bounding box center [704, 601] width 30 height 22
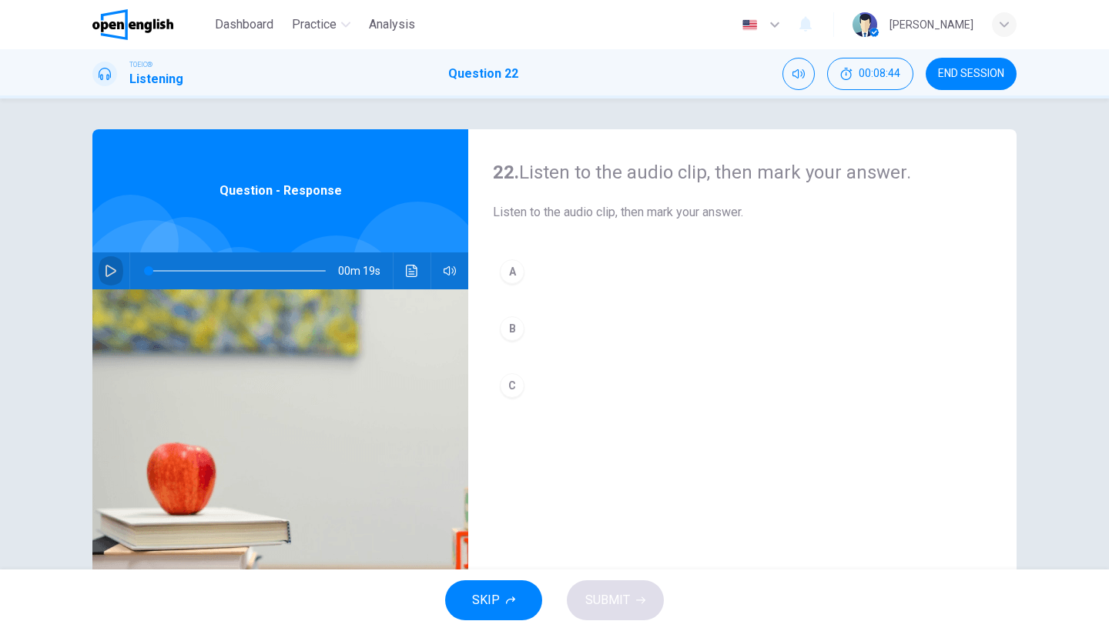
click at [116, 267] on button "button" at bounding box center [111, 271] width 25 height 37
click at [108, 266] on icon "button" at bounding box center [111, 271] width 12 height 12
click at [410, 271] on icon "Click to see the audio transcription" at bounding box center [412, 271] width 12 height 12
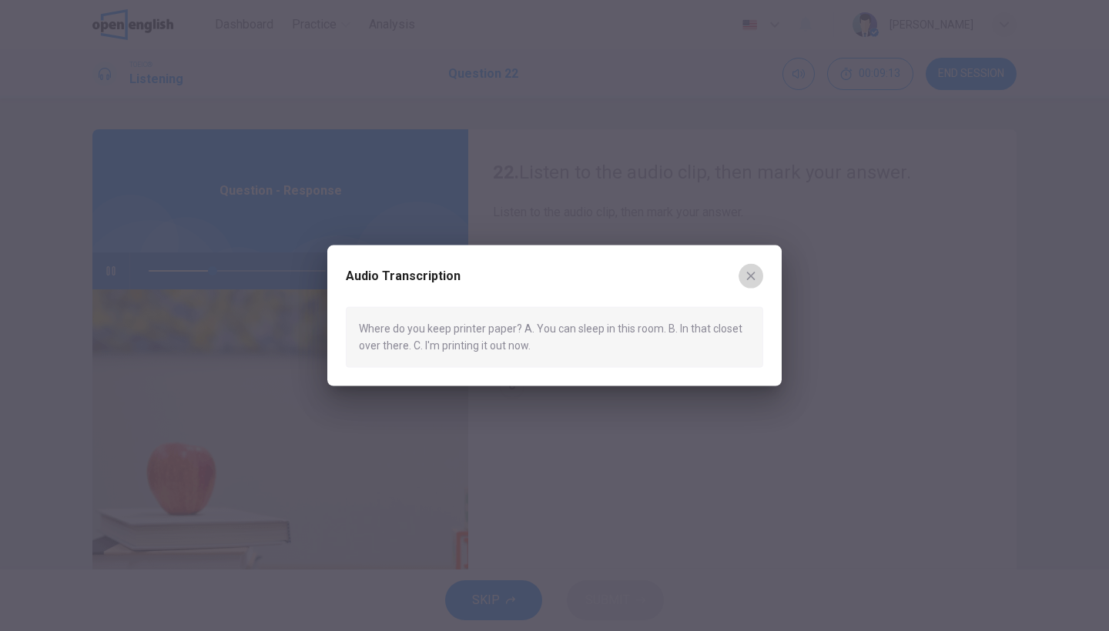
click at [753, 273] on icon "button" at bounding box center [751, 276] width 8 height 8
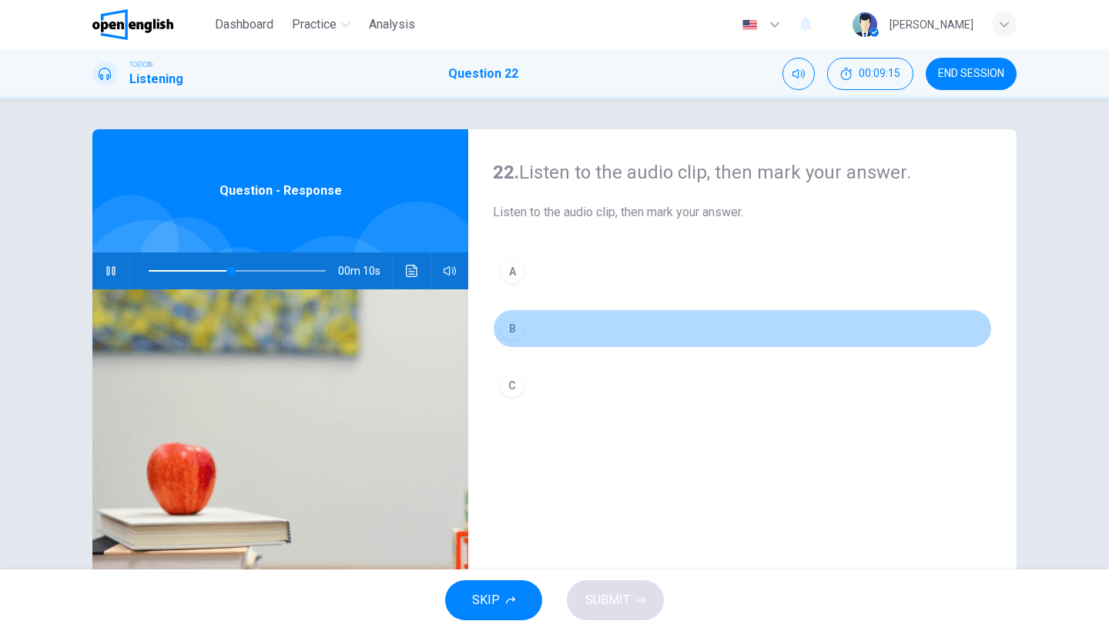
click at [571, 342] on button "B" at bounding box center [742, 329] width 499 height 39
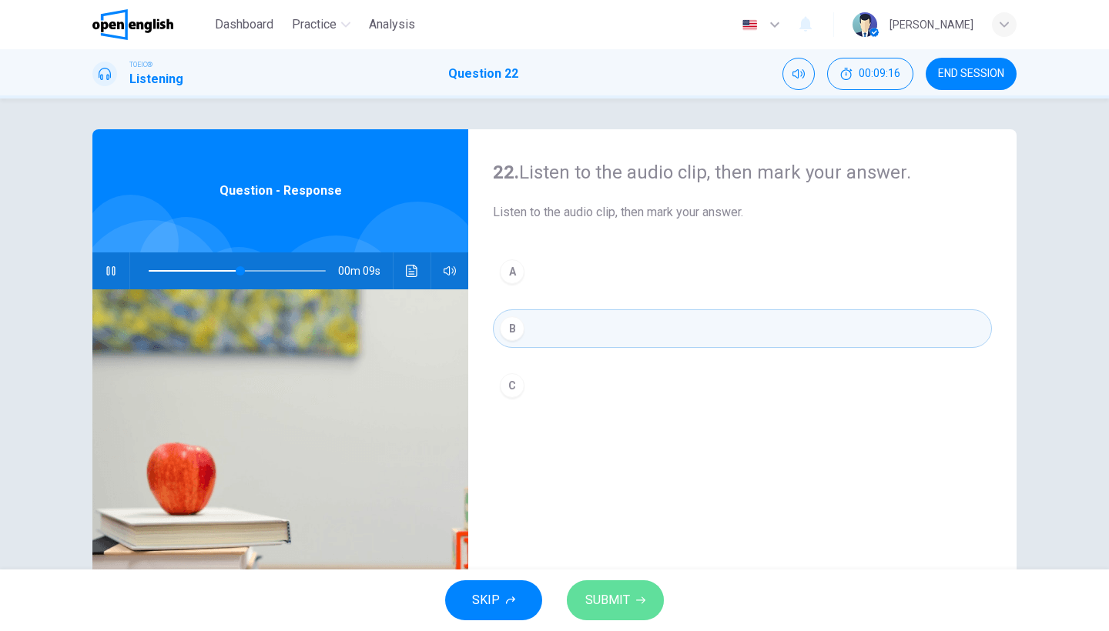
click at [594, 598] on span "SUBMIT" at bounding box center [607, 601] width 45 height 22
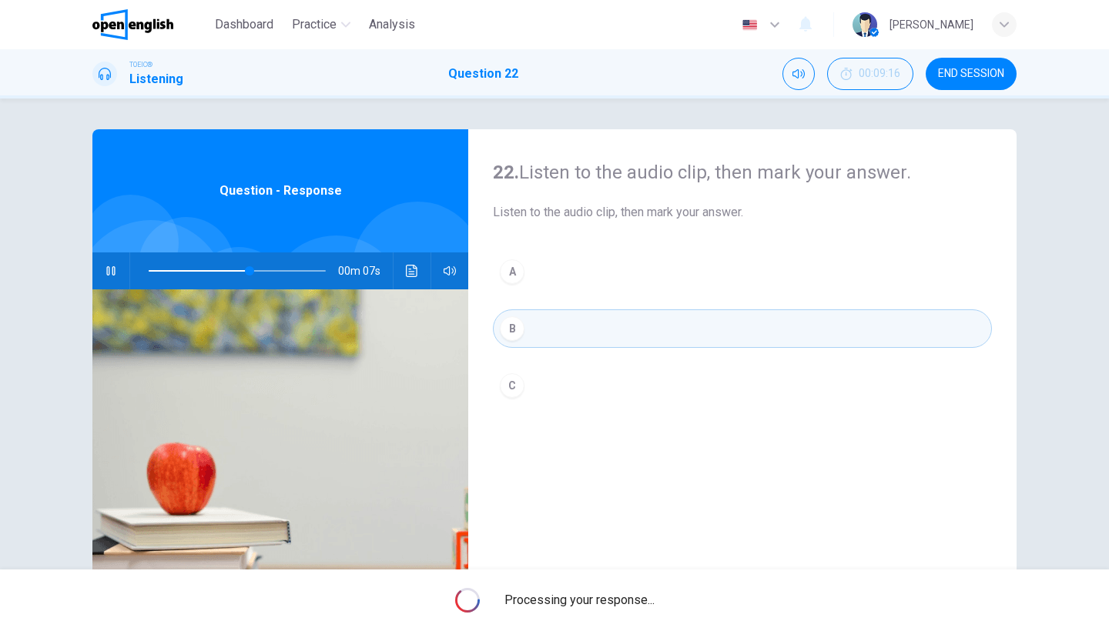
type input "**"
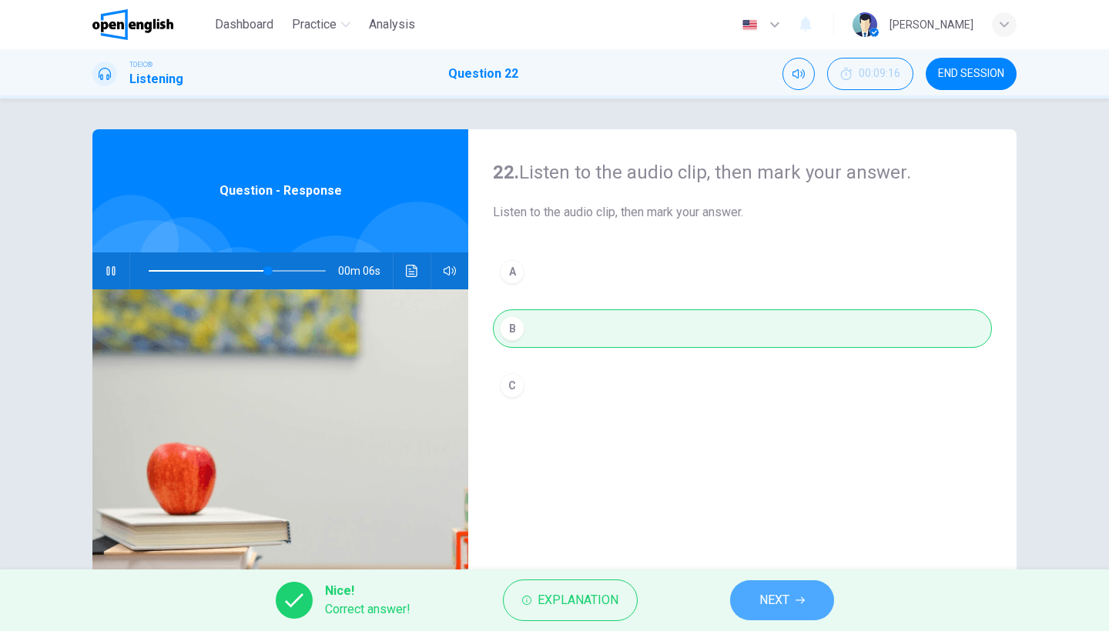
click at [774, 587] on button "NEXT" at bounding box center [782, 601] width 104 height 40
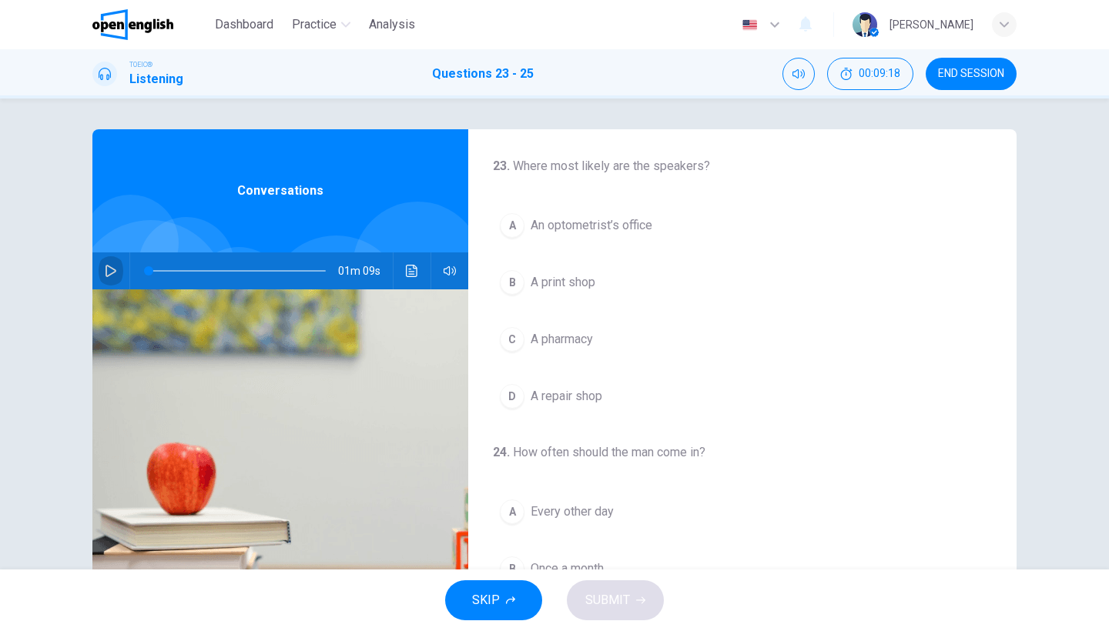
click at [116, 276] on button "button" at bounding box center [111, 271] width 25 height 37
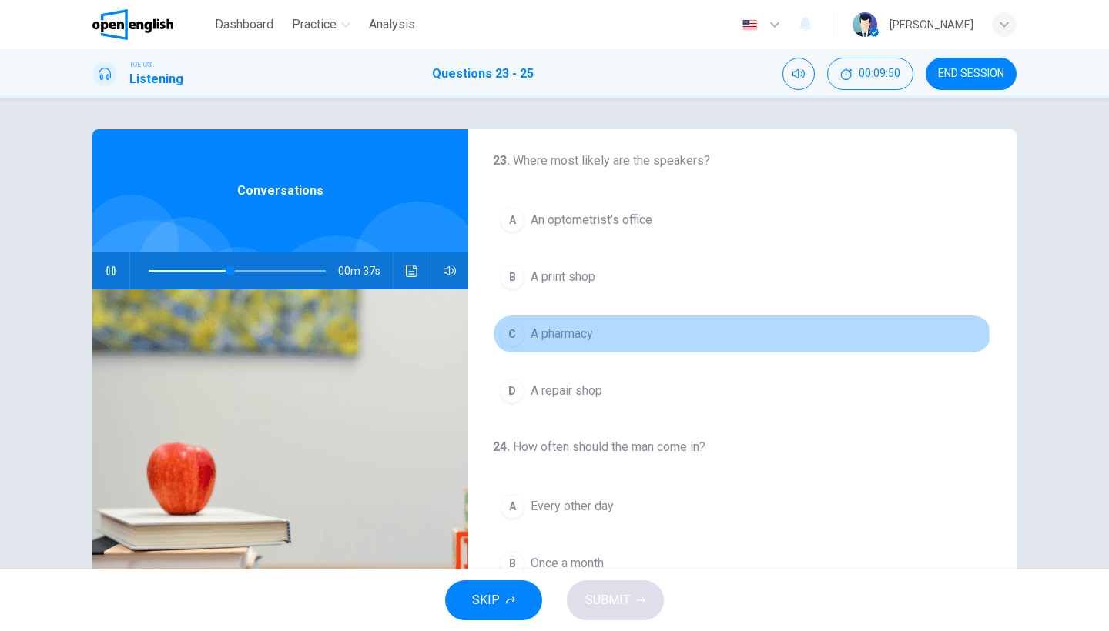
click at [620, 347] on button "C A pharmacy" at bounding box center [742, 334] width 499 height 39
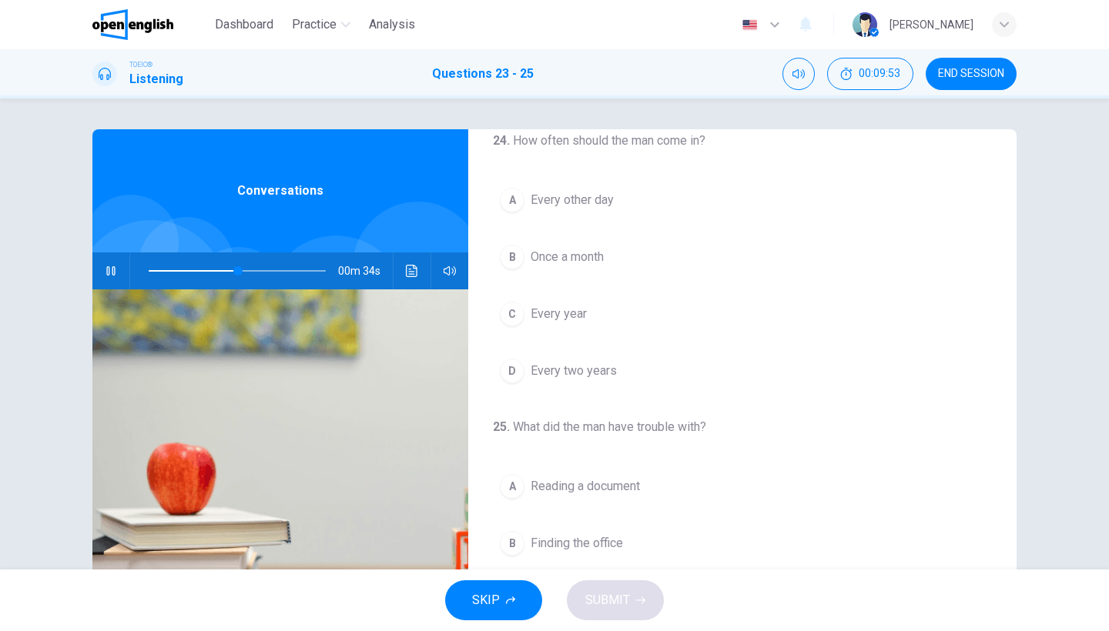
scroll to position [315, 0]
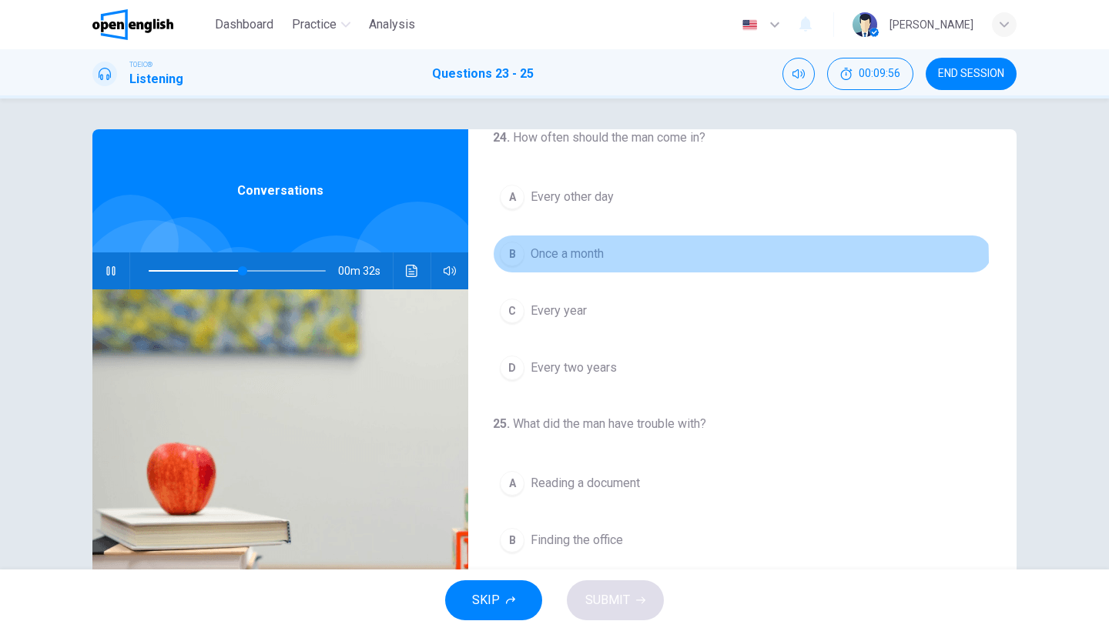
click at [606, 261] on button "B Once a month" at bounding box center [742, 254] width 499 height 39
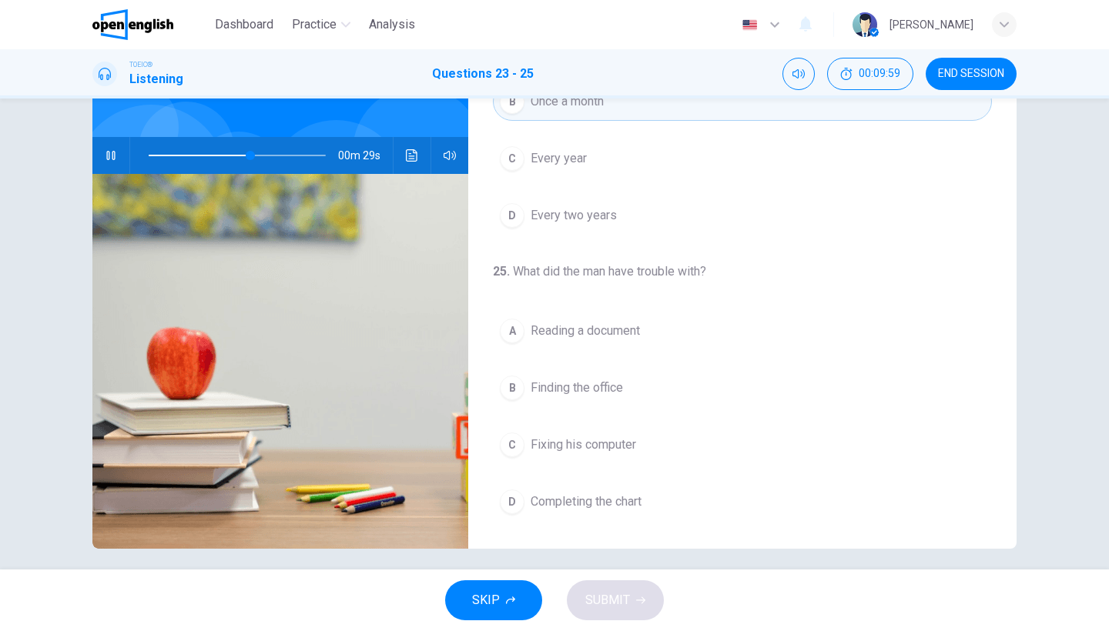
scroll to position [126, 0]
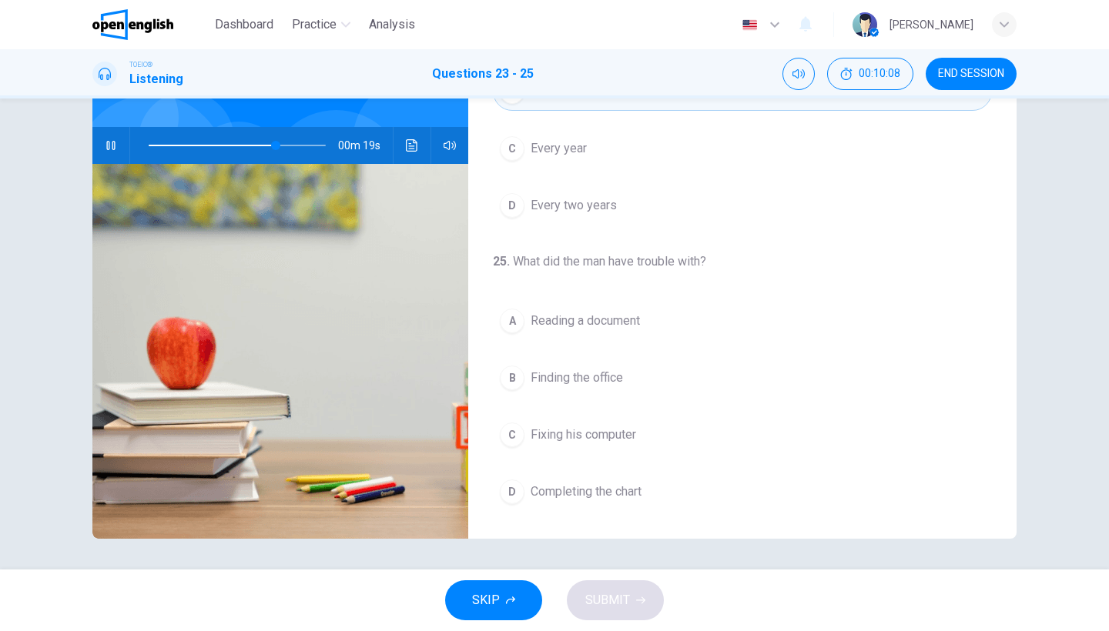
click at [236, 146] on span at bounding box center [237, 146] width 177 height 22
click at [629, 446] on button "C Fixing his computer" at bounding box center [742, 435] width 499 height 39
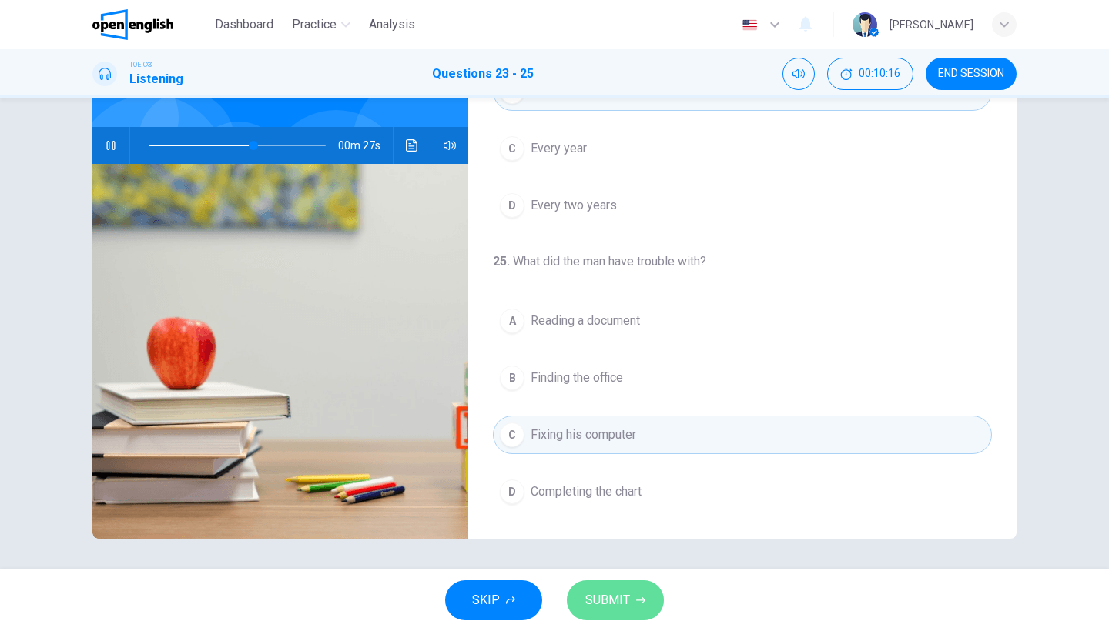
click at [617, 585] on button "SUBMIT" at bounding box center [615, 601] width 97 height 40
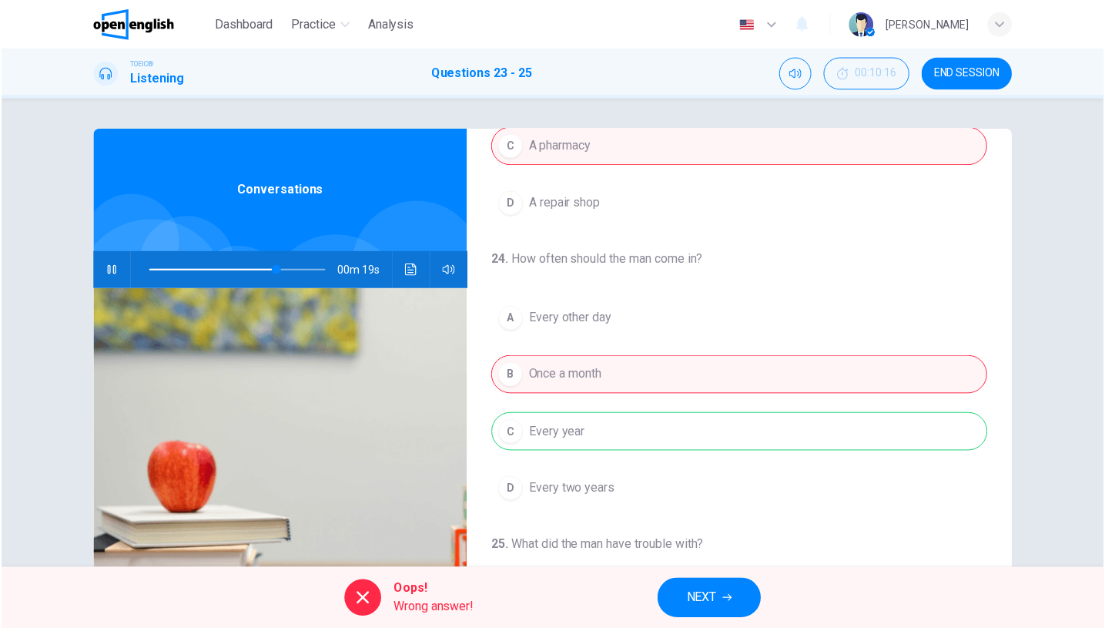
scroll to position [198, 0]
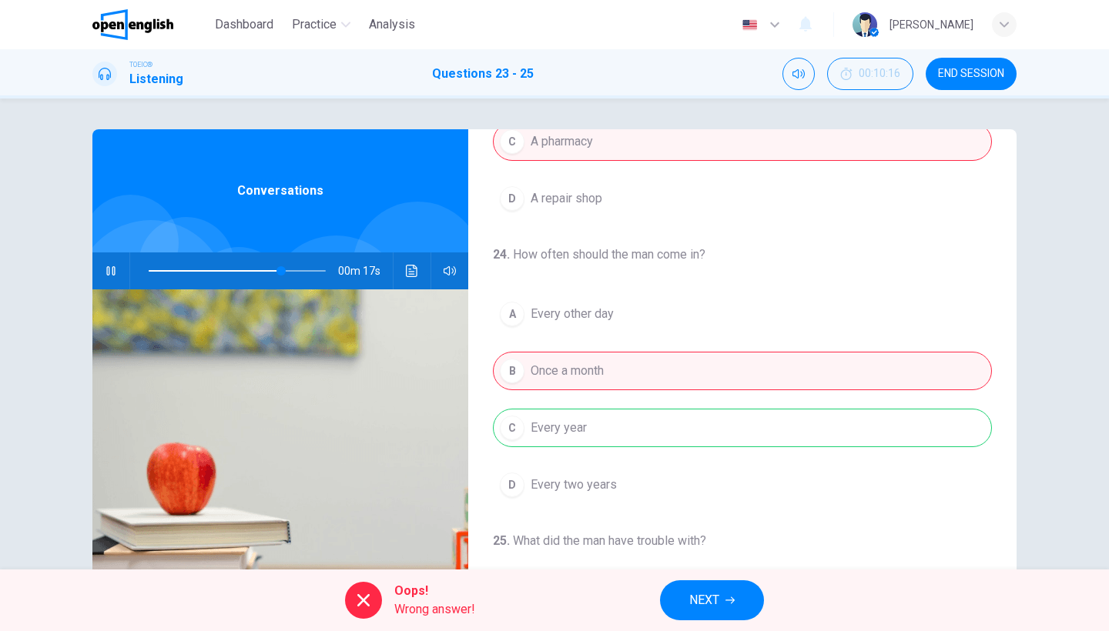
type input "**"
click at [732, 601] on icon "button" at bounding box center [729, 600] width 9 height 9
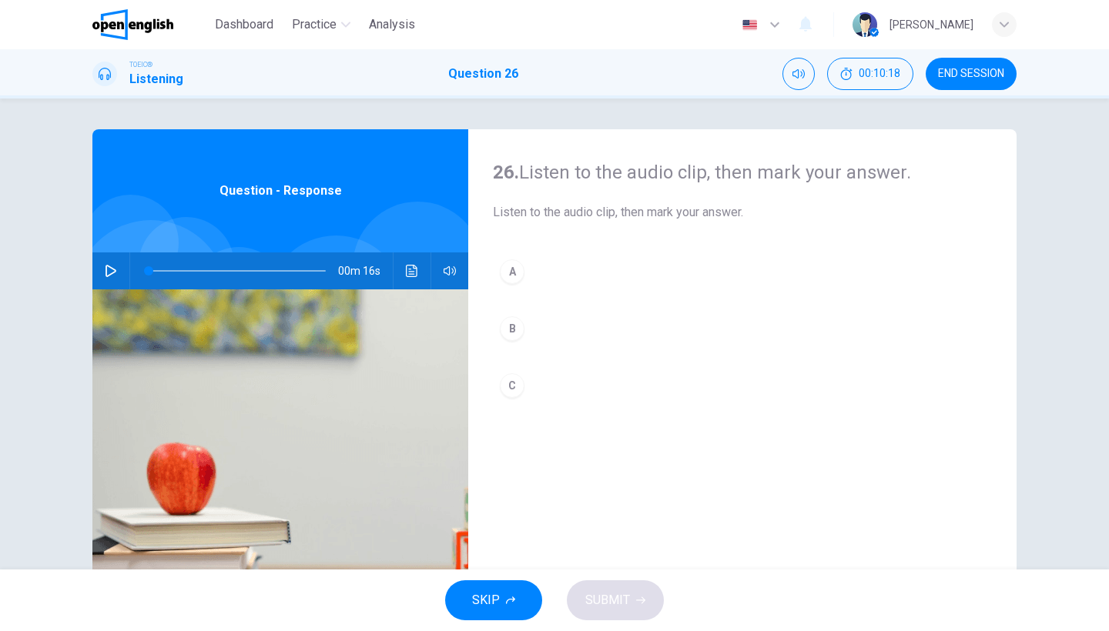
click at [105, 271] on icon "button" at bounding box center [111, 271] width 12 height 12
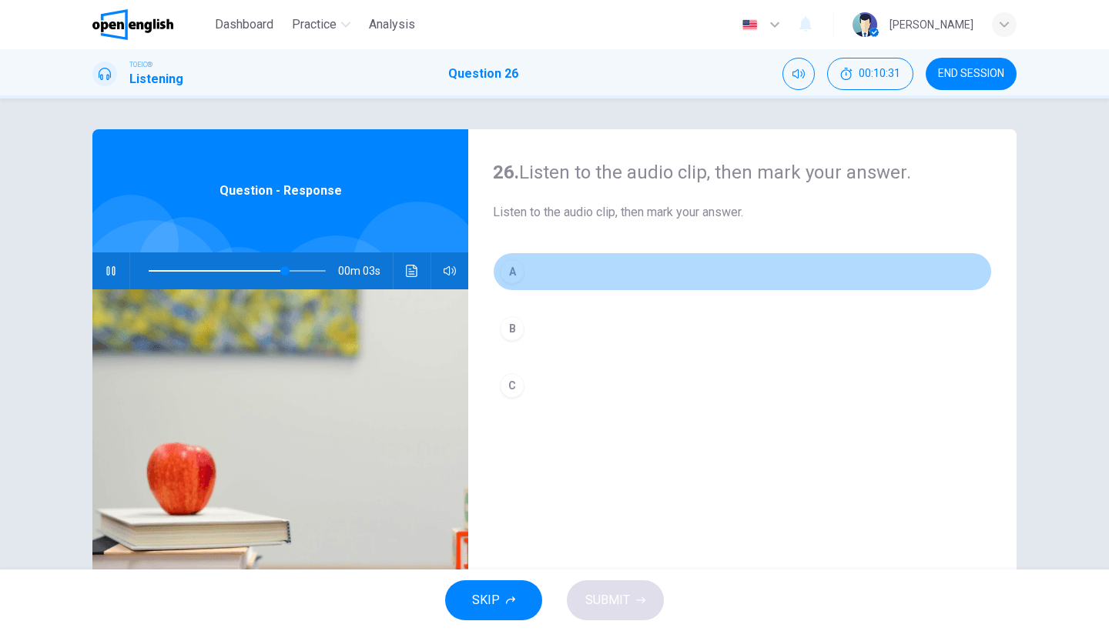
click at [548, 277] on button "A" at bounding box center [742, 272] width 499 height 39
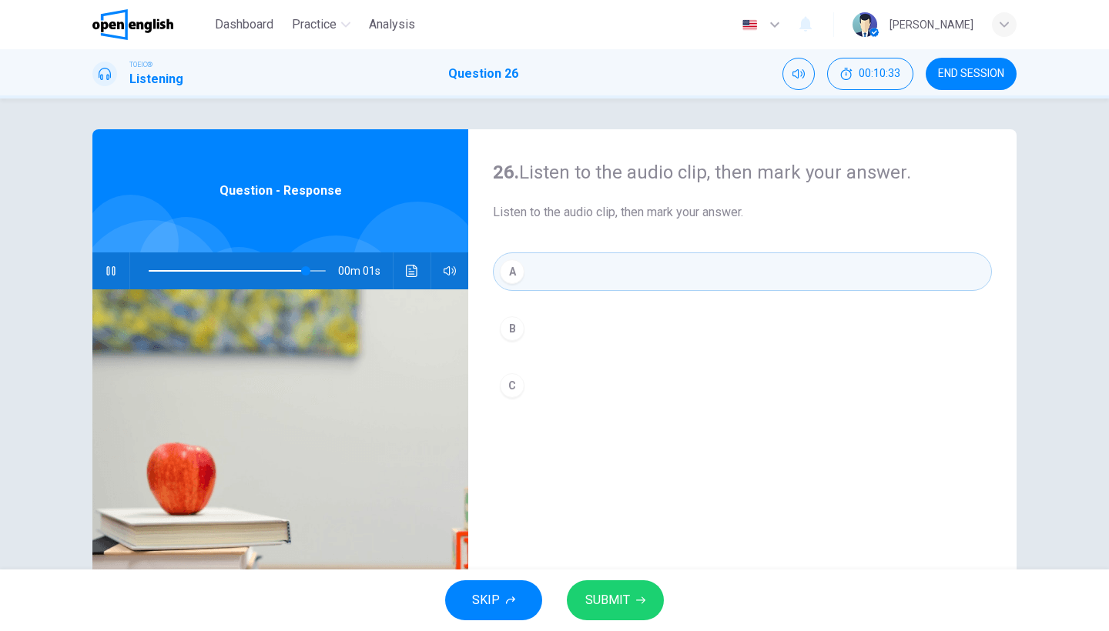
click at [613, 591] on span "SUBMIT" at bounding box center [607, 601] width 45 height 22
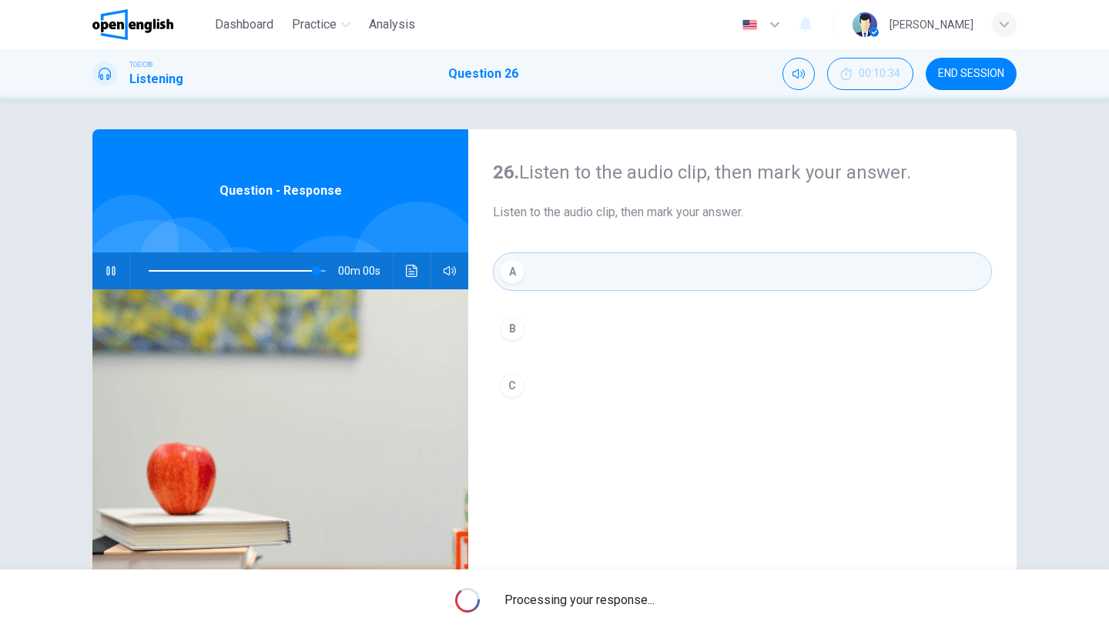
type input "*"
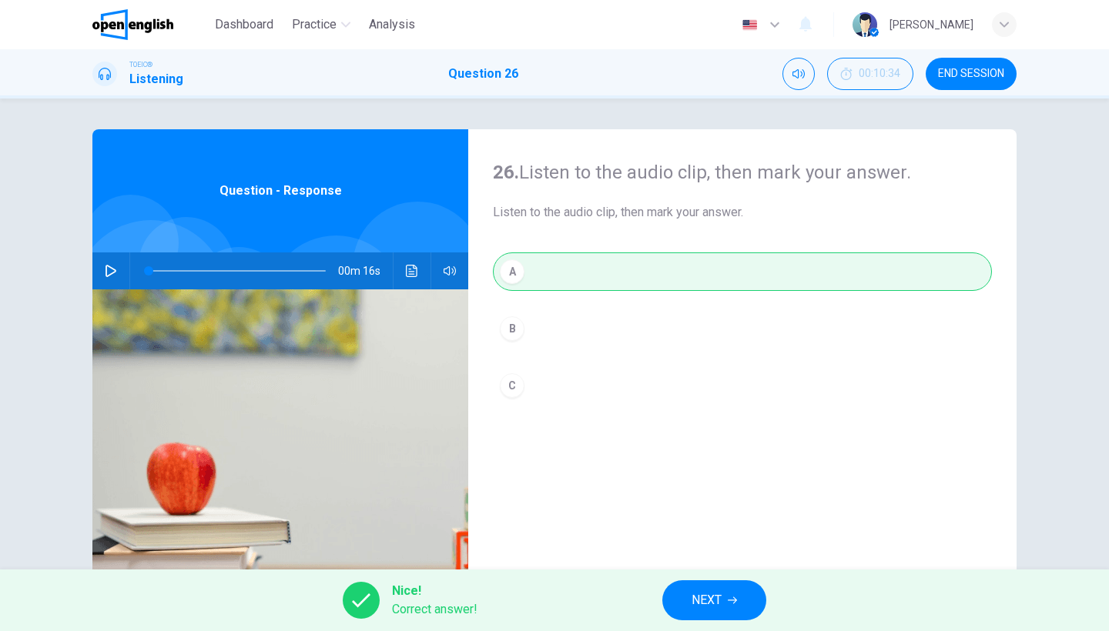
click at [695, 601] on span "NEXT" at bounding box center [707, 601] width 30 height 22
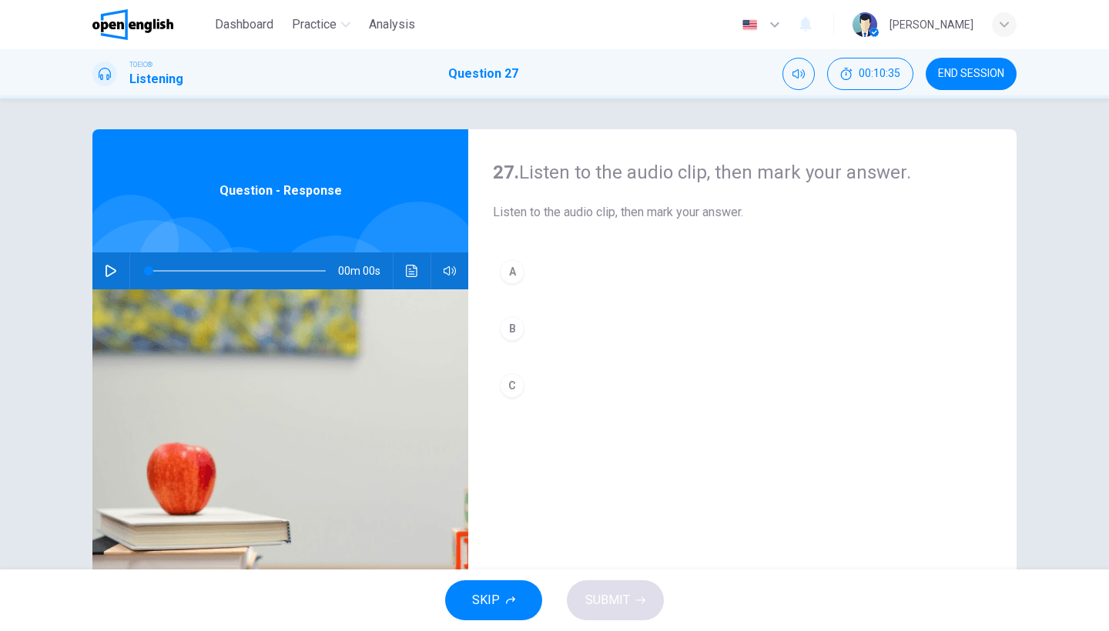
click at [117, 276] on button "button" at bounding box center [111, 271] width 25 height 37
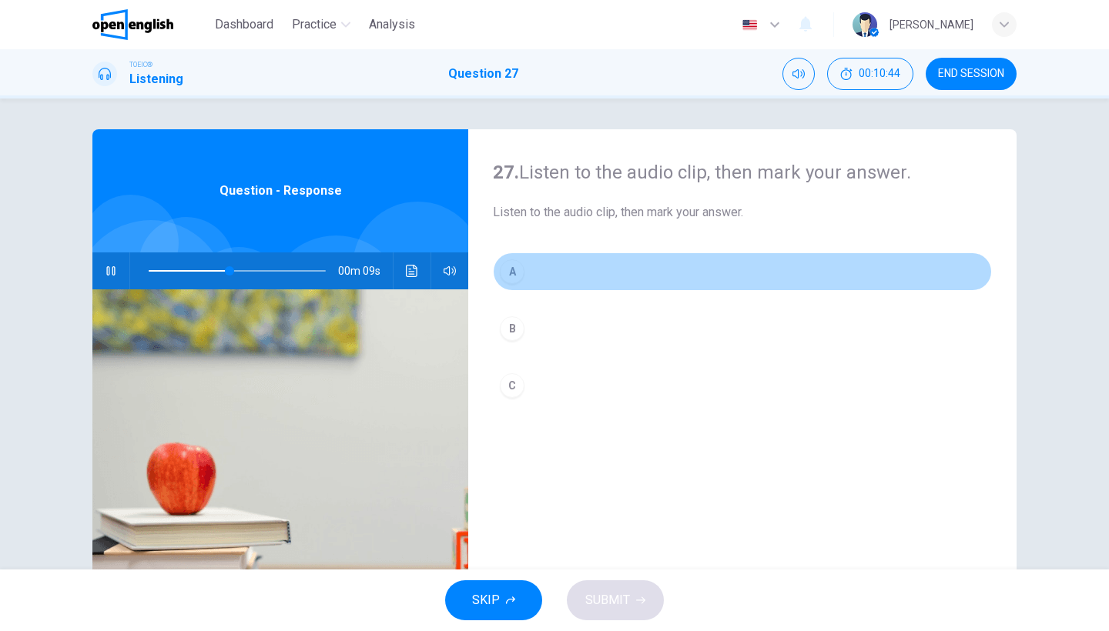
click at [530, 275] on button "A" at bounding box center [742, 272] width 499 height 39
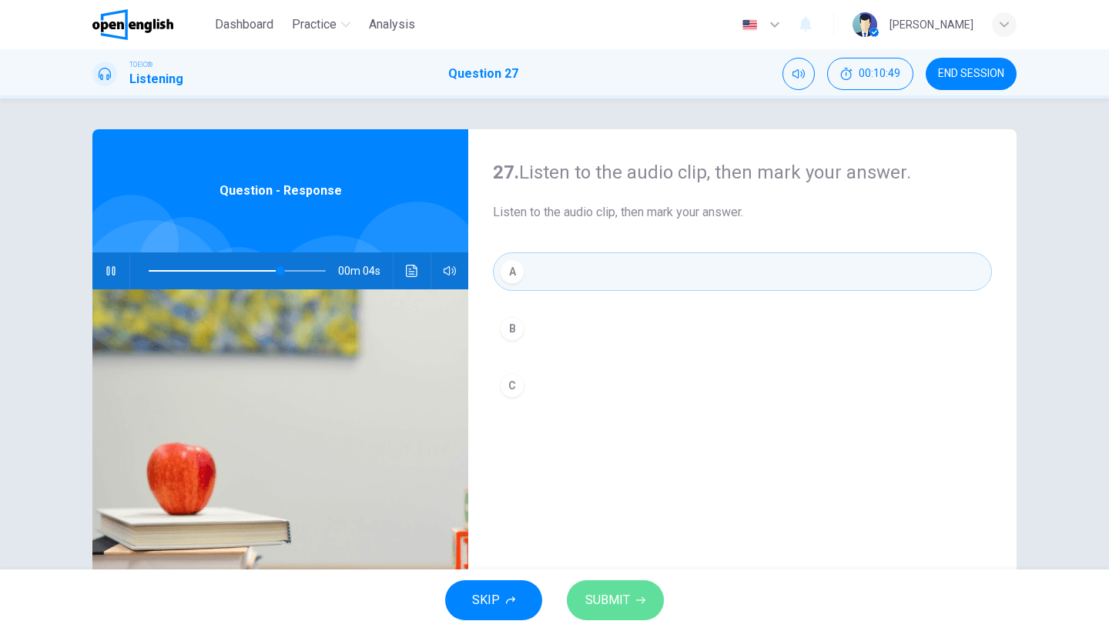
click at [628, 608] on span "SUBMIT" at bounding box center [607, 601] width 45 height 22
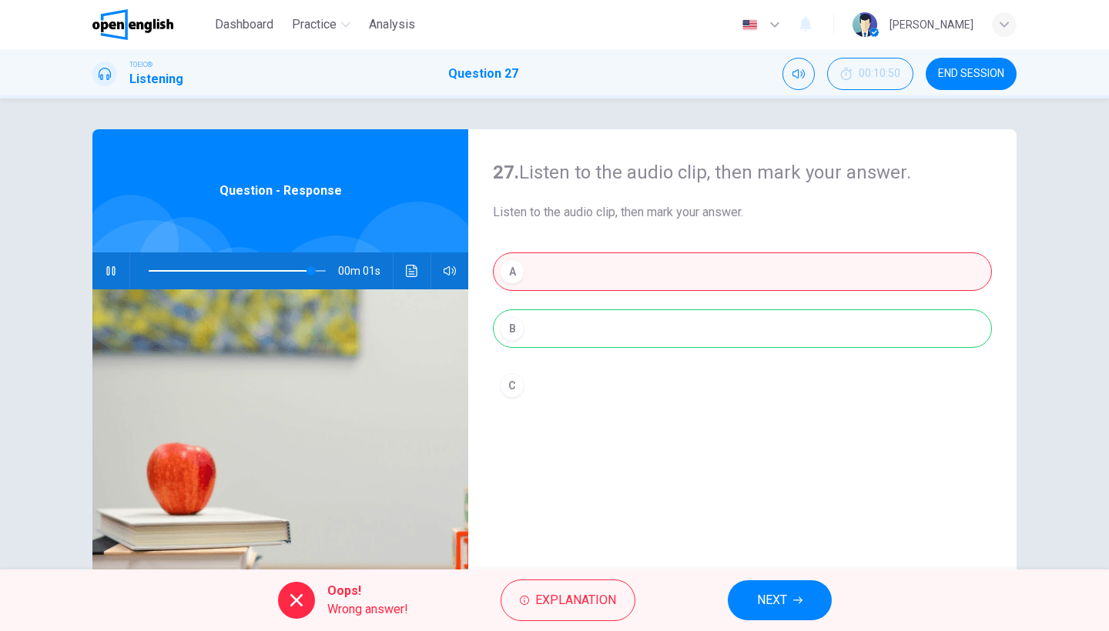
type input "**"
click at [760, 592] on span "NEXT" at bounding box center [772, 601] width 30 height 22
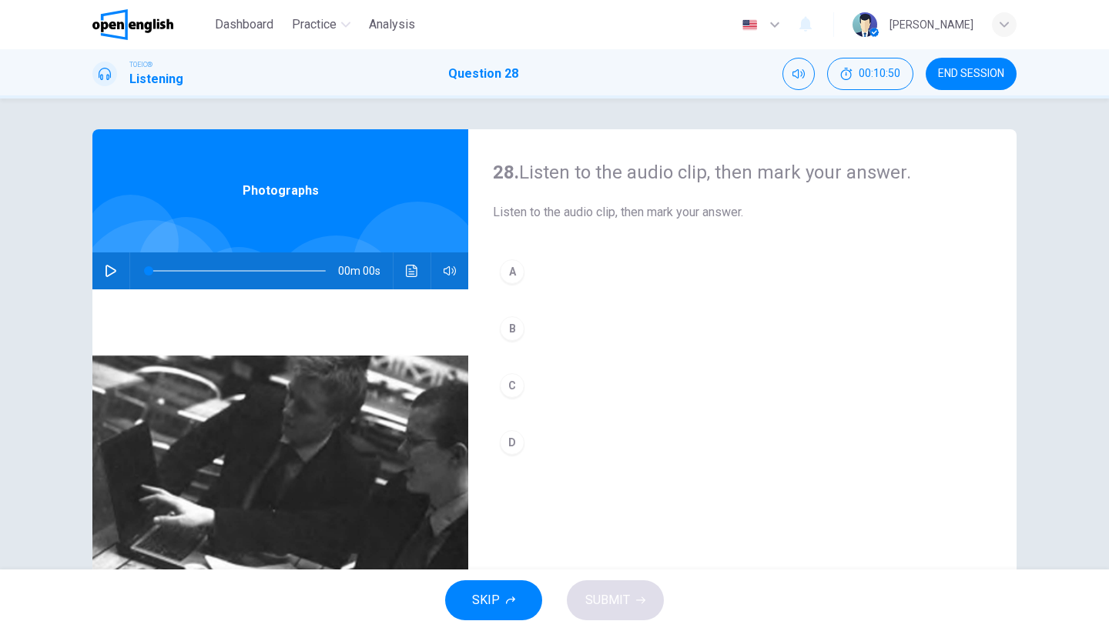
click at [119, 271] on button "button" at bounding box center [111, 271] width 25 height 37
click at [168, 236] on div at bounding box center [186, 264] width 95 height 95
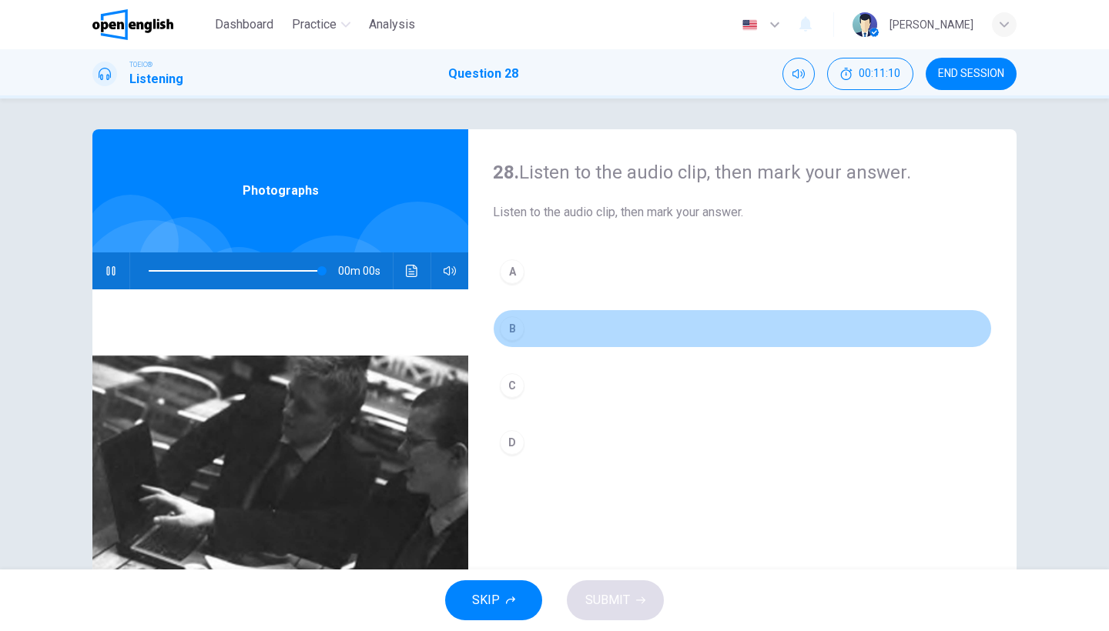
click at [542, 323] on button "B" at bounding box center [742, 329] width 499 height 39
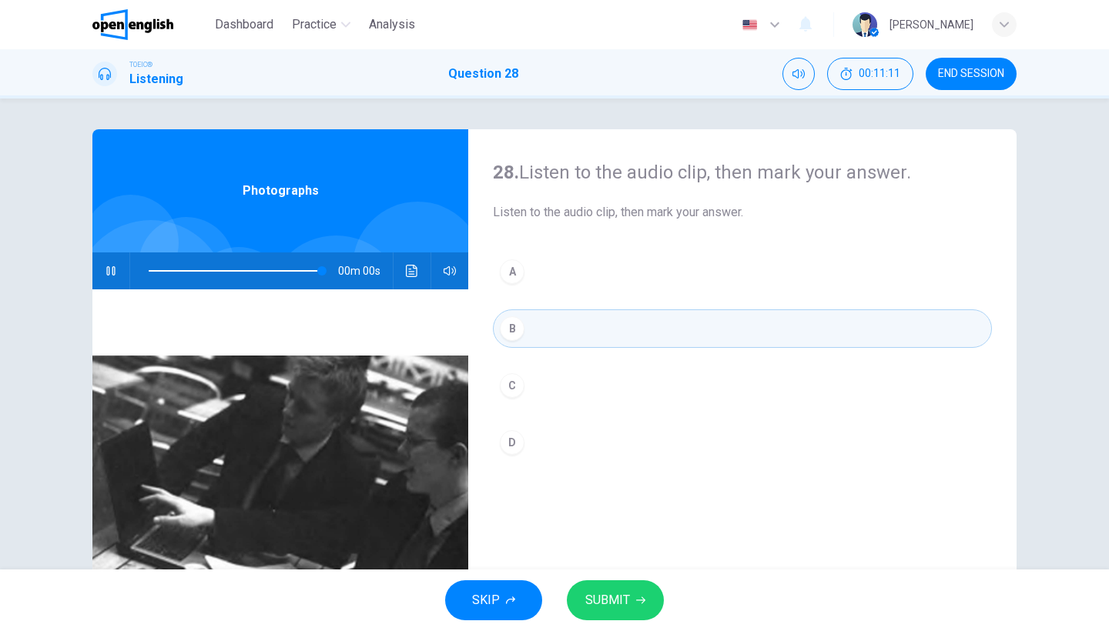
type input "*"
click at [622, 620] on button "SUBMIT" at bounding box center [615, 601] width 97 height 40
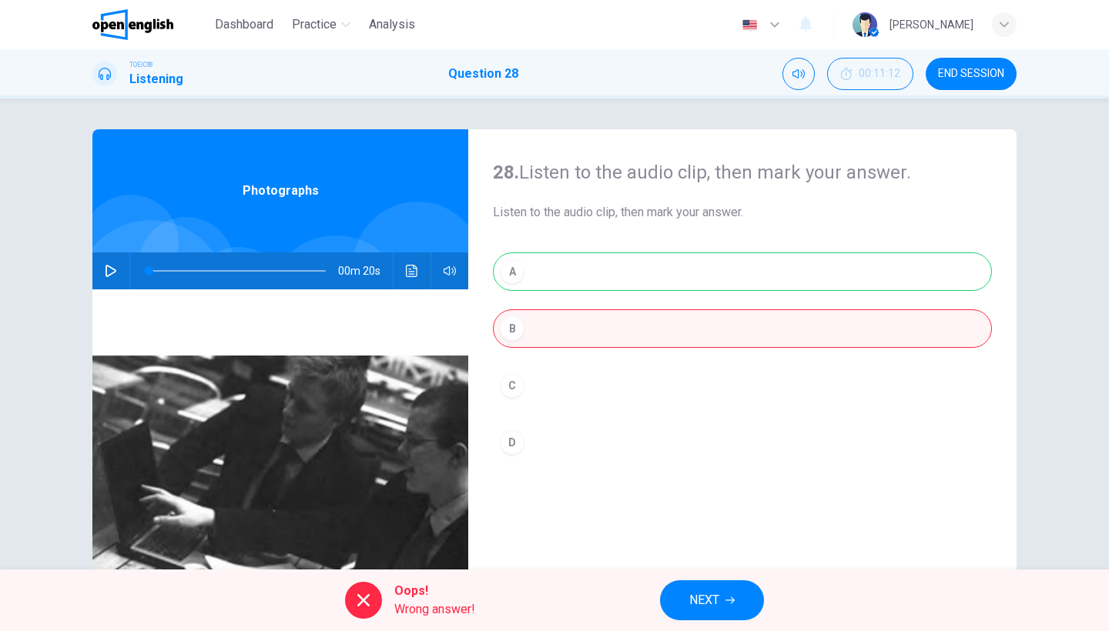
click at [725, 595] on button "NEXT" at bounding box center [712, 601] width 104 height 40
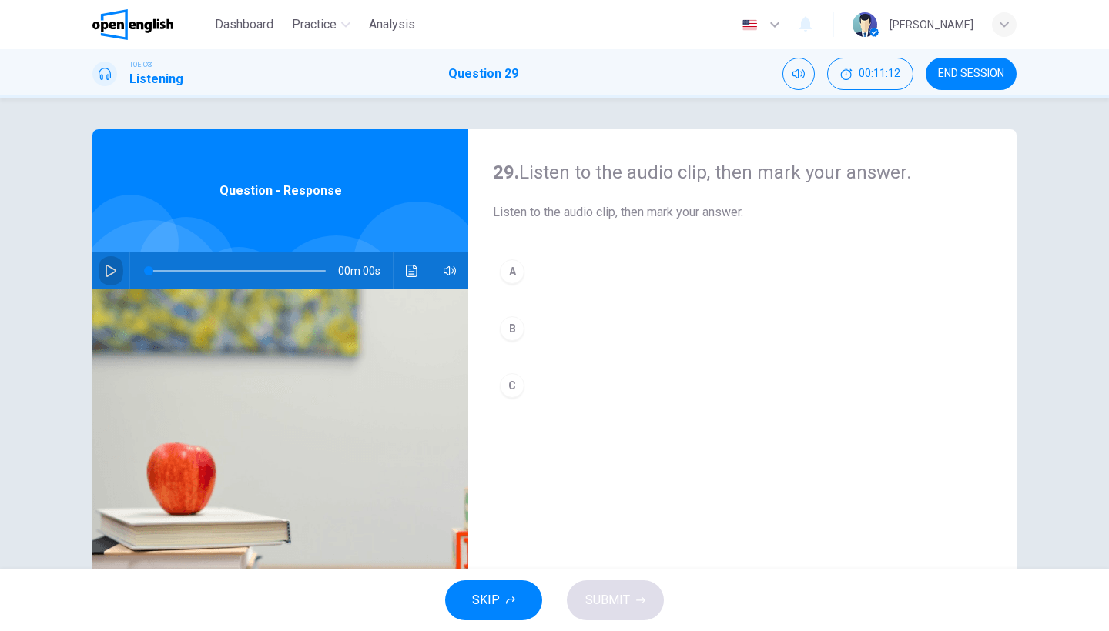
click at [106, 276] on icon "button" at bounding box center [111, 271] width 11 height 12
click at [411, 275] on icon "Click to see the audio transcription" at bounding box center [412, 271] width 12 height 12
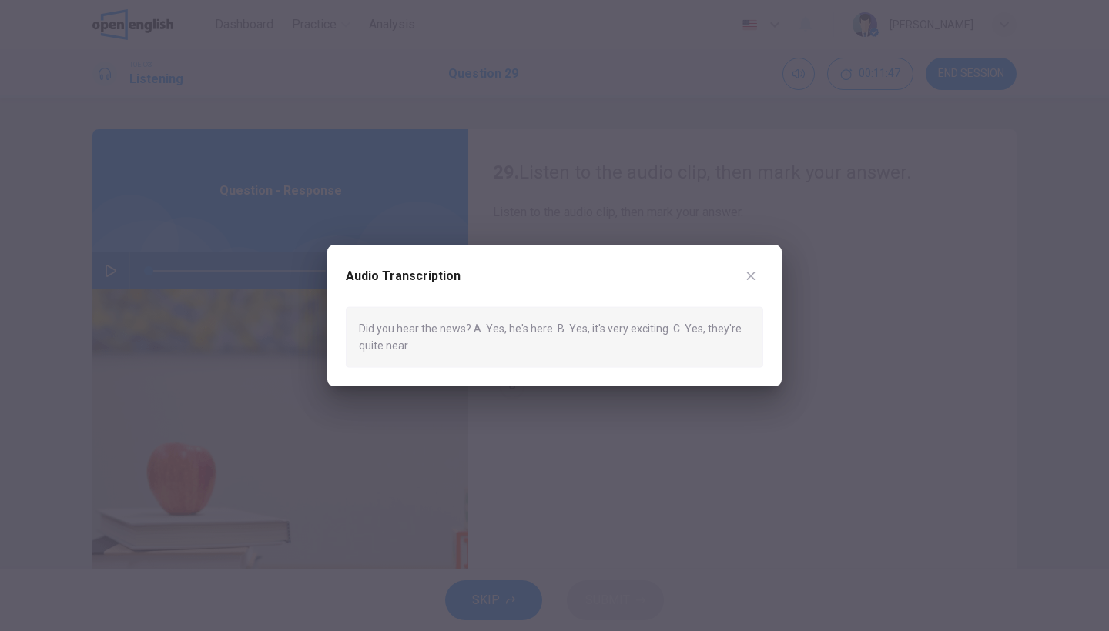
click at [762, 281] on div "Audio Transcription" at bounding box center [554, 285] width 417 height 43
click at [742, 280] on button "button" at bounding box center [751, 276] width 25 height 25
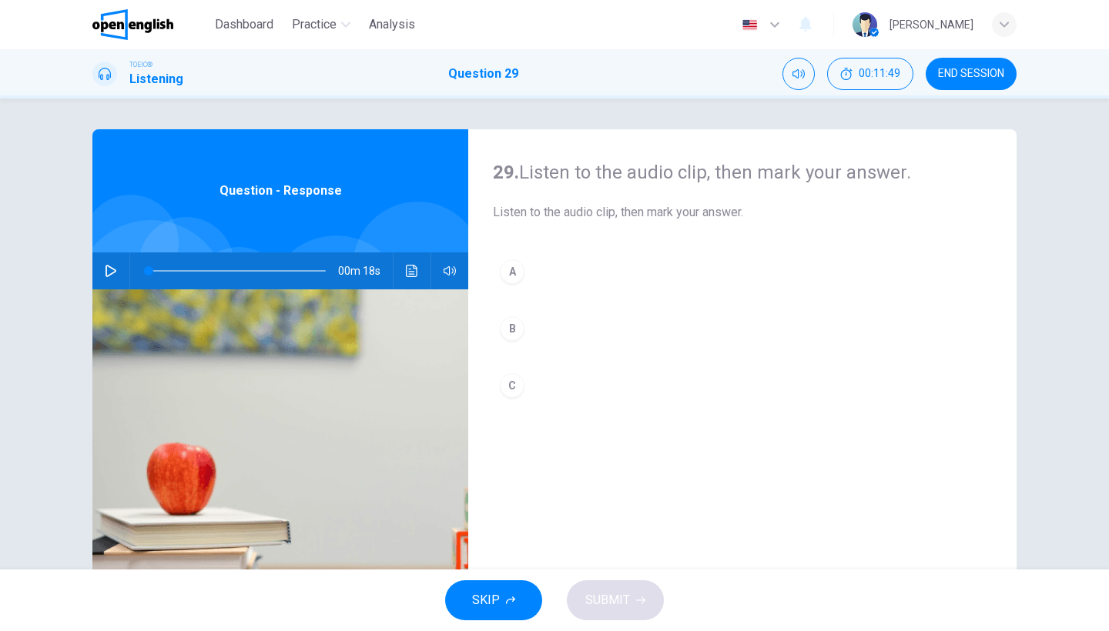
click at [94, 278] on div "00m 18s" at bounding box center [280, 271] width 376 height 37
click at [108, 278] on button "button" at bounding box center [111, 271] width 25 height 37
click at [155, 268] on span at bounding box center [237, 271] width 177 height 22
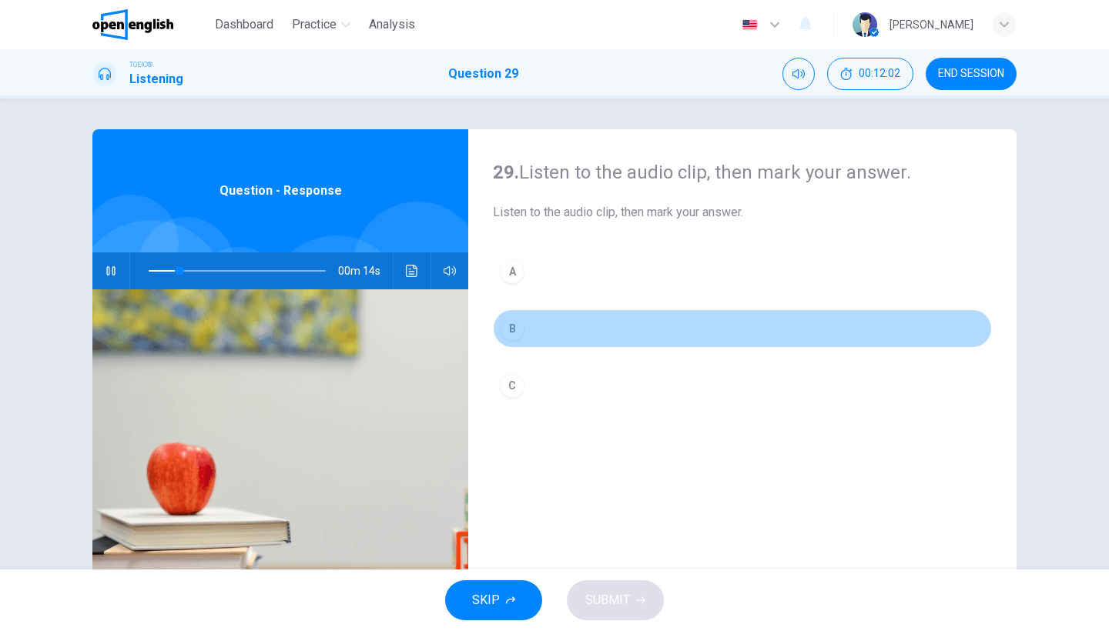
click at [548, 336] on button "B" at bounding box center [742, 329] width 499 height 39
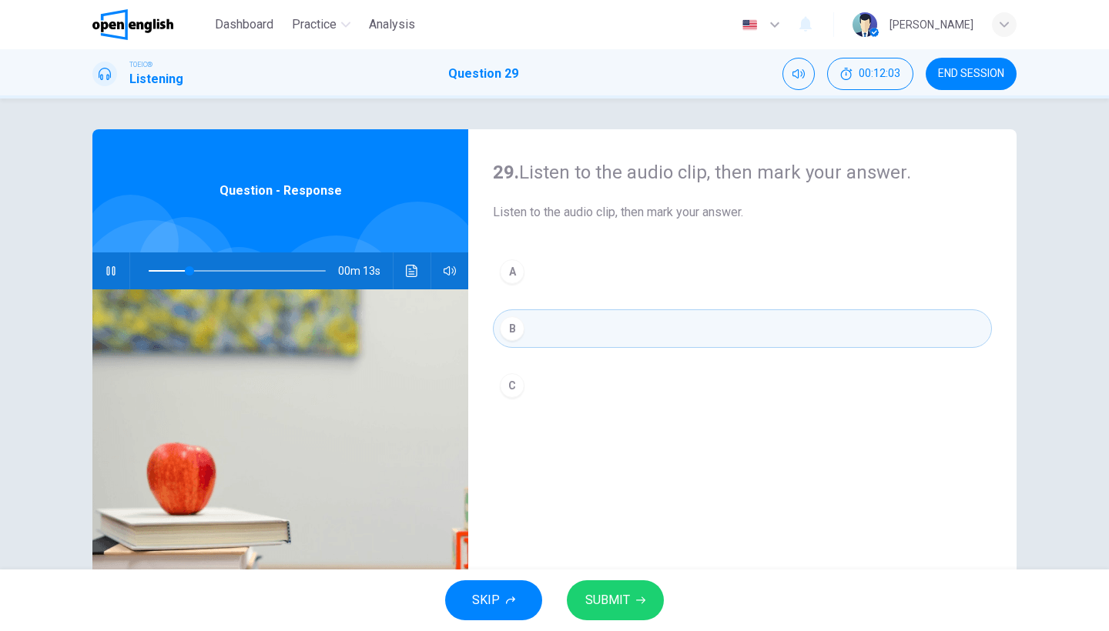
click at [601, 601] on span "SUBMIT" at bounding box center [607, 601] width 45 height 22
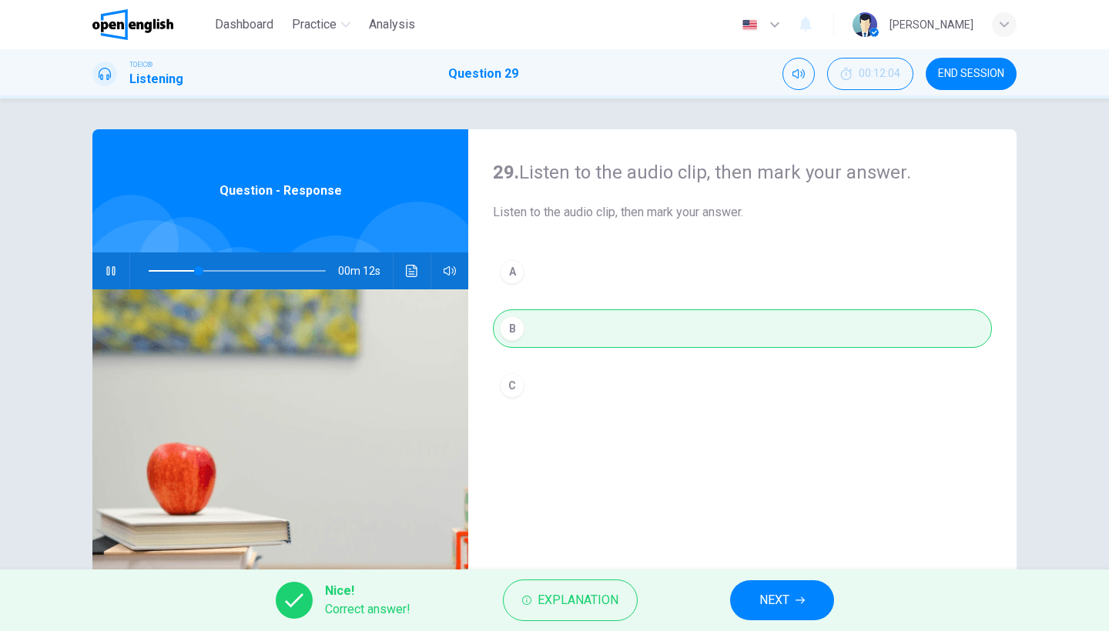
type input "**"
click at [765, 606] on span "NEXT" at bounding box center [774, 601] width 30 height 22
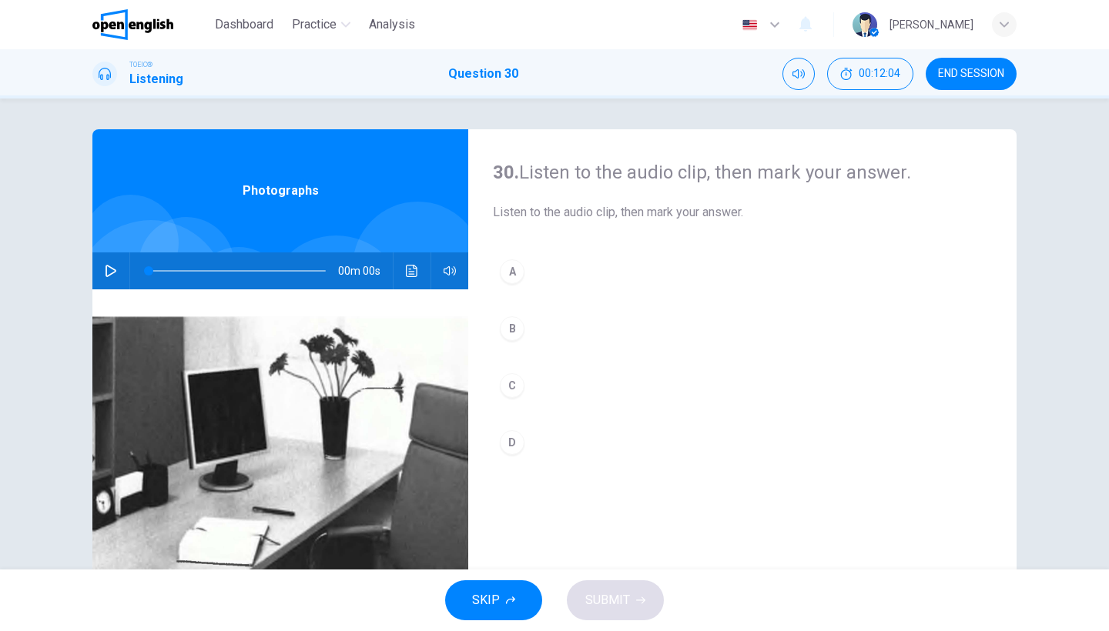
click at [114, 272] on icon "button" at bounding box center [111, 271] width 11 height 12
click at [114, 273] on icon "button" at bounding box center [111, 271] width 12 height 12
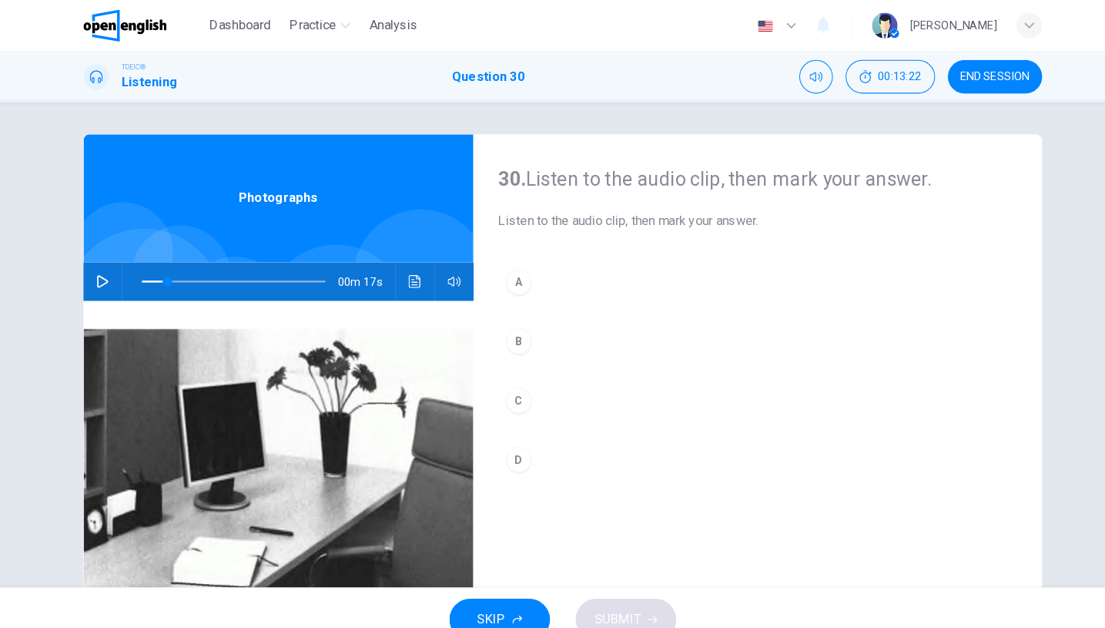
scroll to position [0, 0]
click at [103, 267] on icon "button" at bounding box center [109, 271] width 12 height 12
click at [638, 328] on button "B" at bounding box center [740, 329] width 499 height 39
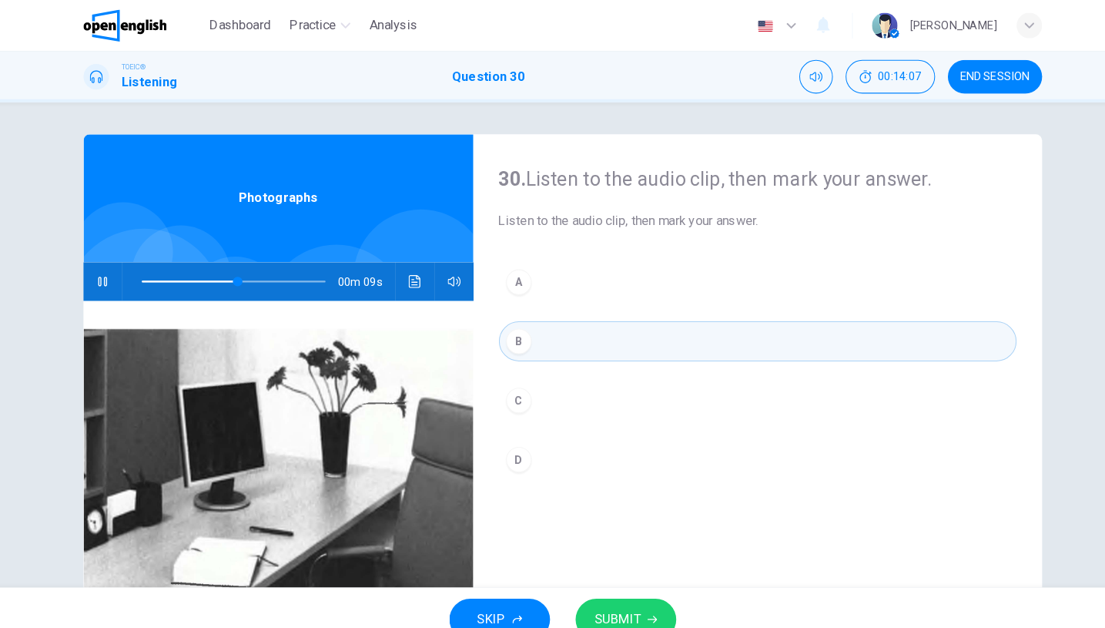
click at [584, 592] on span "SUBMIT" at bounding box center [606, 597] width 45 height 22
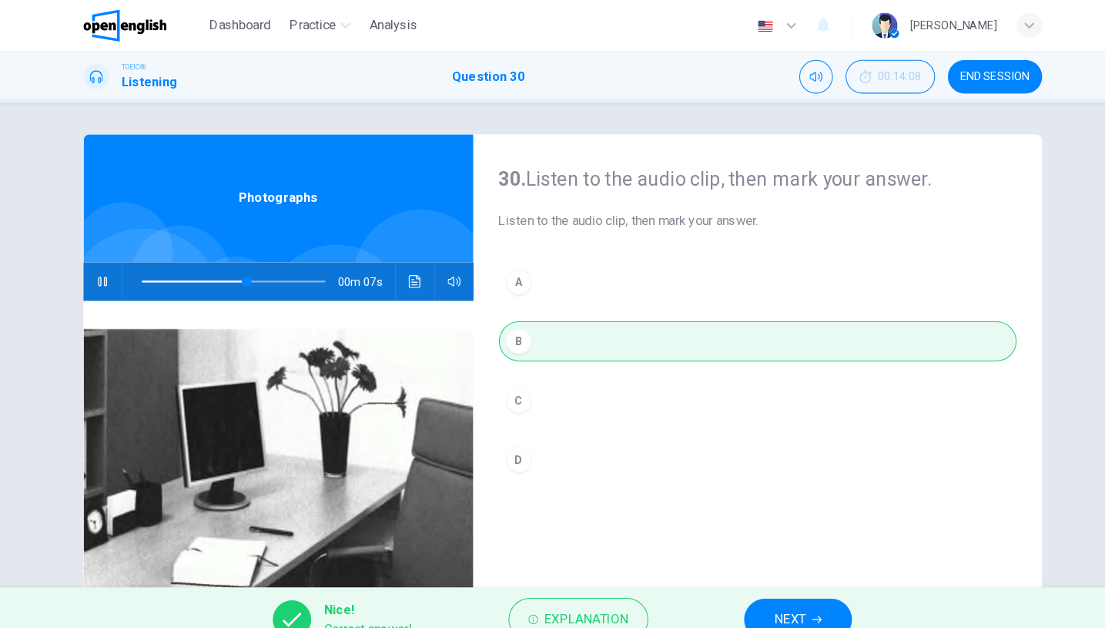
type input "**"
click at [761, 591] on span "NEXT" at bounding box center [772, 597] width 30 height 22
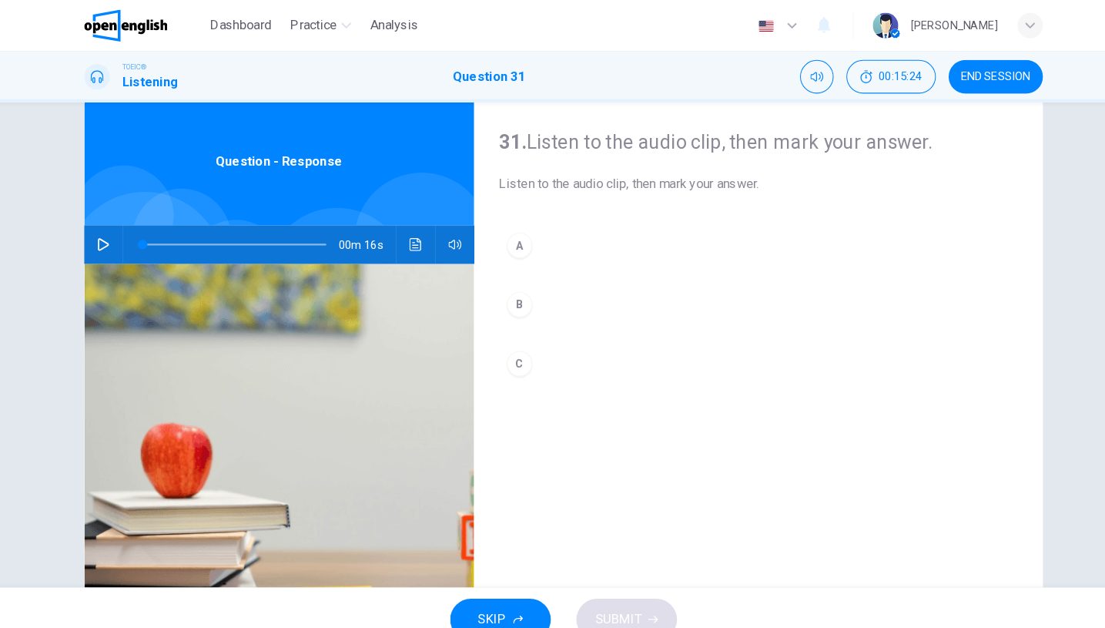
scroll to position [34, 0]
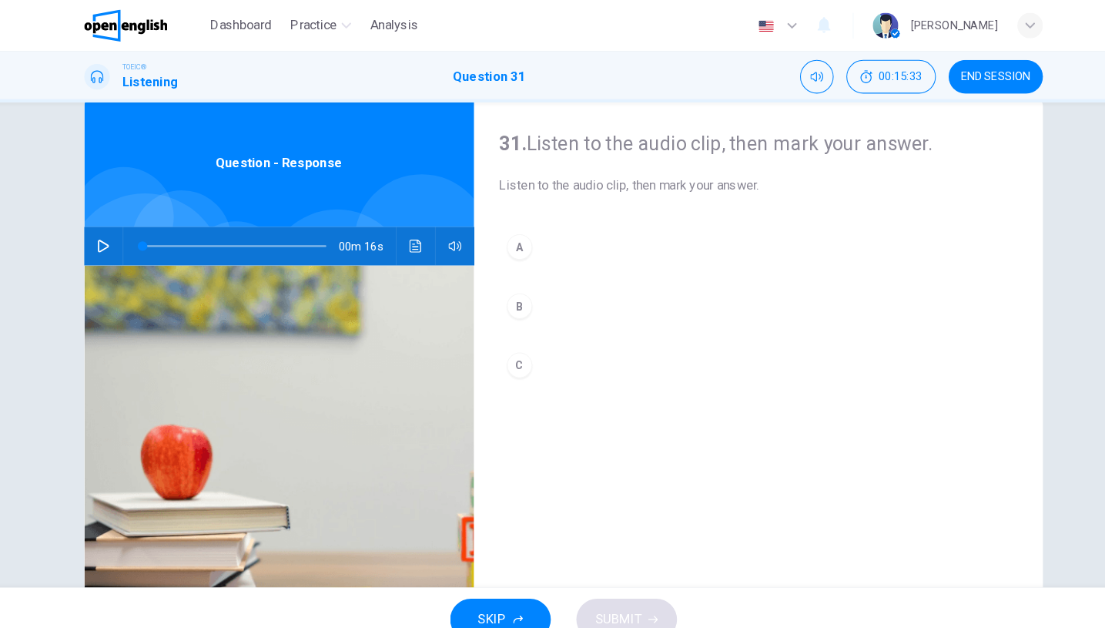
click at [106, 243] on button "button" at bounding box center [109, 237] width 25 height 37
click at [505, 363] on button "C" at bounding box center [740, 352] width 499 height 39
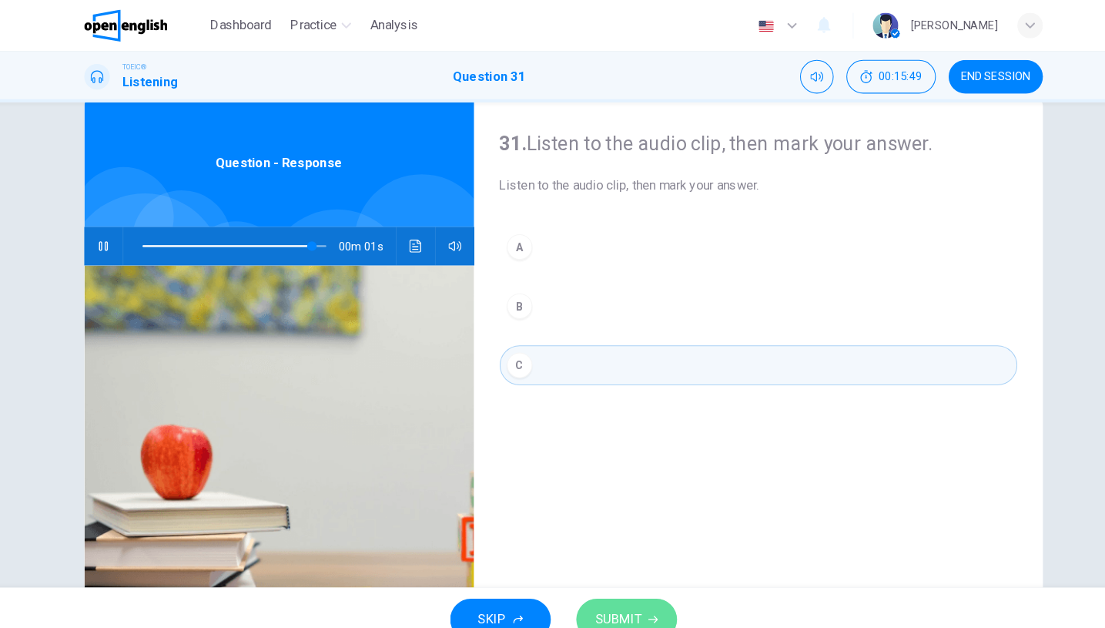
click at [602, 588] on span "SUBMIT" at bounding box center [606, 597] width 45 height 22
type input "*"
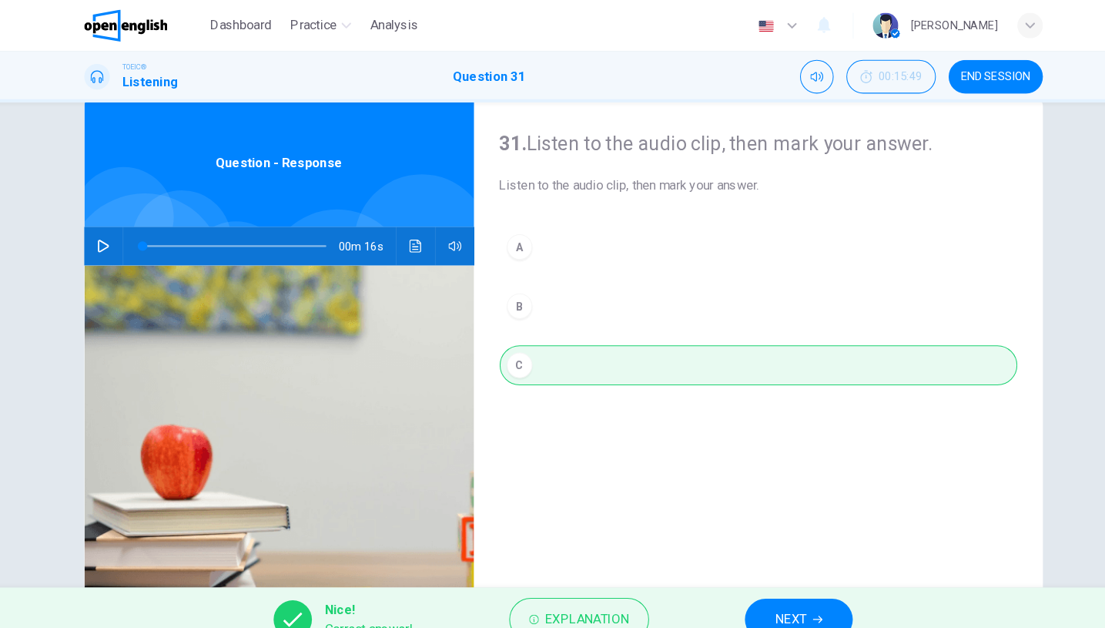
click at [745, 584] on button "NEXT" at bounding box center [780, 597] width 104 height 40
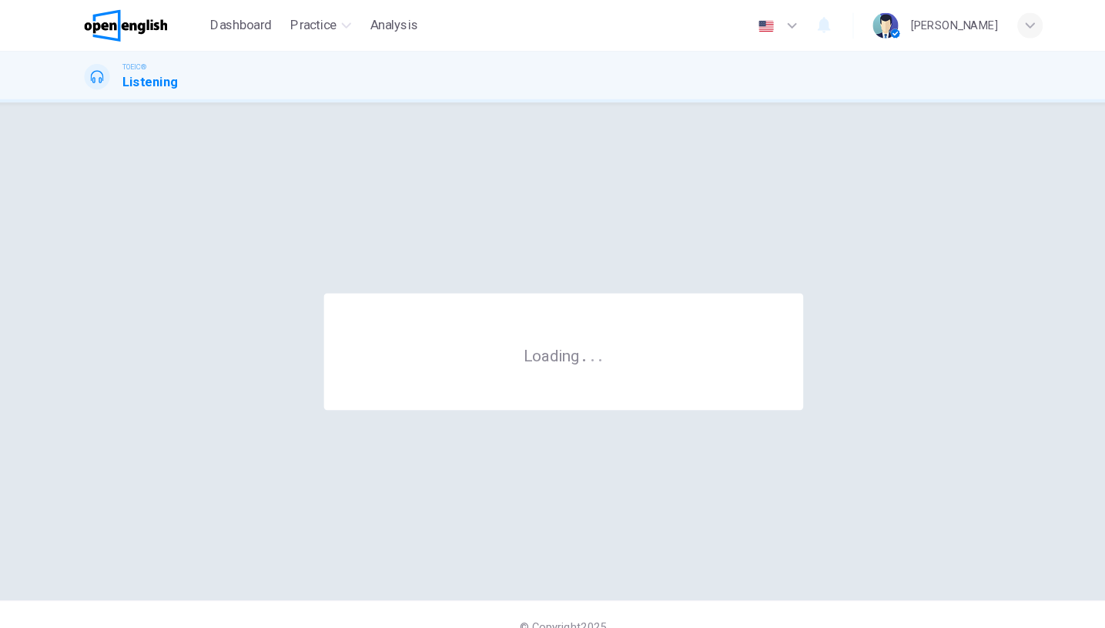
scroll to position [0, 0]
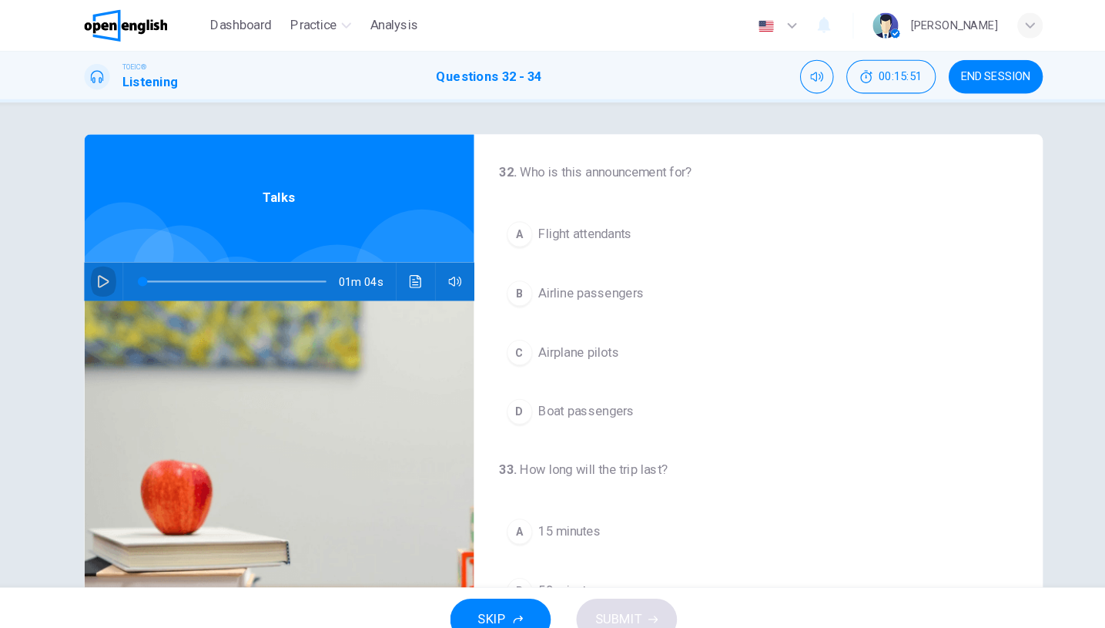
click at [103, 270] on button "button" at bounding box center [109, 271] width 25 height 37
click at [400, 404] on img at bounding box center [279, 477] width 376 height 375
click at [580, 235] on button "A Flight attendants" at bounding box center [740, 225] width 499 height 39
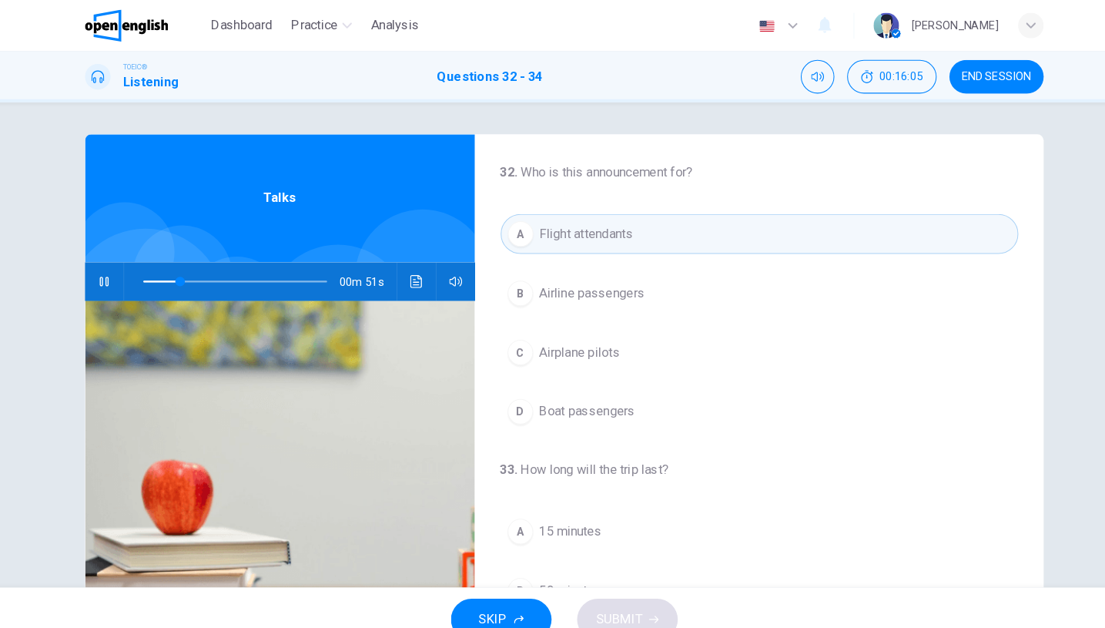
scroll to position [203, 0]
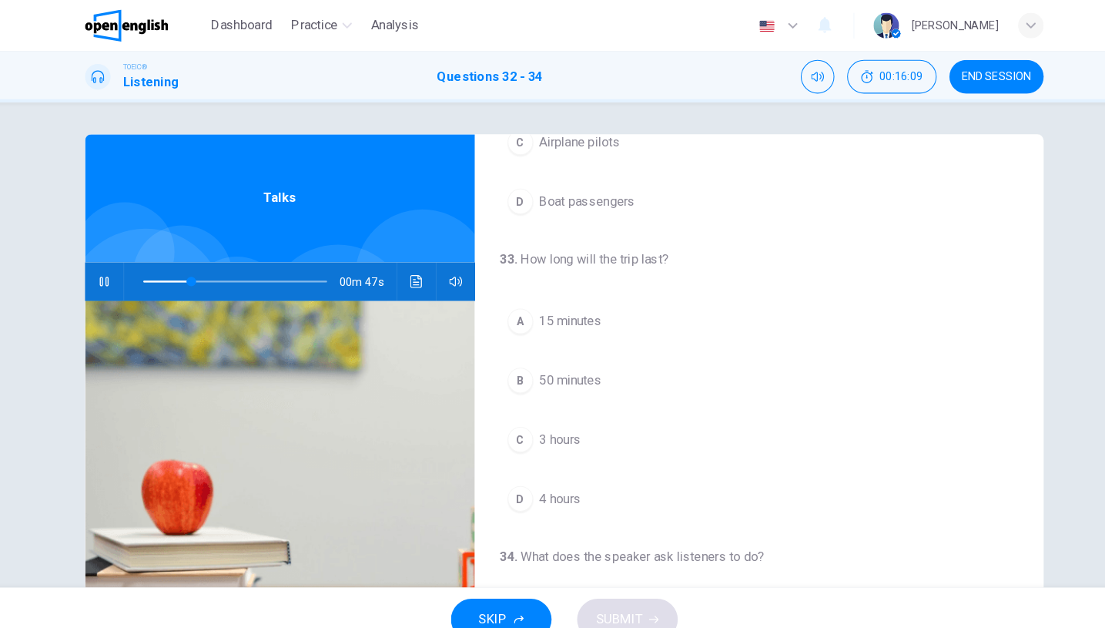
click at [596, 298] on button "A 15 minutes" at bounding box center [740, 309] width 499 height 39
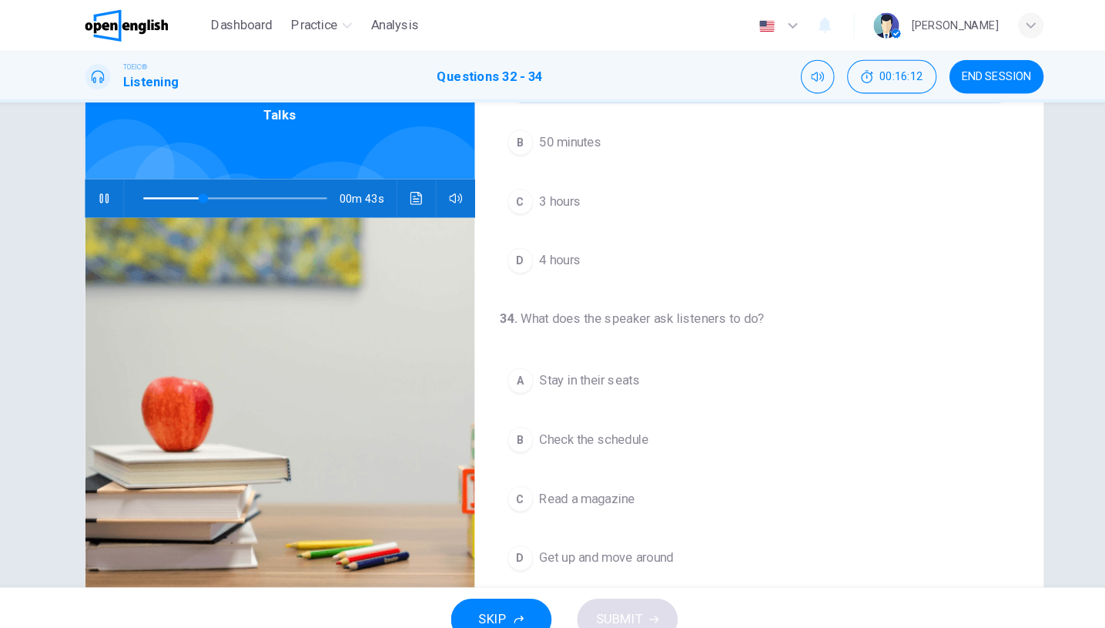
scroll to position [129, 0]
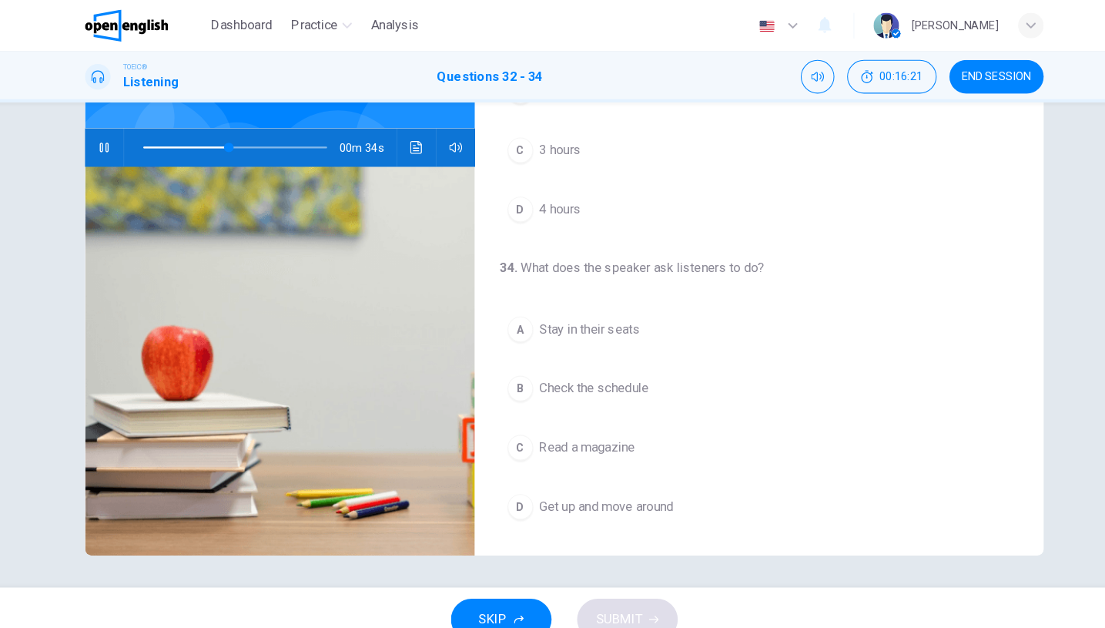
click at [626, 477] on button "D Get up and move around" at bounding box center [740, 488] width 499 height 39
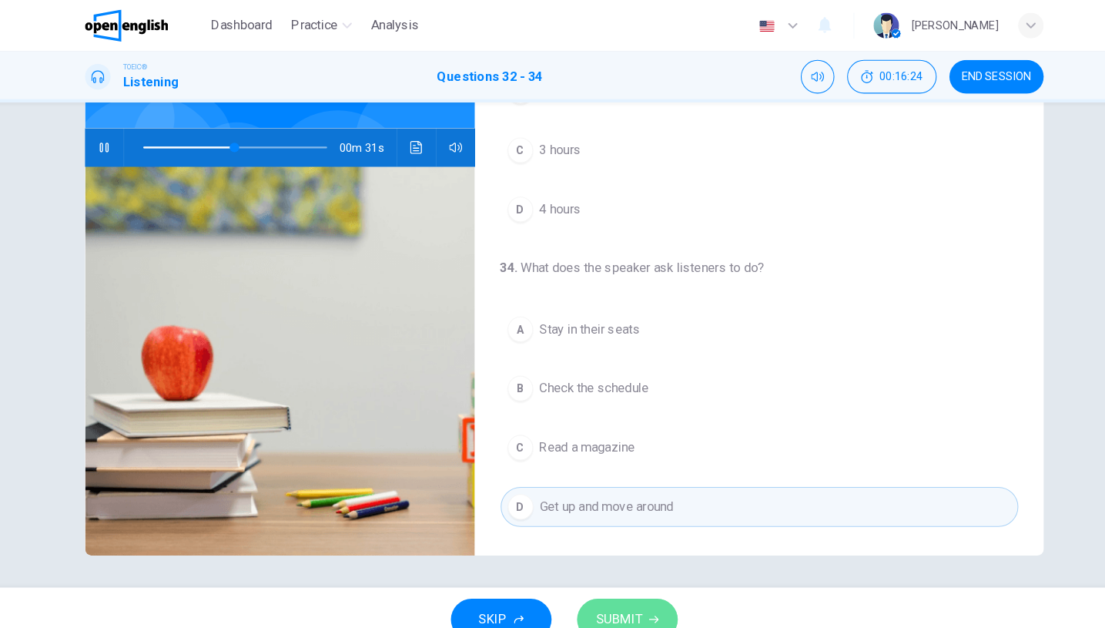
click at [600, 588] on span "SUBMIT" at bounding box center [606, 597] width 45 height 22
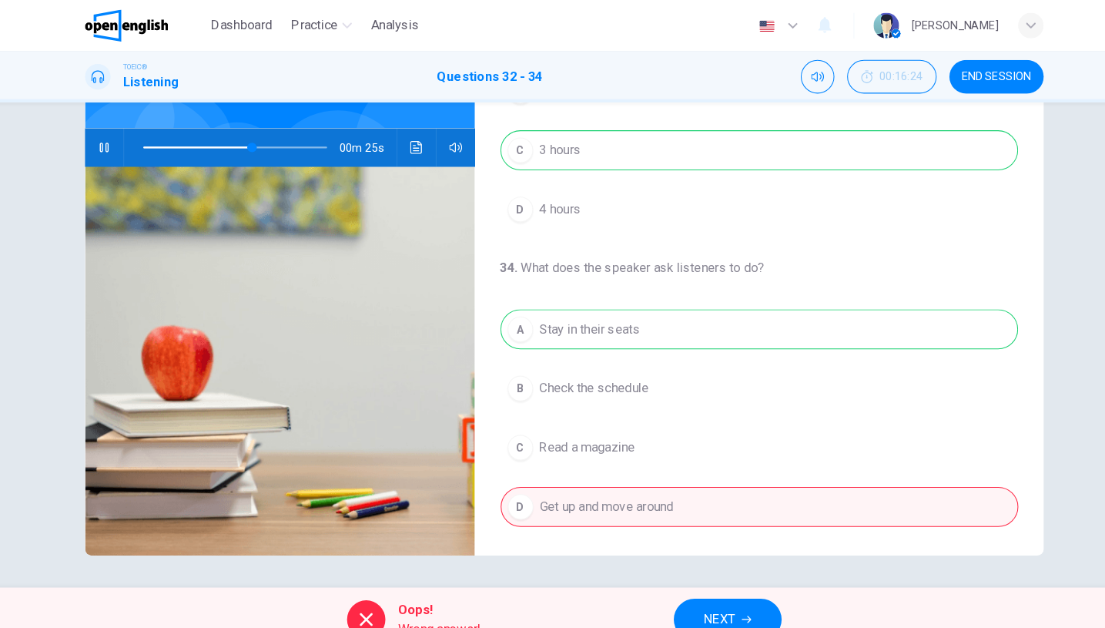
click at [218, 137] on span at bounding box center [235, 142] width 177 height 22
click at [201, 138] on span at bounding box center [235, 142] width 177 height 22
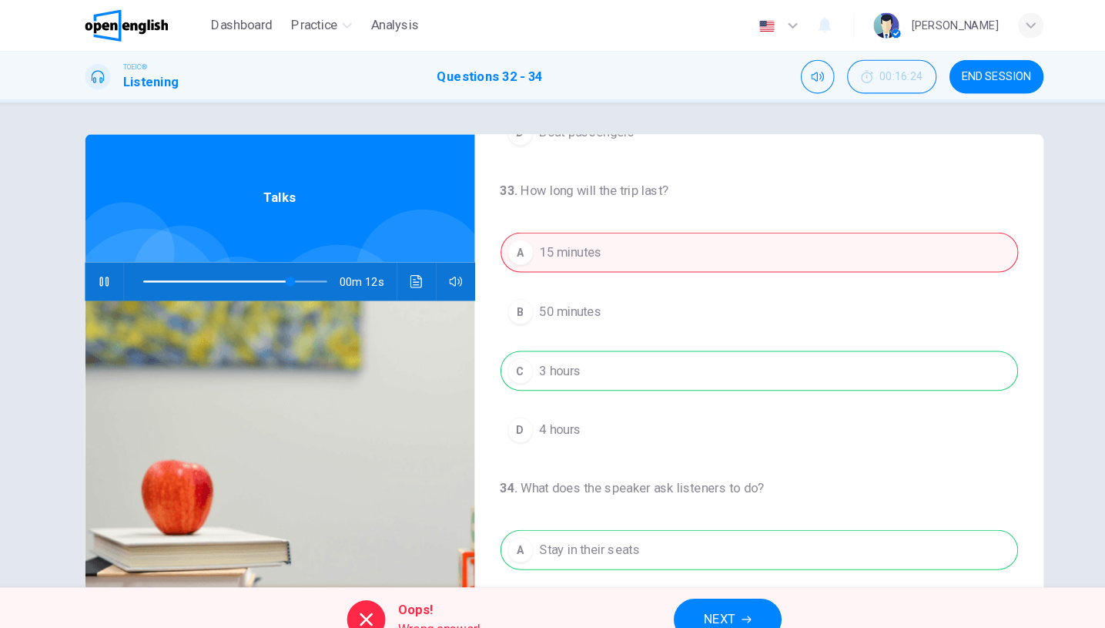
scroll to position [238, 0]
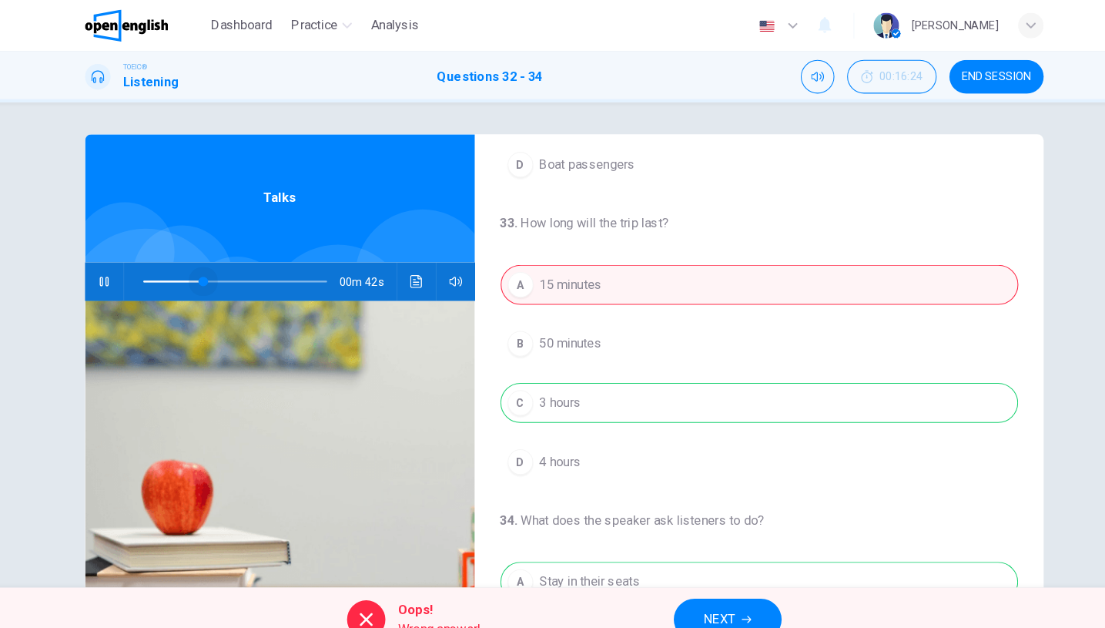
click at [194, 266] on span at bounding box center [235, 271] width 177 height 22
click at [147, 266] on span at bounding box center [235, 271] width 177 height 22
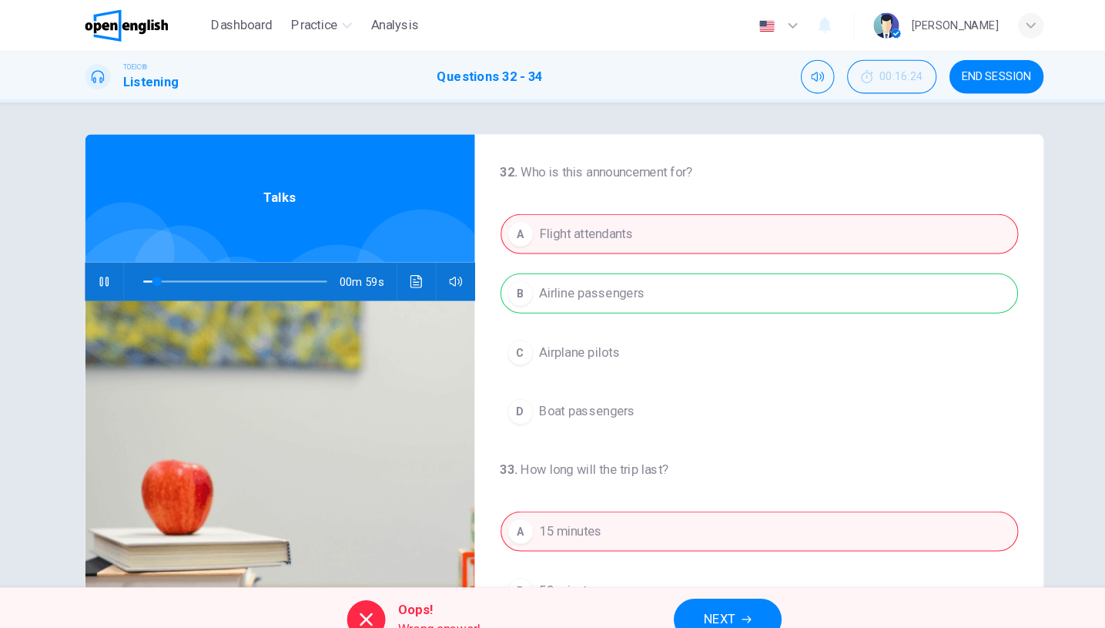
scroll to position [0, 0]
type input "**"
click at [696, 581] on button "NEXT" at bounding box center [710, 597] width 104 height 40
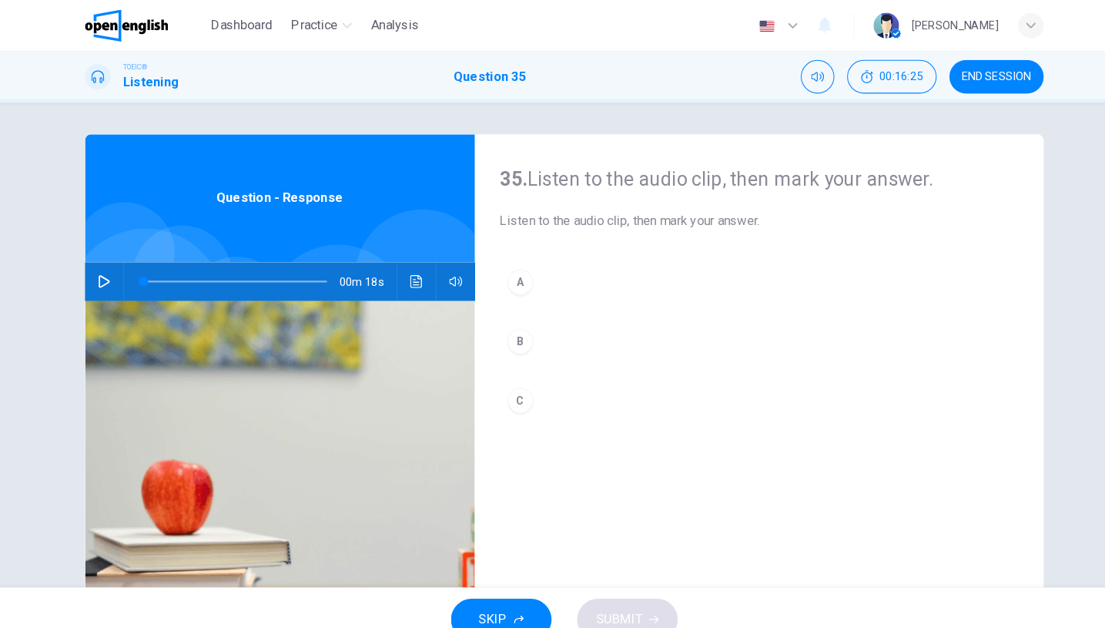
click at [103, 276] on icon "button" at bounding box center [109, 271] width 12 height 12
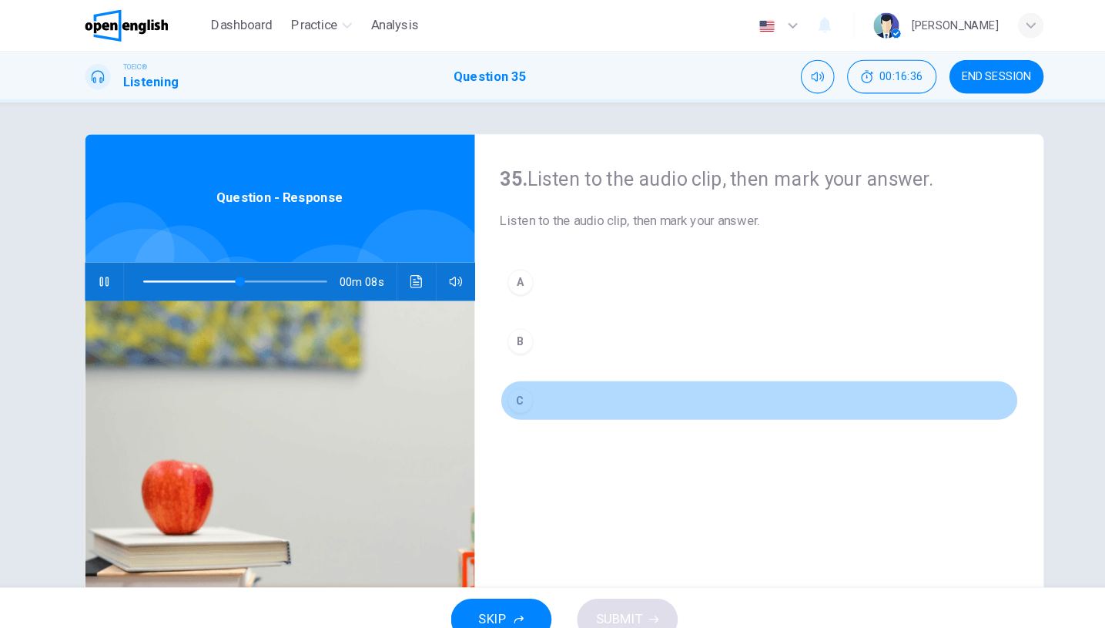
click at [605, 394] on button "C" at bounding box center [740, 386] width 499 height 39
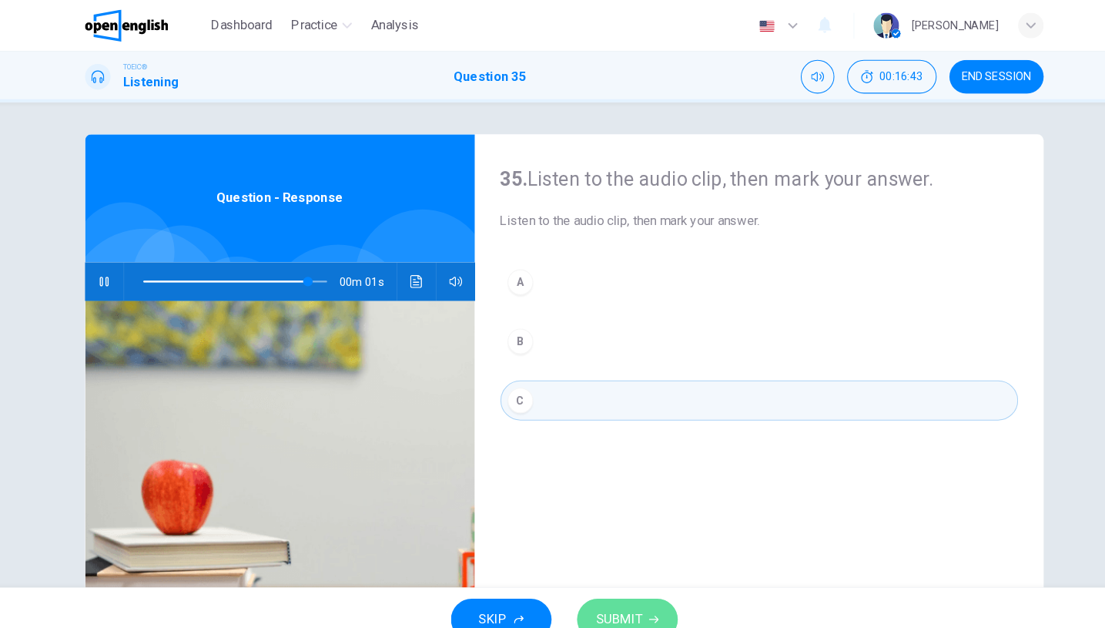
click at [584, 588] on span "SUBMIT" at bounding box center [606, 597] width 45 height 22
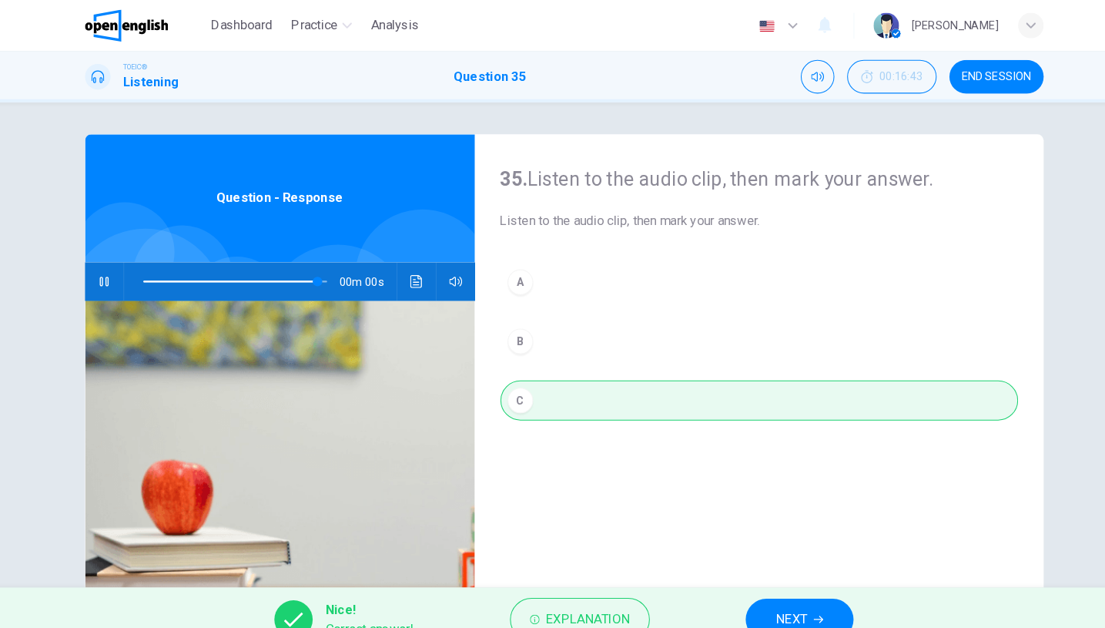
type input "*"
click at [766, 584] on button "NEXT" at bounding box center [780, 597] width 104 height 40
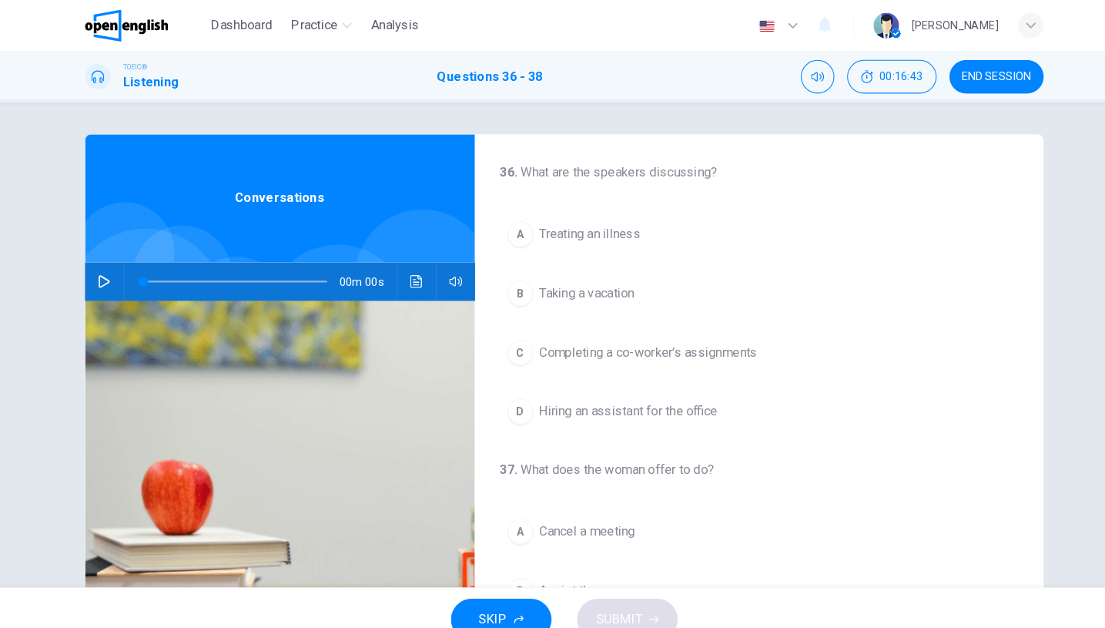
click at [103, 266] on icon "button" at bounding box center [109, 271] width 12 height 12
click at [572, 227] on span "Treating an illness" at bounding box center [578, 225] width 98 height 18
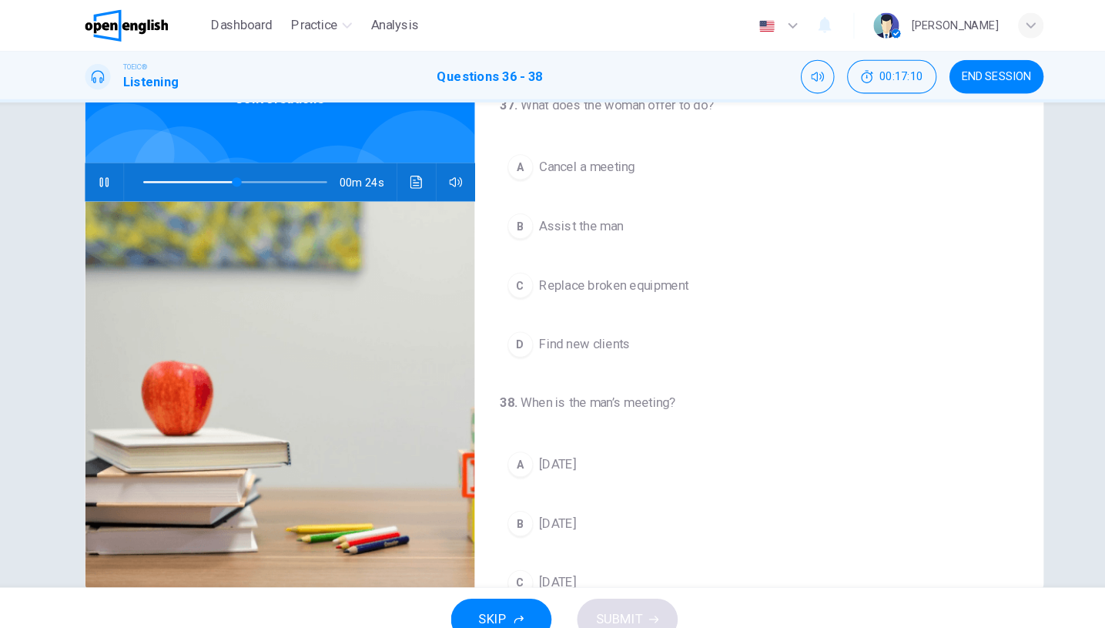
scroll to position [139, 0]
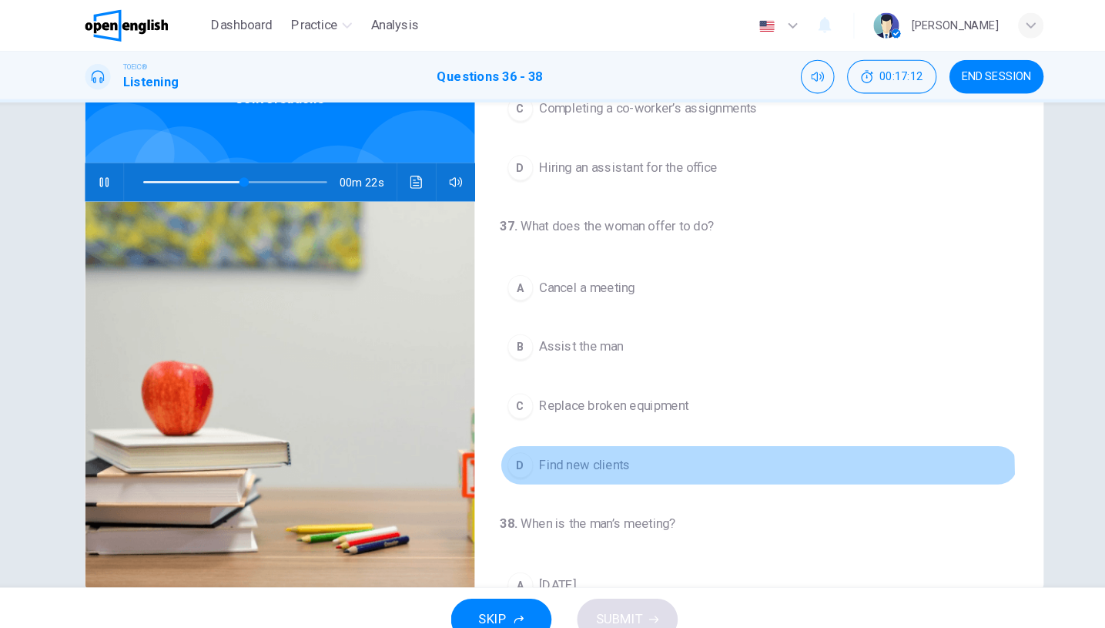
click at [648, 457] on button "D Find new clients" at bounding box center [740, 448] width 499 height 39
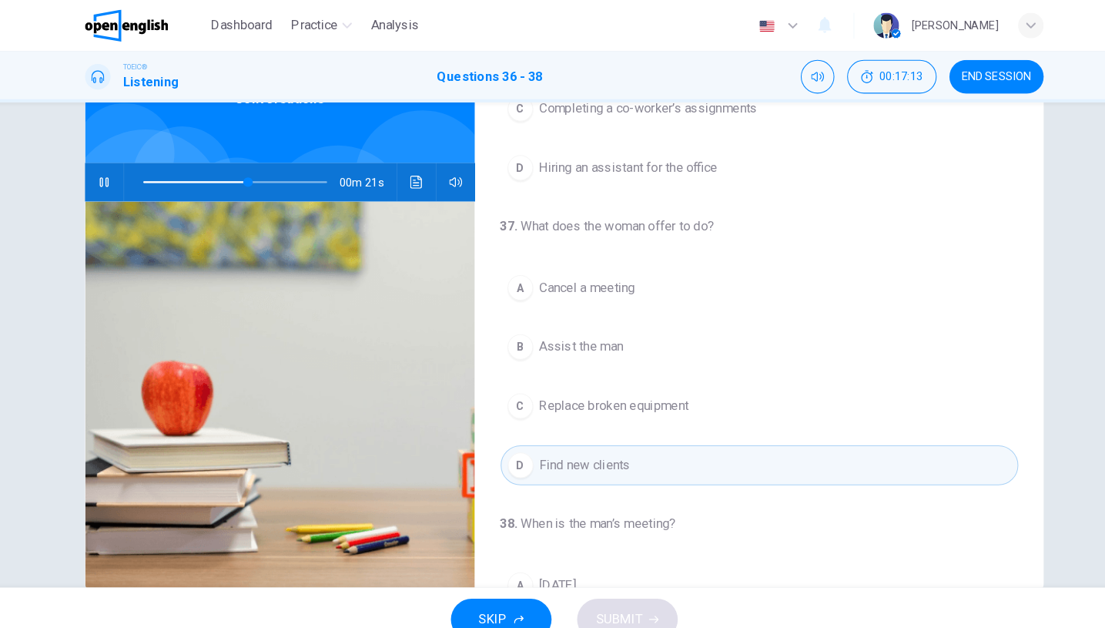
scroll to position [342, 0]
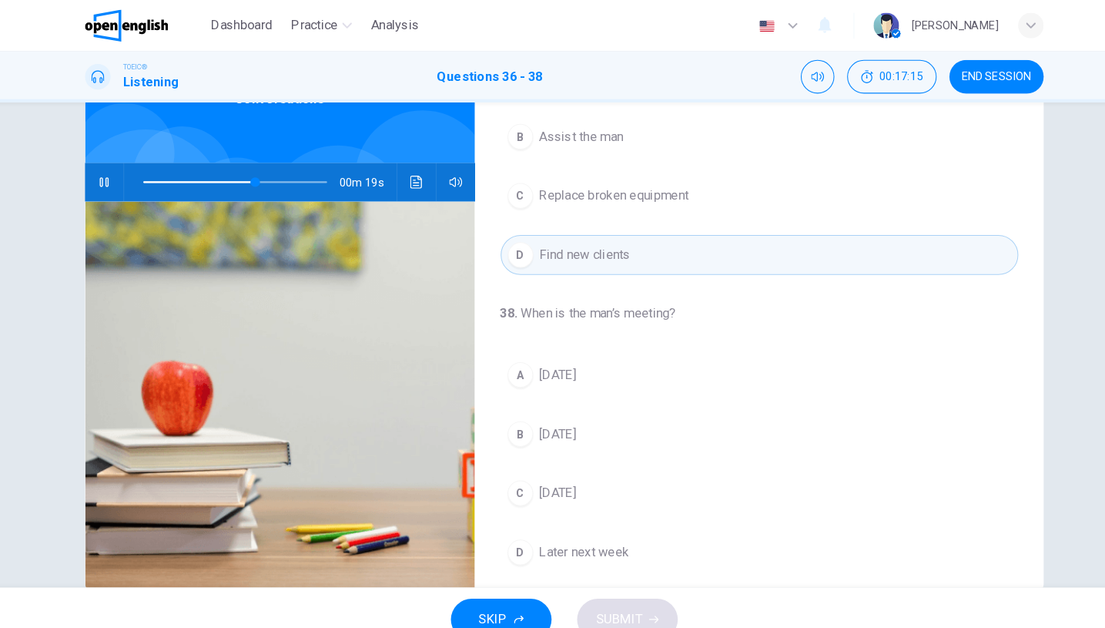
click at [149, 172] on span at bounding box center [235, 176] width 177 height 22
drag, startPoint x: 148, startPoint y: 172, endPoint x: 129, endPoint y: 172, distance: 19.3
click at [155, 172] on span at bounding box center [159, 175] width 9 height 9
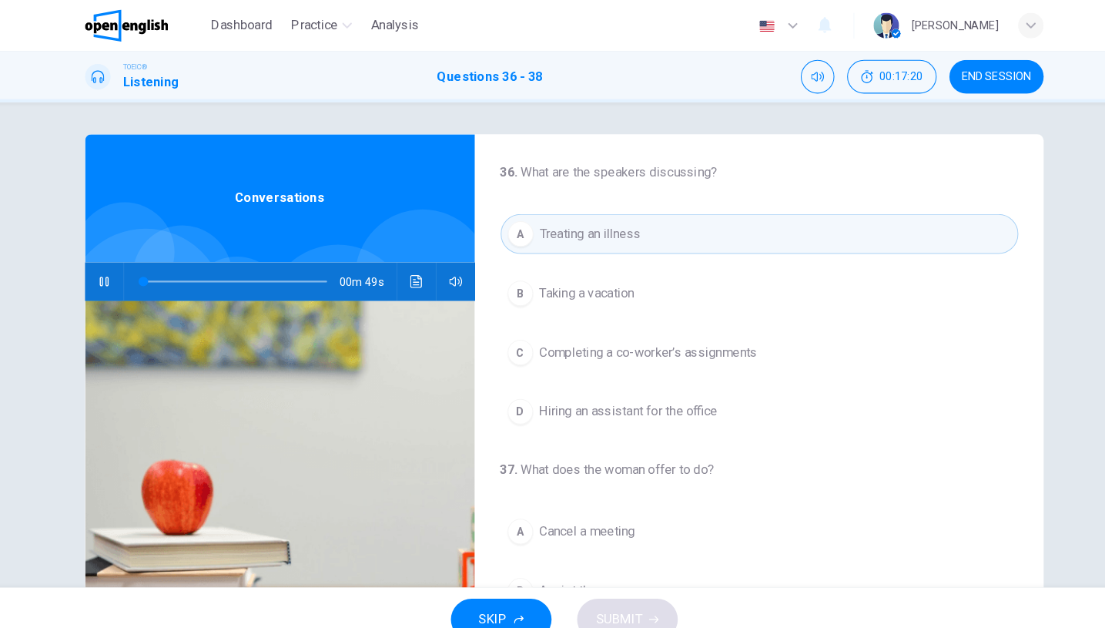
scroll to position [0, 0]
click at [103, 274] on icon "button" at bounding box center [109, 271] width 12 height 12
click at [104, 274] on icon "button" at bounding box center [109, 271] width 11 height 12
click at [715, 348] on span "Completing a co-worker’s assignments" at bounding box center [634, 339] width 210 height 18
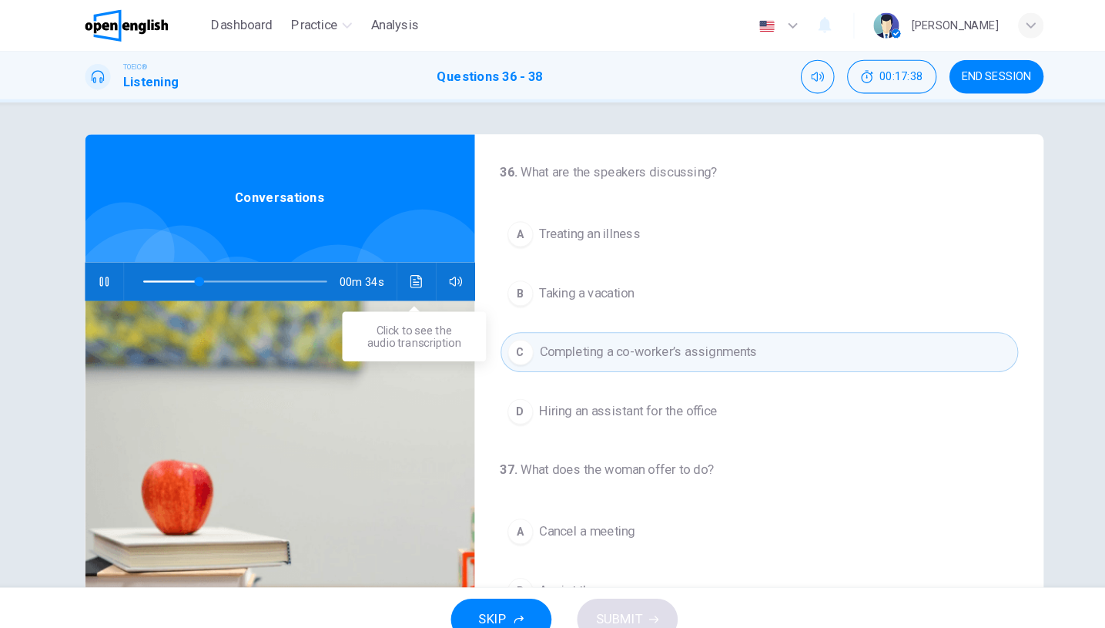
click at [398, 270] on button "Click to see the audio transcription" at bounding box center [410, 271] width 25 height 37
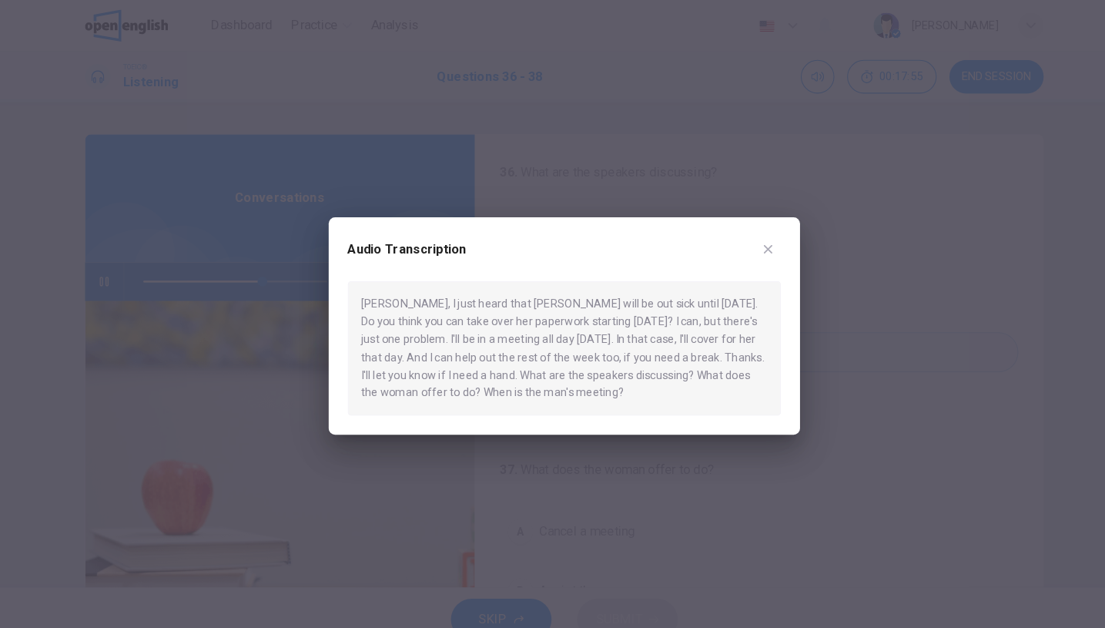
click at [745, 235] on icon "button" at bounding box center [749, 239] width 12 height 12
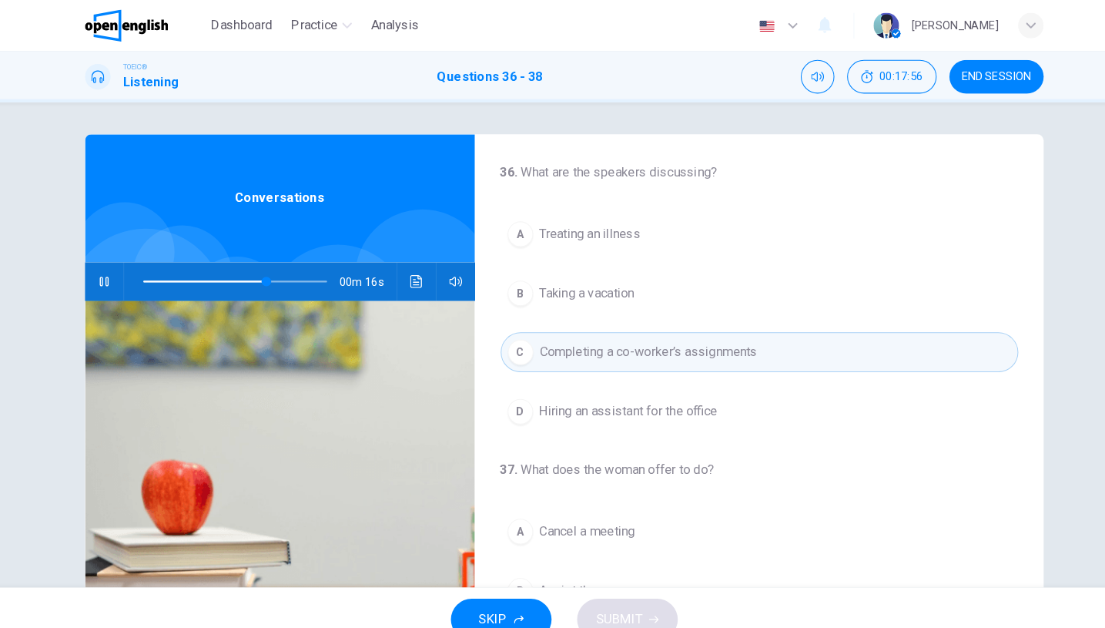
scroll to position [368, 0]
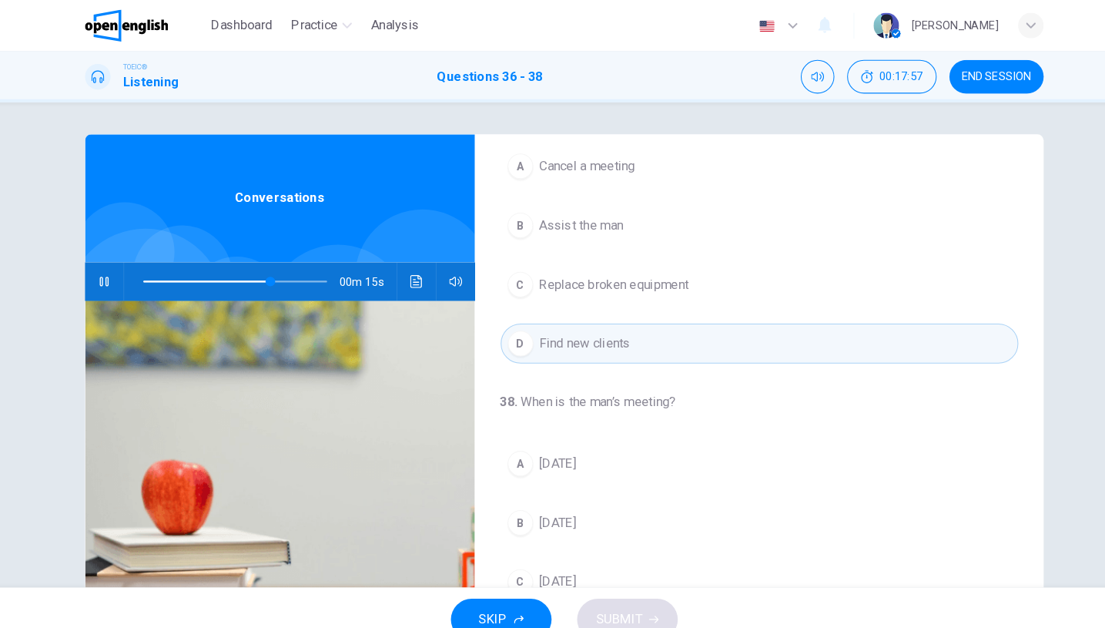
click at [544, 501] on span "[DATE]" at bounding box center [546, 503] width 35 height 18
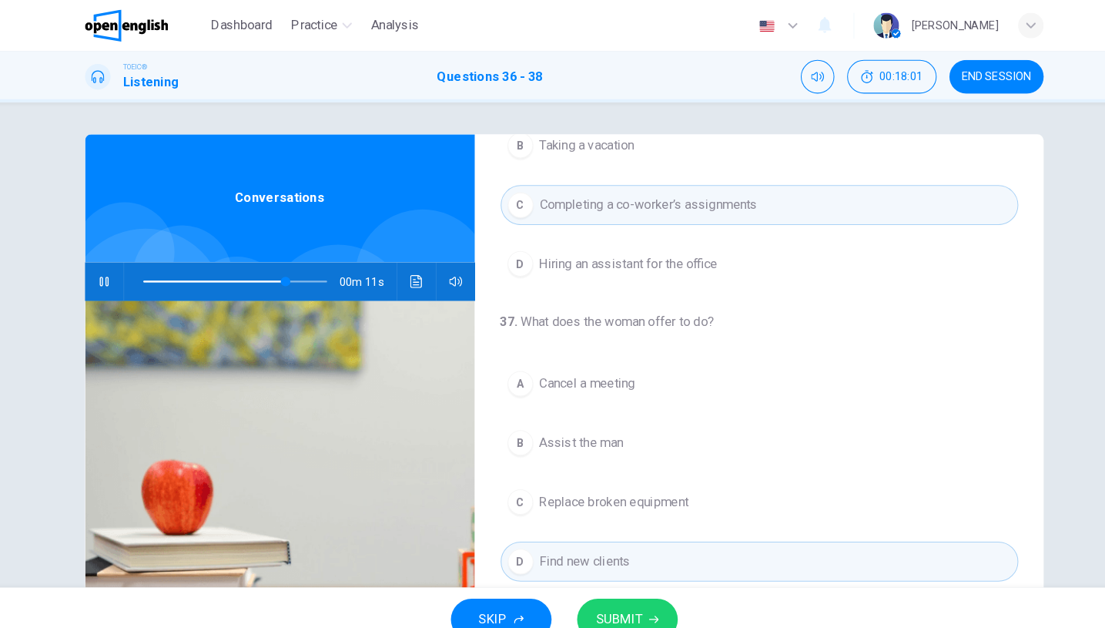
scroll to position [10, 0]
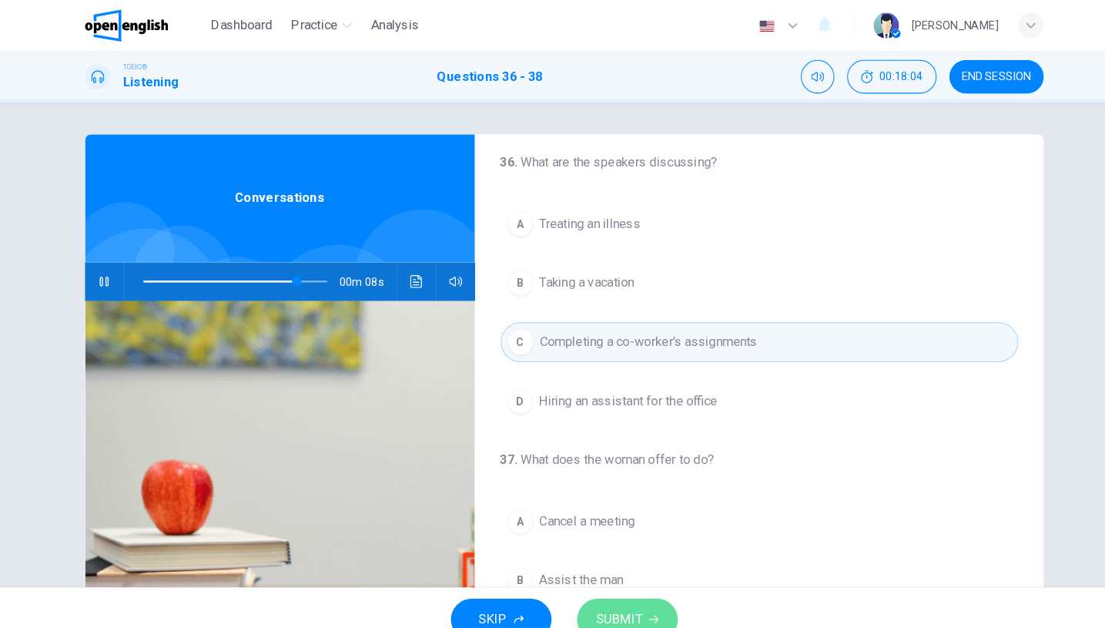
click at [635, 598] on icon "button" at bounding box center [639, 596] width 9 height 9
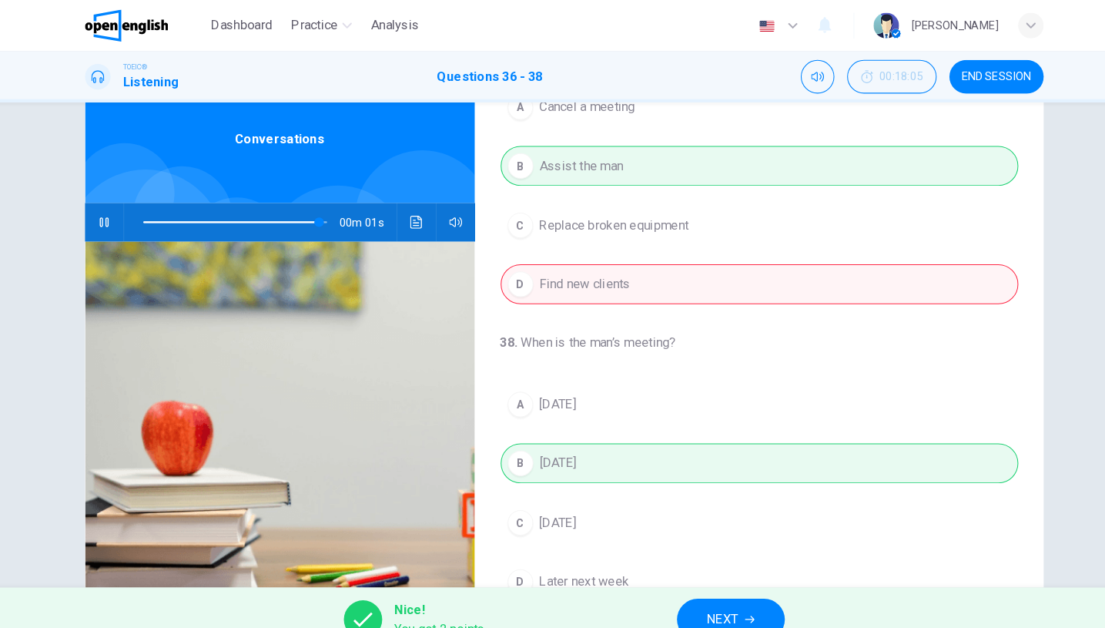
scroll to position [129, 0]
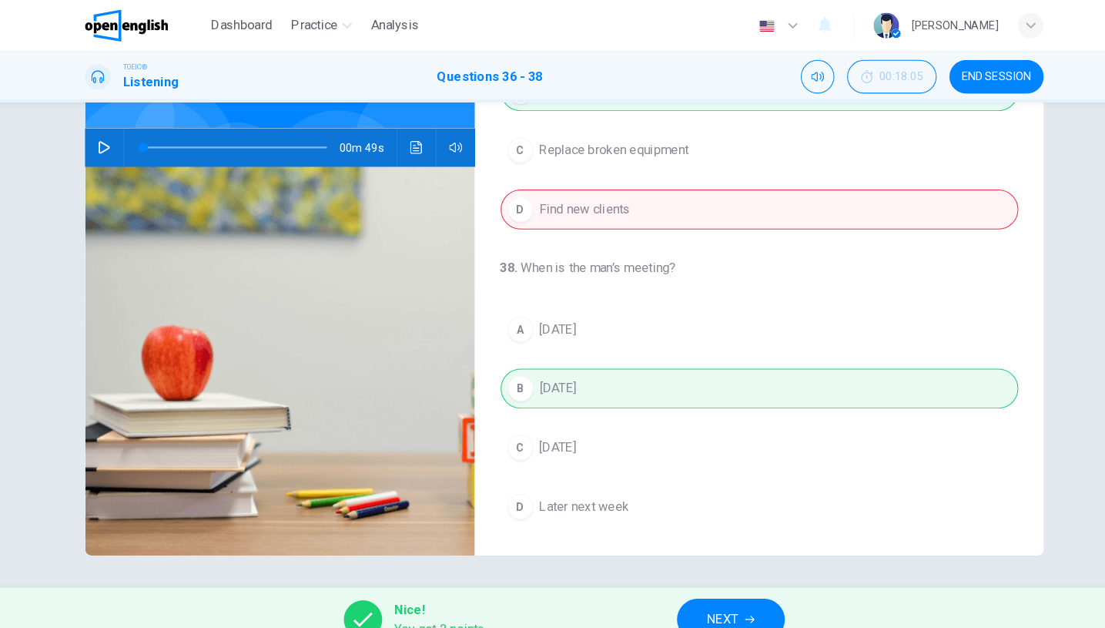
type input "*"
click at [714, 591] on button "NEXT" at bounding box center [714, 597] width 104 height 40
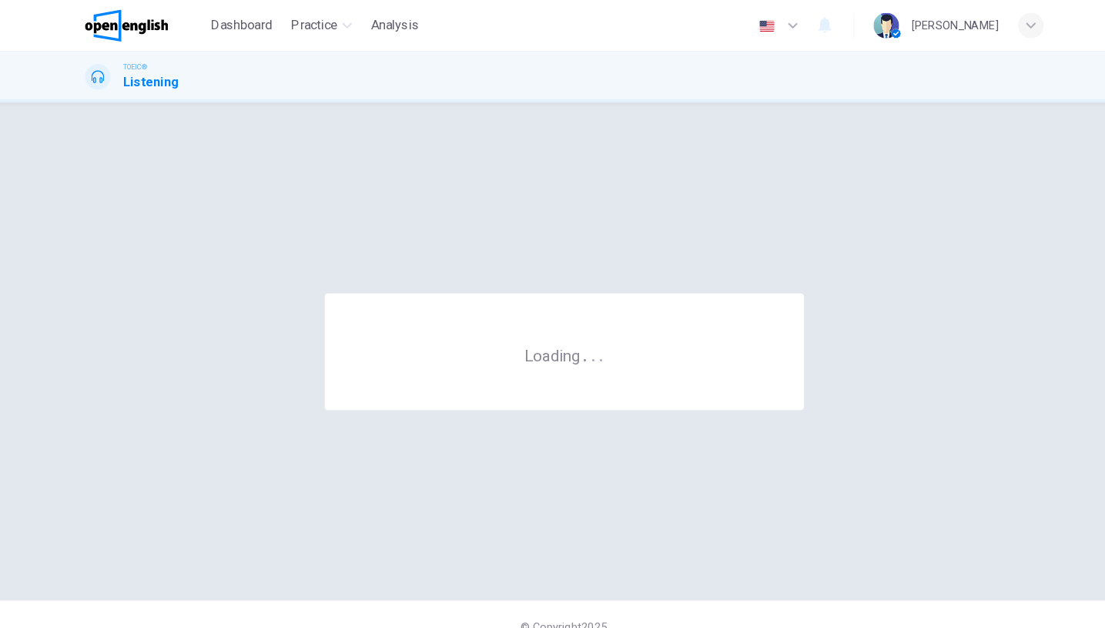
scroll to position [0, 0]
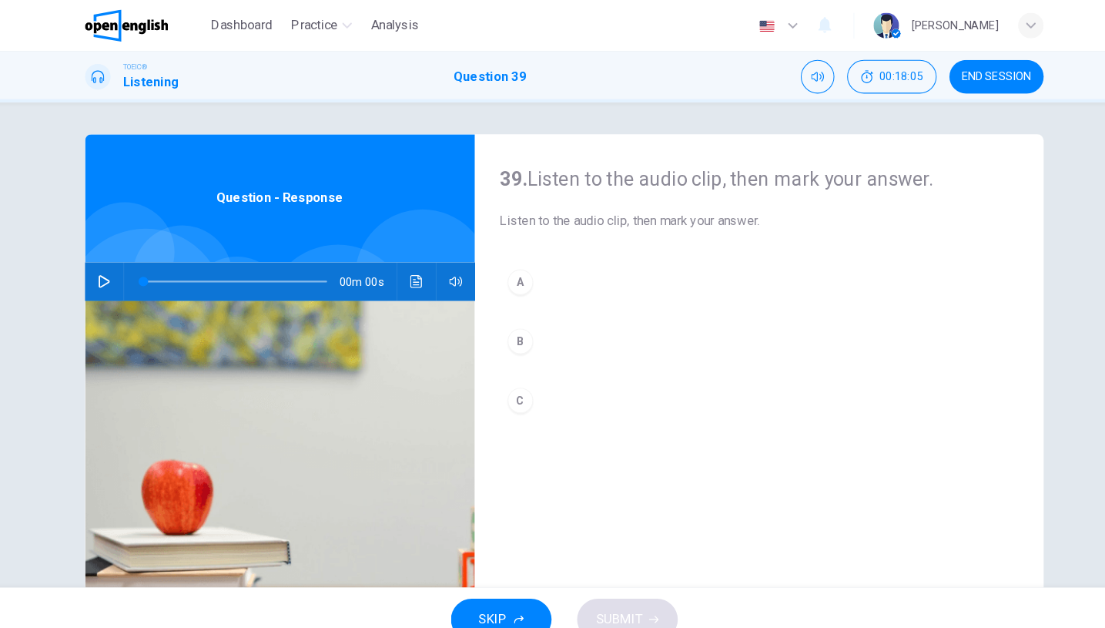
click at [103, 271] on icon "button" at bounding box center [109, 271] width 12 height 12
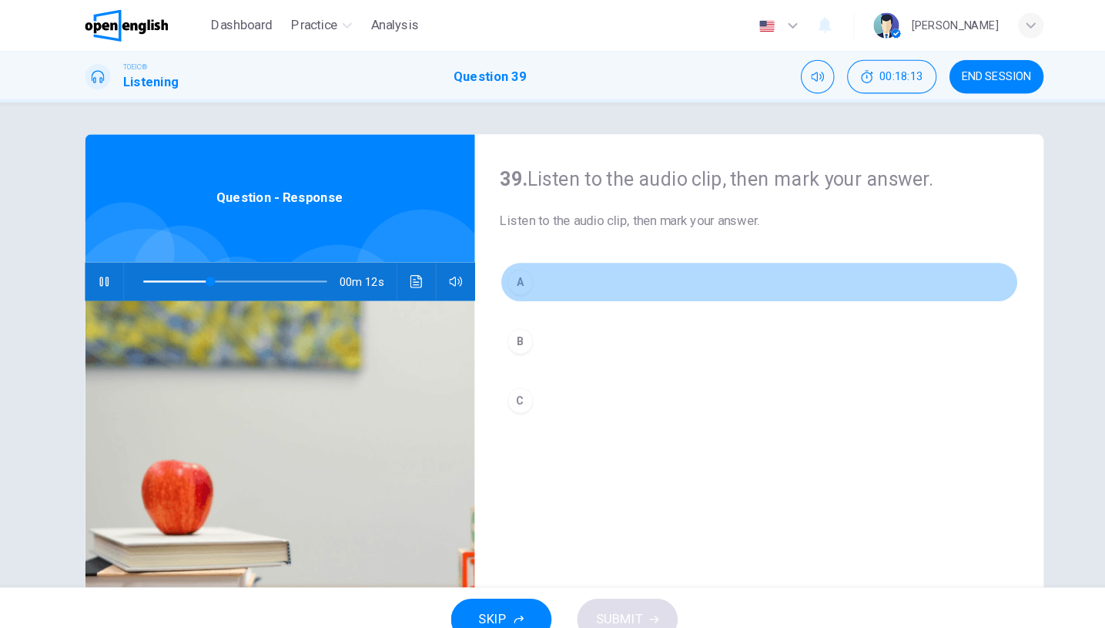
click at [555, 270] on button "A" at bounding box center [740, 272] width 499 height 39
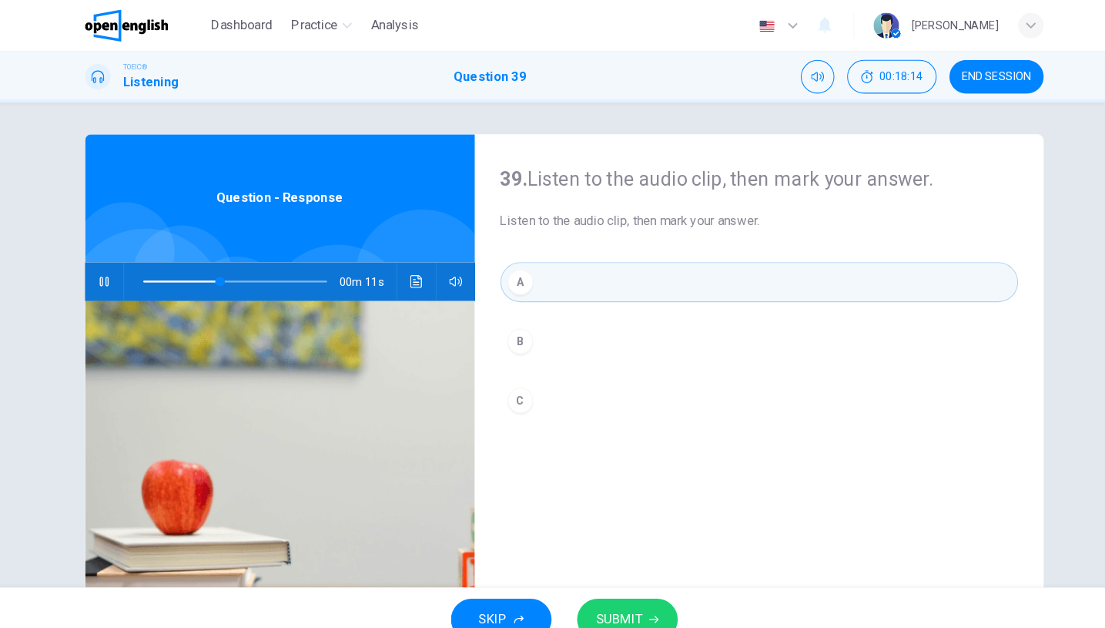
click at [615, 595] on span "SUBMIT" at bounding box center [606, 597] width 45 height 22
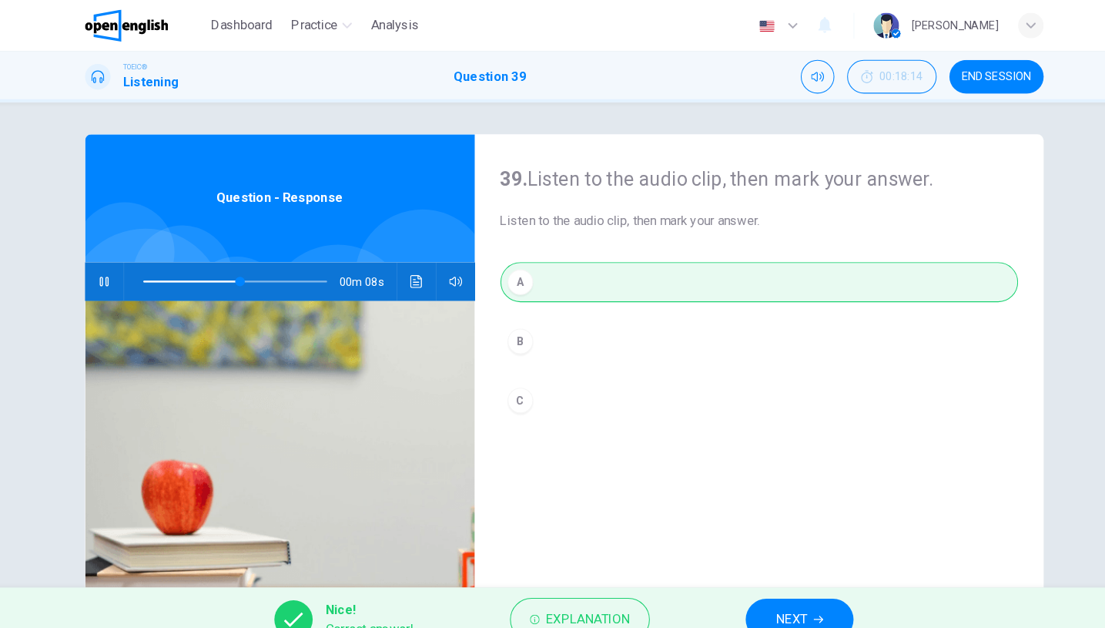
type input "**"
click at [742, 596] on button "NEXT" at bounding box center [780, 597] width 104 height 40
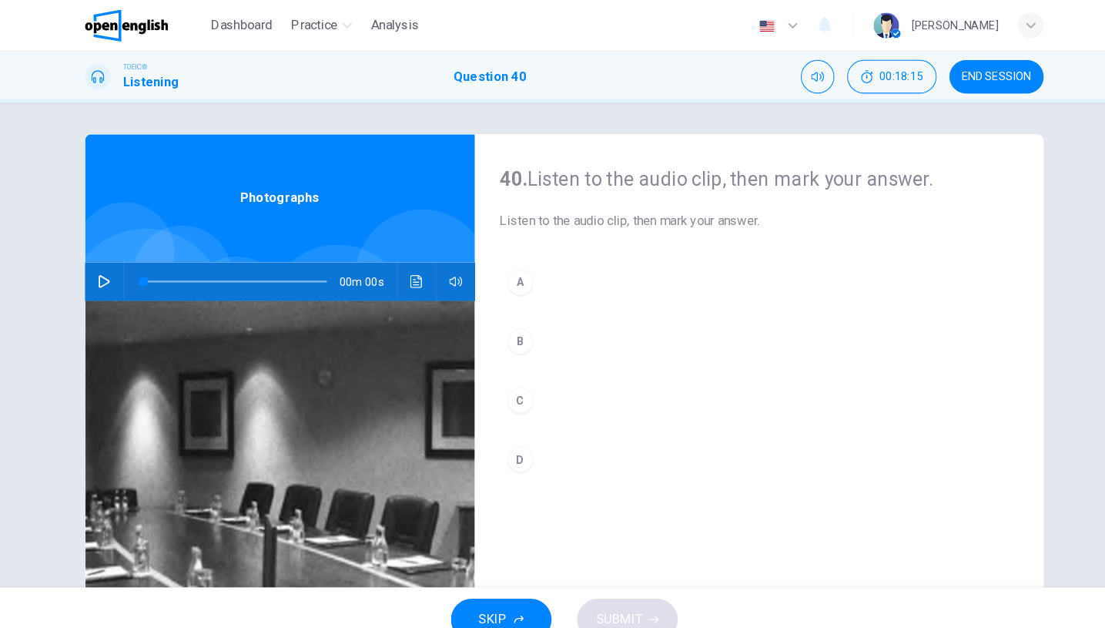
click at [97, 263] on button "button" at bounding box center [109, 271] width 25 height 37
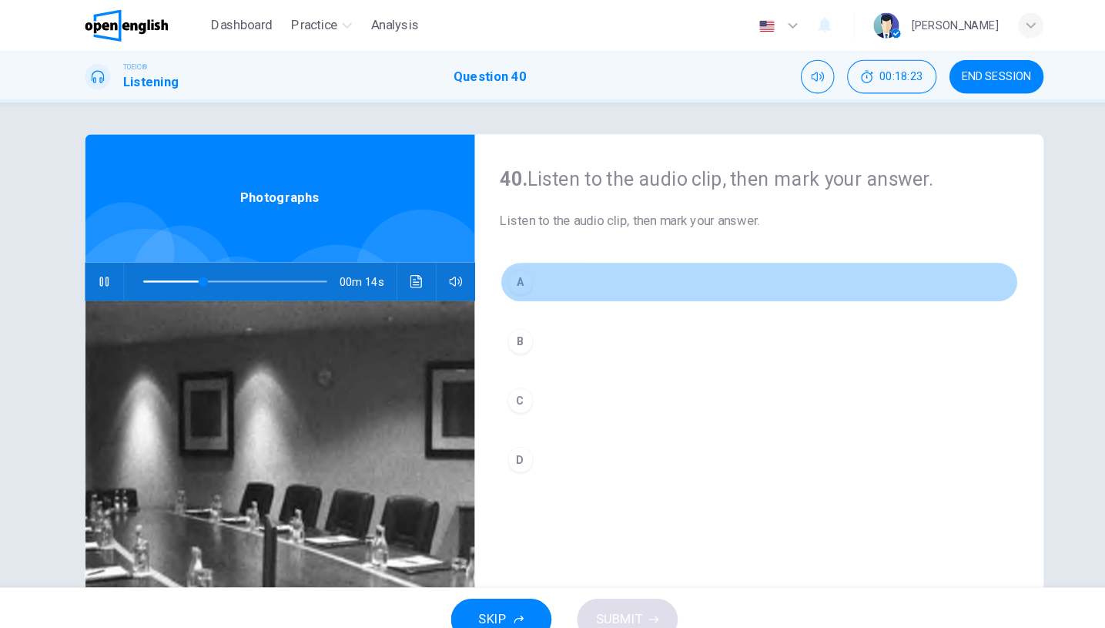
click at [598, 275] on button "A" at bounding box center [740, 272] width 499 height 39
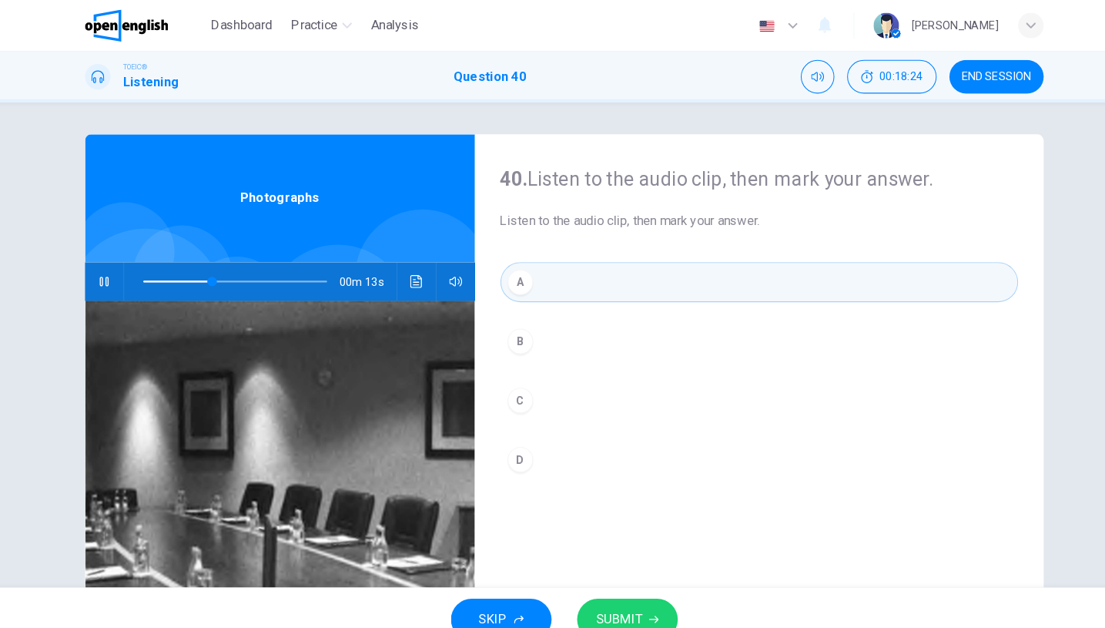
click at [607, 581] on button "SUBMIT" at bounding box center [613, 597] width 97 height 40
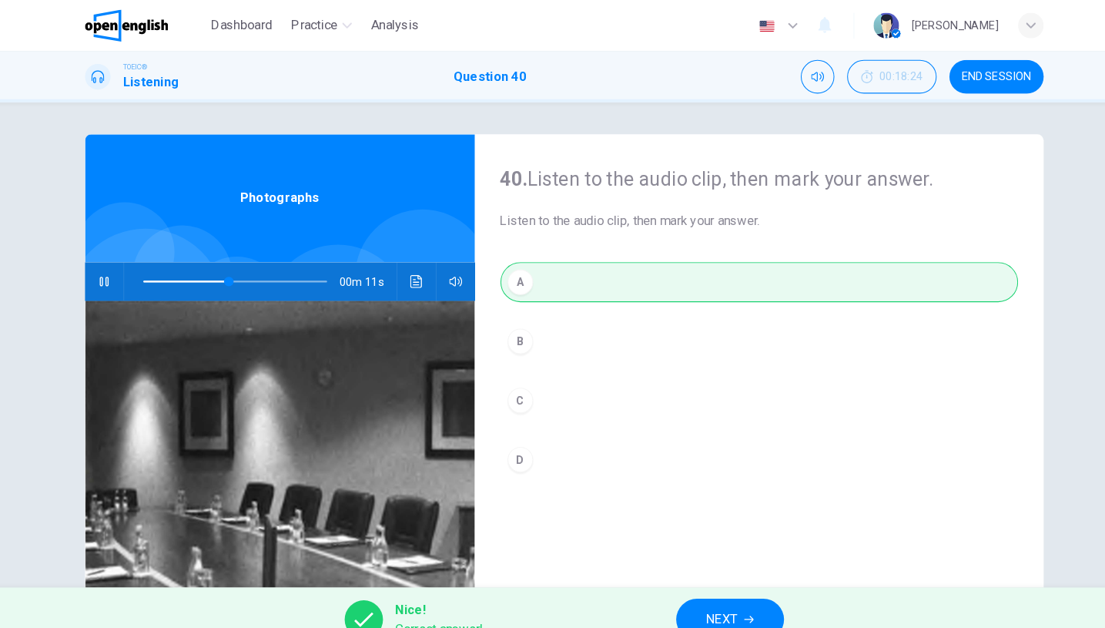
type input "**"
click at [690, 588] on span "NEXT" at bounding box center [705, 597] width 30 height 22
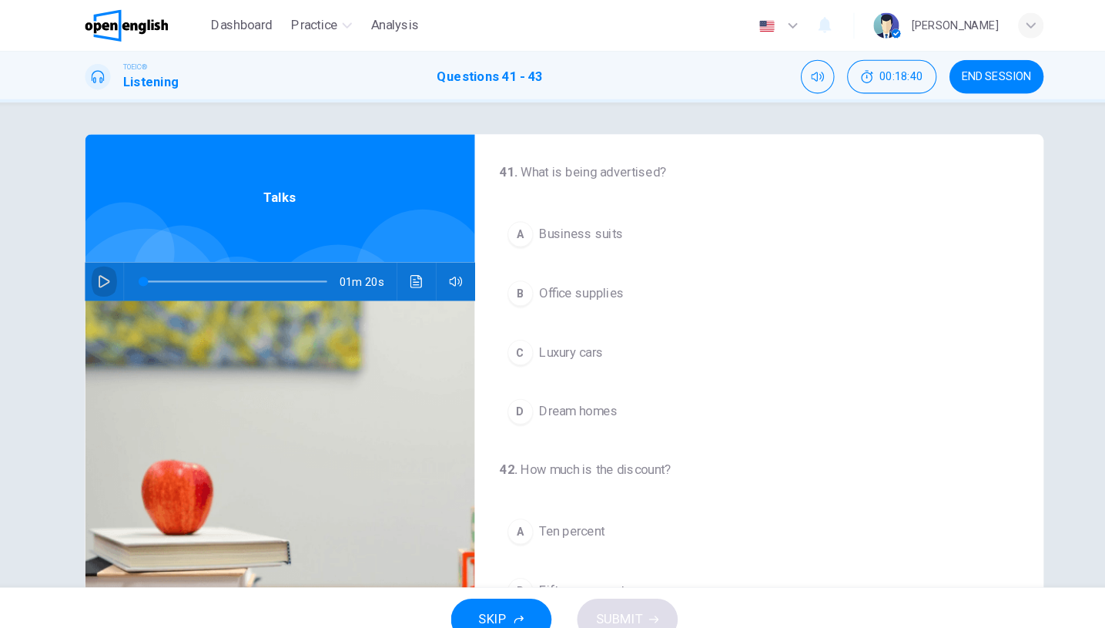
click at [103, 270] on icon "button" at bounding box center [109, 271] width 12 height 12
click at [260, 401] on img at bounding box center [279, 477] width 376 height 375
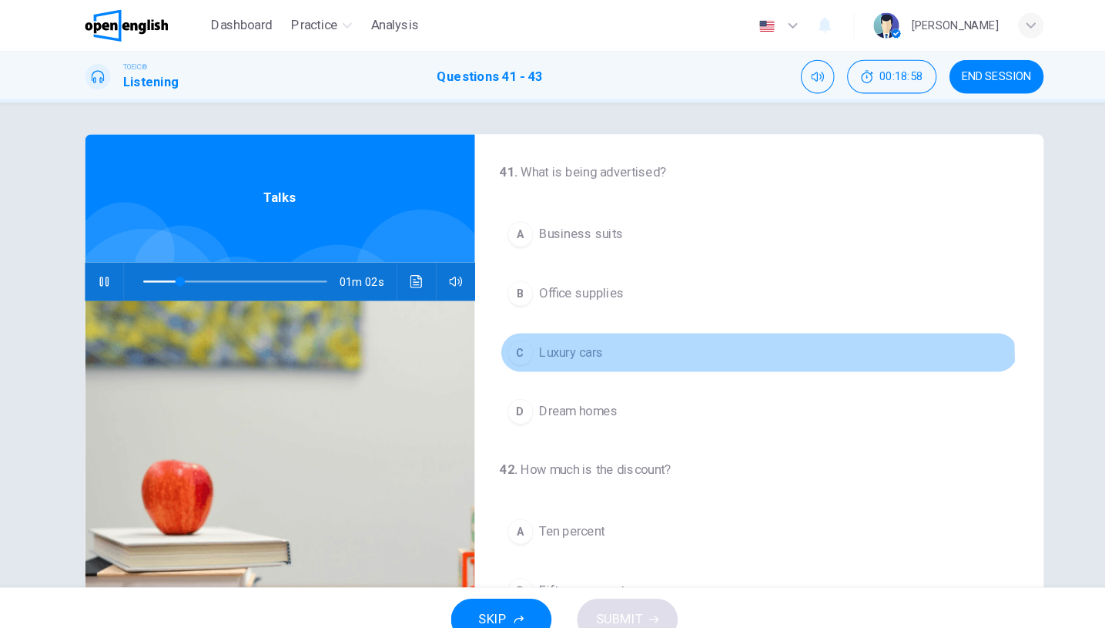
click at [575, 350] on button "C Luxury cars" at bounding box center [740, 339] width 499 height 39
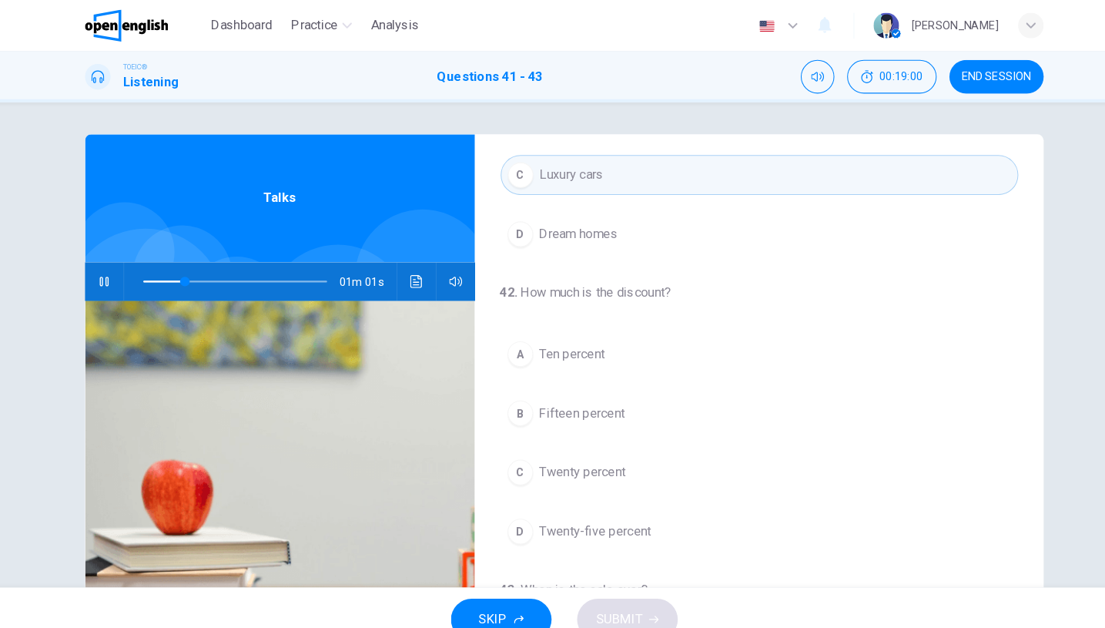
scroll to position [293, 0]
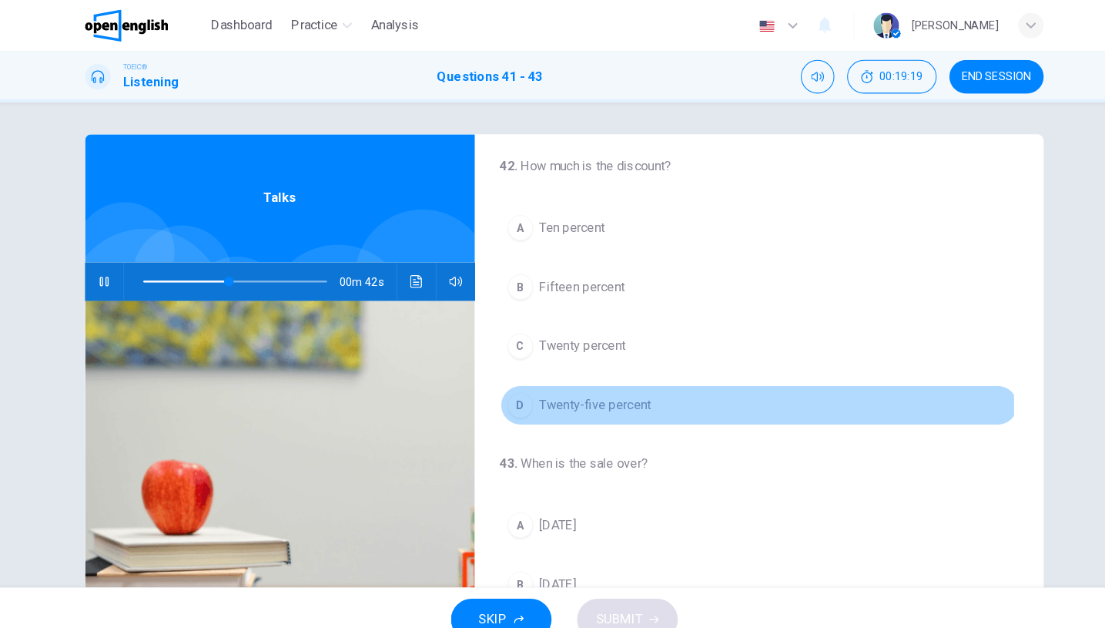
click at [588, 394] on span "Twenty-five percent" at bounding box center [583, 390] width 108 height 18
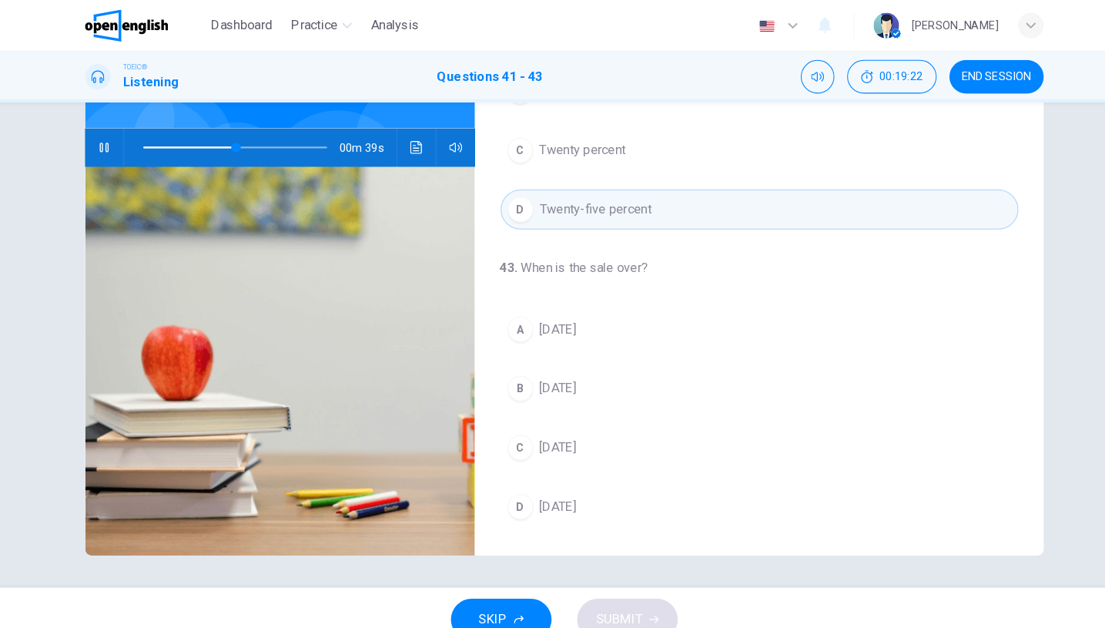
scroll to position [129, 0]
click at [581, 319] on button "A [DATE]" at bounding box center [740, 317] width 499 height 39
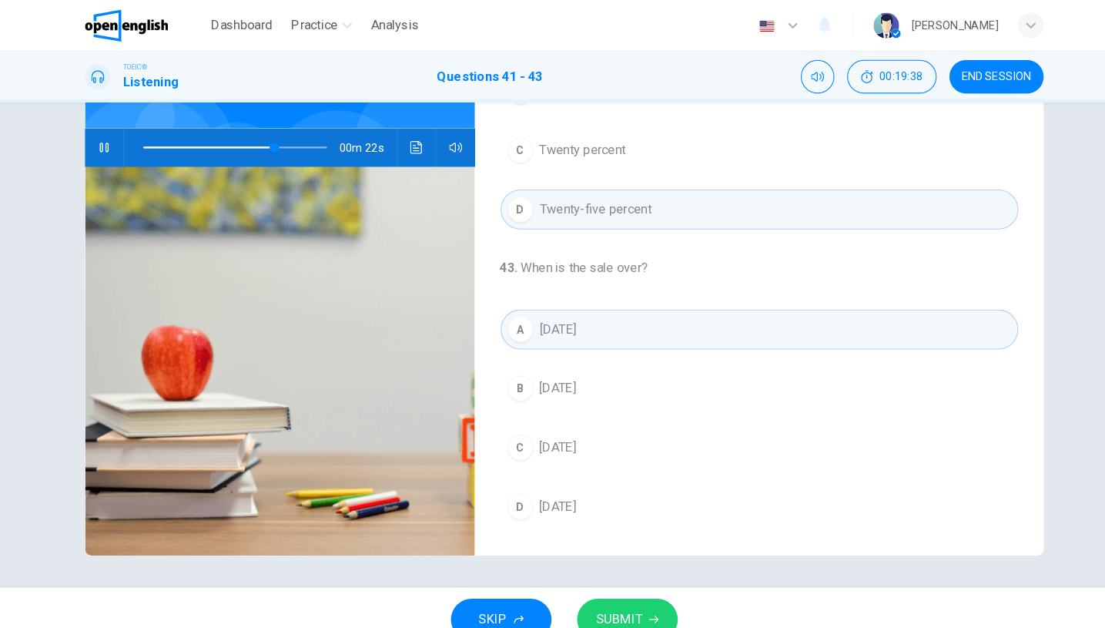
click at [610, 590] on span "SUBMIT" at bounding box center [606, 597] width 45 height 22
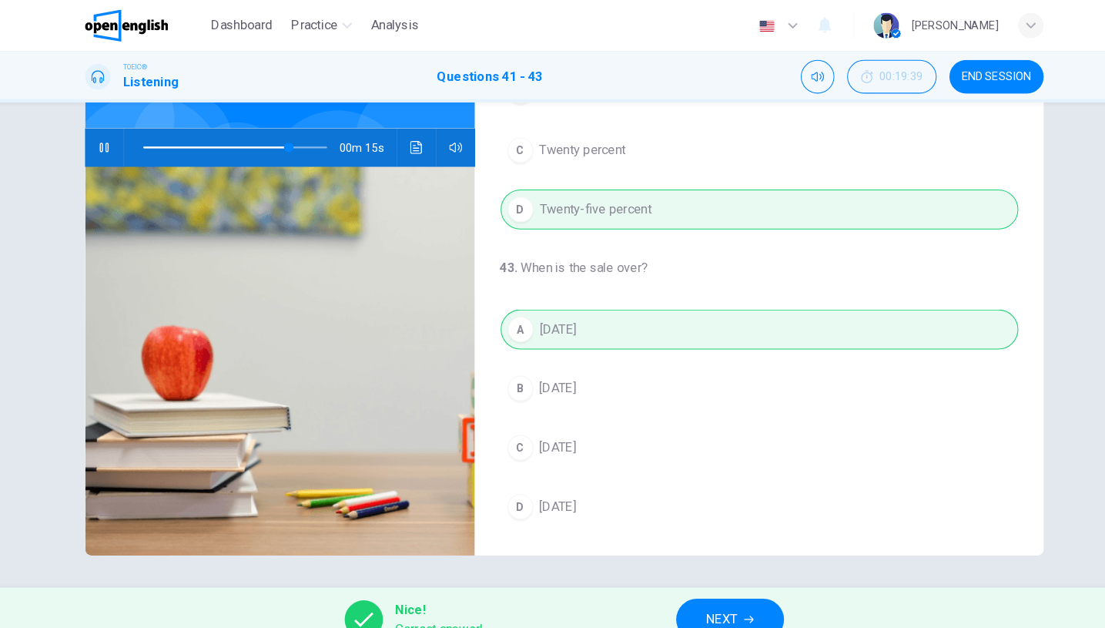
type input "**"
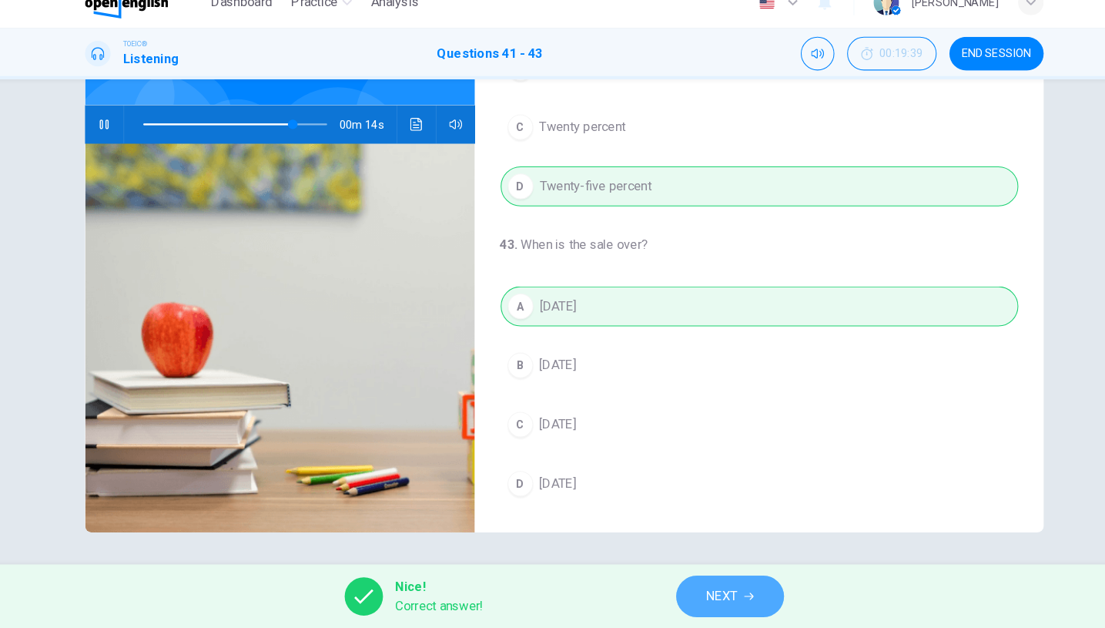
click at [705, 577] on button "NEXT" at bounding box center [713, 597] width 104 height 40
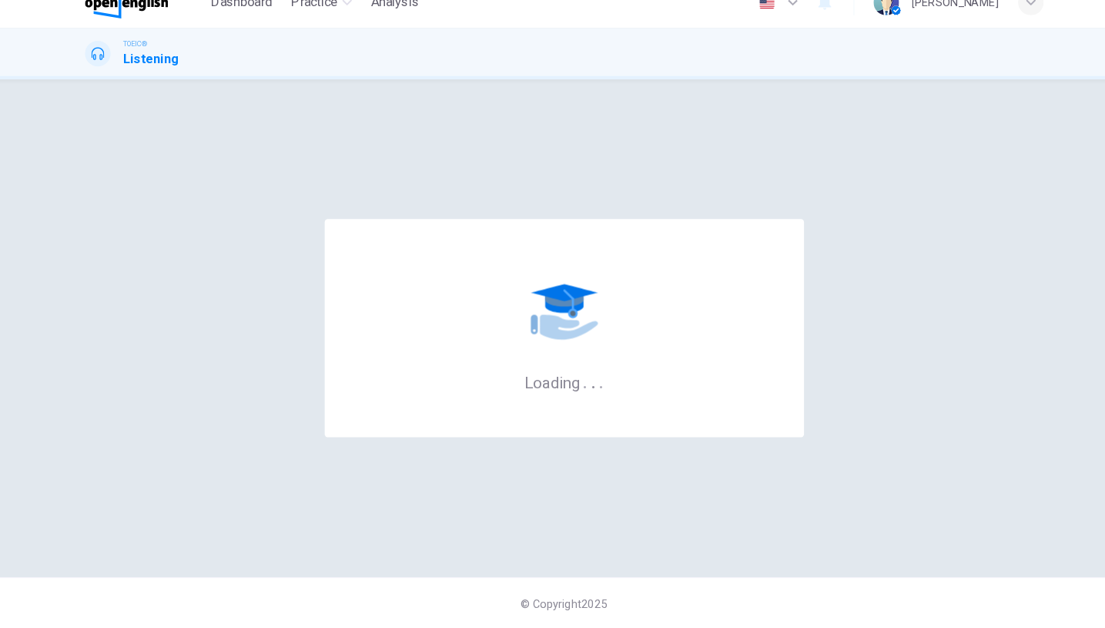
scroll to position [0, 0]
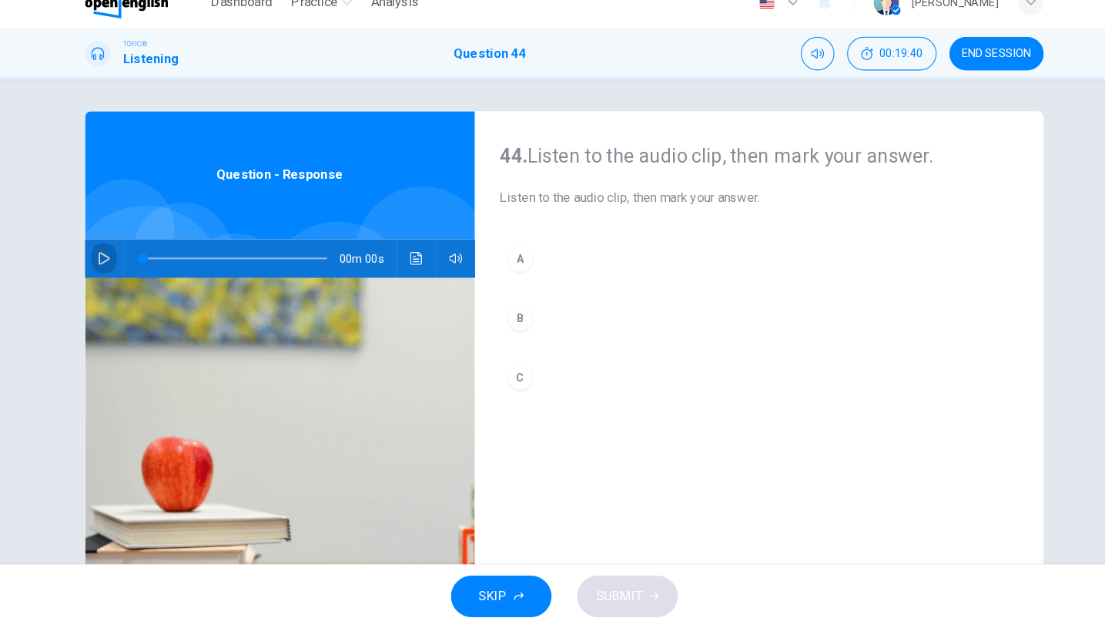
click at [103, 265] on icon "button" at bounding box center [109, 271] width 12 height 12
click at [147, 270] on span at bounding box center [150, 271] width 7 height 2
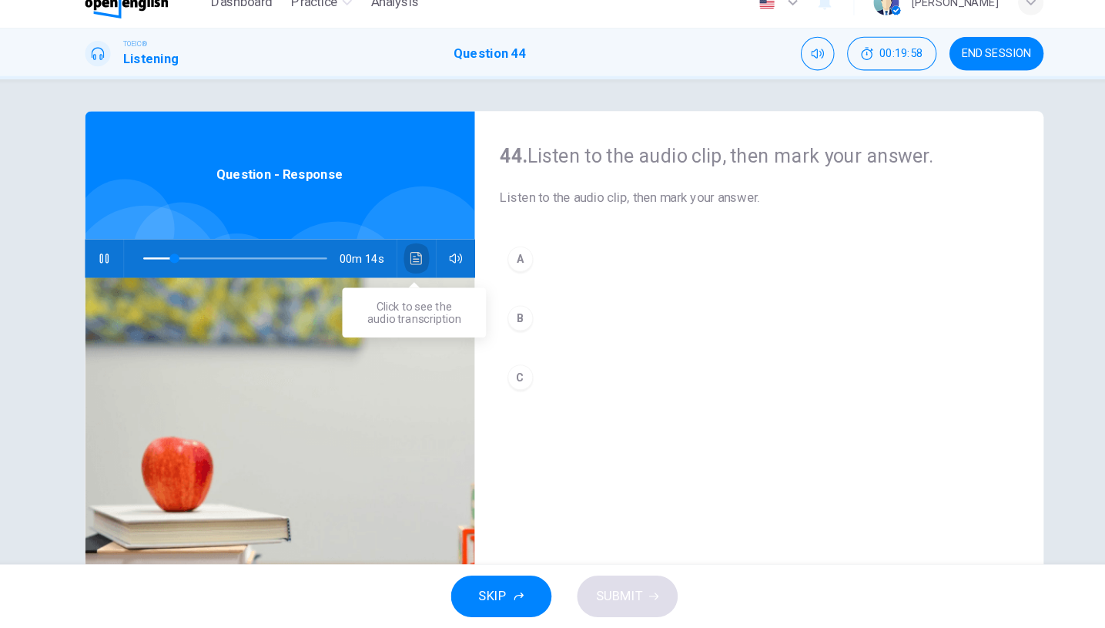
click at [398, 261] on button "Click to see the audio transcription" at bounding box center [410, 271] width 25 height 37
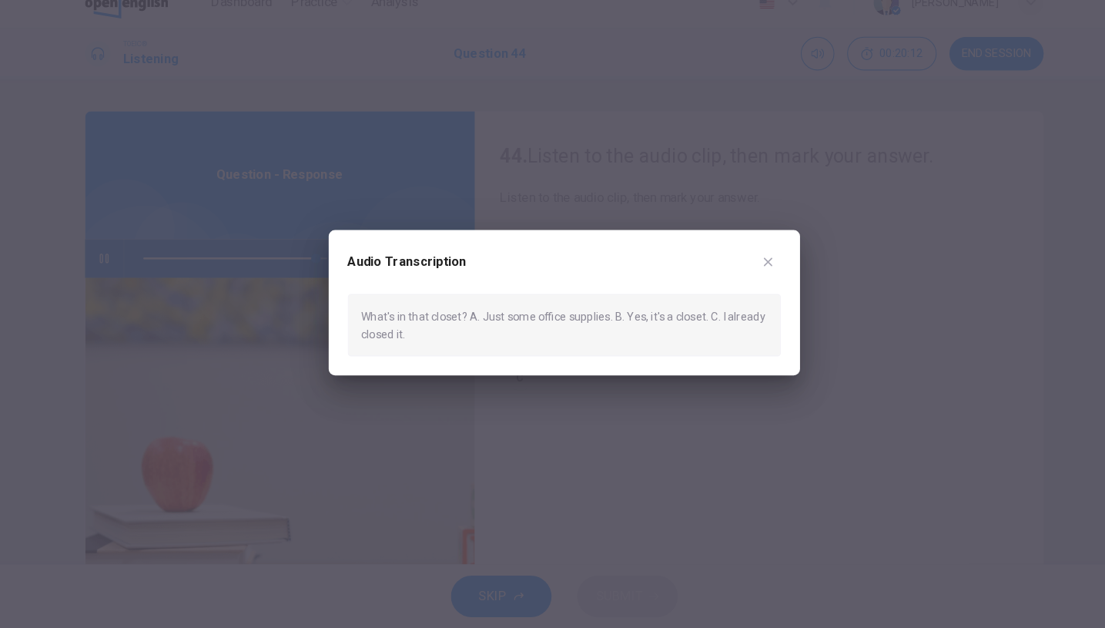
type input "*"
click at [745, 262] on button "button" at bounding box center [749, 274] width 25 height 25
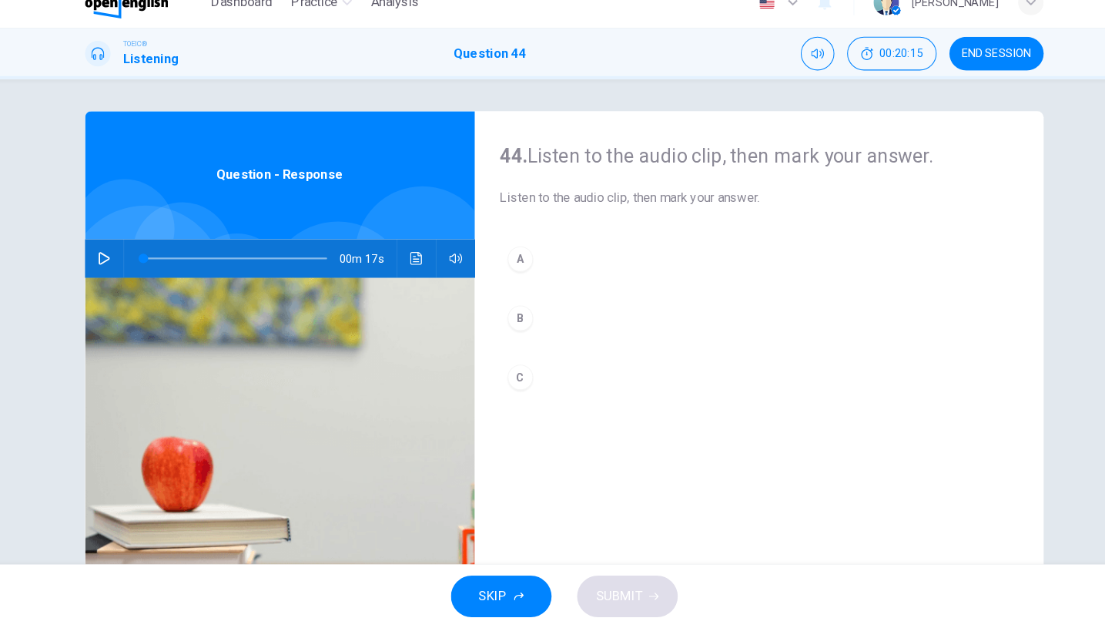
click at [645, 253] on button "A" at bounding box center [740, 272] width 499 height 39
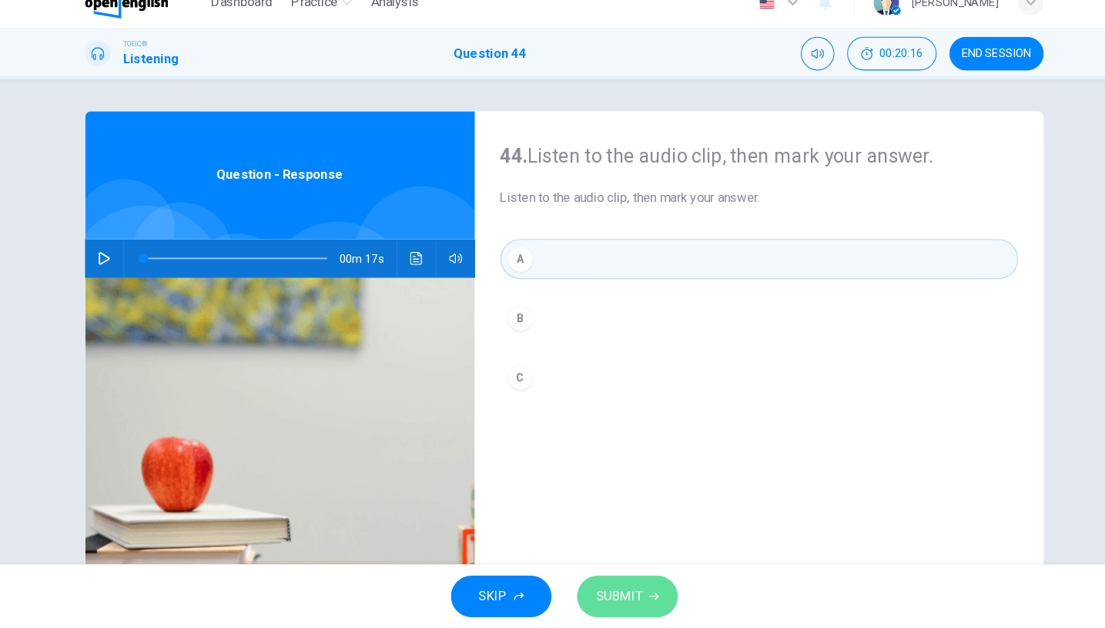
click at [594, 586] on span "SUBMIT" at bounding box center [606, 597] width 45 height 22
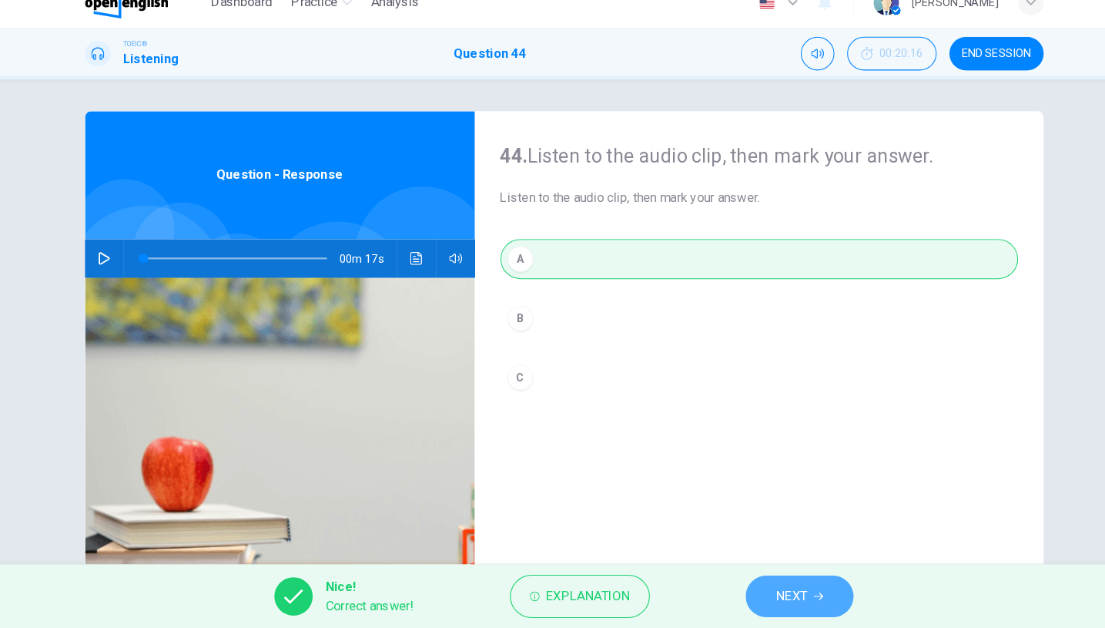
click at [768, 577] on button "NEXT" at bounding box center [780, 597] width 104 height 40
